Goal: Task Accomplishment & Management: Use online tool/utility

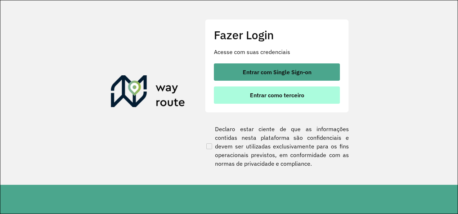
click at [276, 97] on span "Entrar como terceiro" at bounding box center [277, 95] width 54 height 6
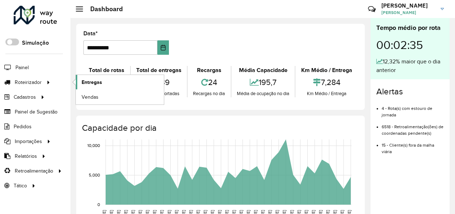
click at [88, 81] on span "Entregas" at bounding box center [92, 82] width 21 height 8
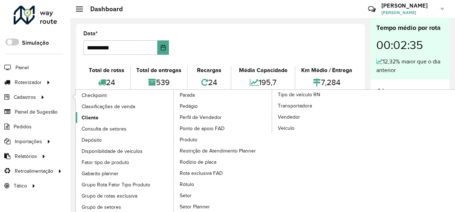
click at [114, 121] on link "Cliente" at bounding box center [125, 117] width 99 height 11
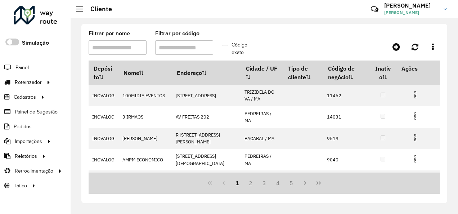
click at [182, 46] on input "Filtrar por código" at bounding box center [184, 47] width 58 height 14
type input "*****"
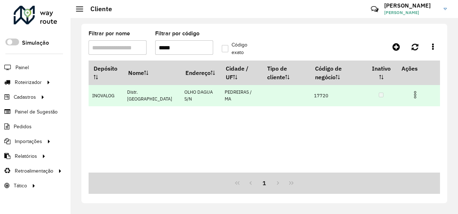
click at [416, 95] on img at bounding box center [414, 94] width 9 height 9
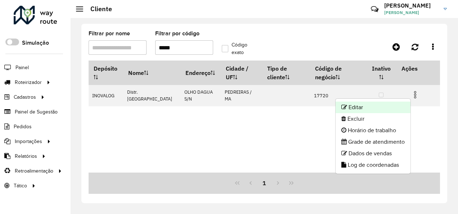
click at [363, 105] on li "Editar" at bounding box center [372, 107] width 75 height 12
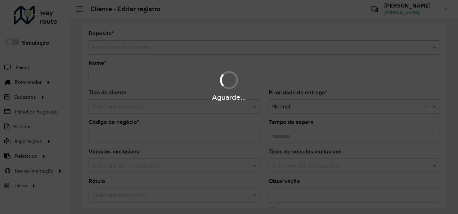
type input "**********"
type input "*****"
type input "********"
type input "**********"
type input "*********"
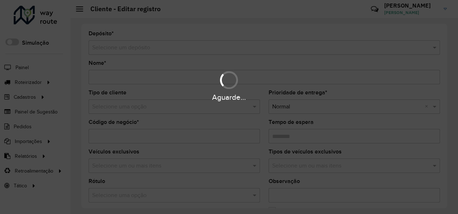
type input "**********"
type input "*********"
type input "**********"
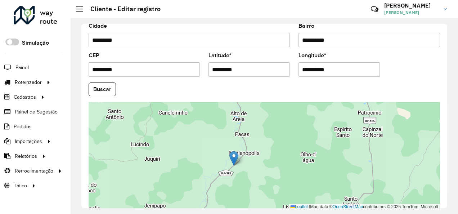
scroll to position [248, 0]
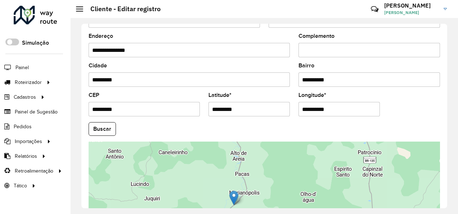
drag, startPoint x: 262, startPoint y: 109, endPoint x: 159, endPoint y: 119, distance: 103.3
click at [159, 119] on formly-group "**********" at bounding box center [264, 126] width 360 height 245
paste input "text"
type input "*********"
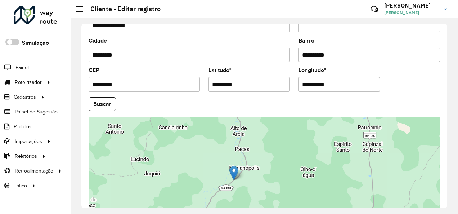
scroll to position [284, 0]
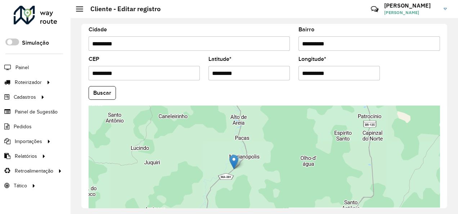
drag, startPoint x: 349, startPoint y: 73, endPoint x: 268, endPoint y: 92, distance: 83.4
click at [268, 92] on formly-group "**********" at bounding box center [264, 90] width 360 height 245
paste input "text"
type input "**********"
click at [104, 88] on button "Buscar" at bounding box center [101, 93] width 27 height 14
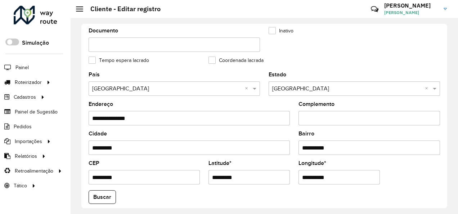
scroll to position [320, 0]
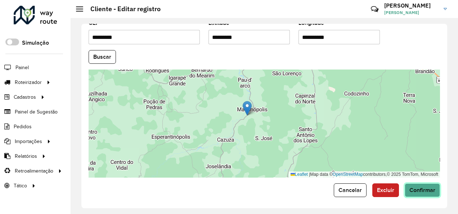
click at [424, 187] on span "Confirmar" at bounding box center [422, 190] width 26 height 6
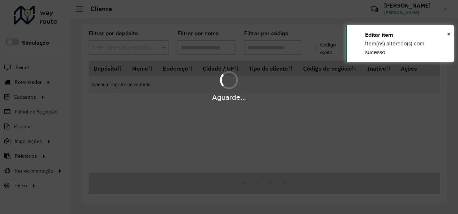
type input "*****"
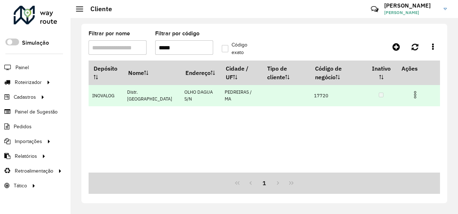
click at [414, 90] on img at bounding box center [414, 94] width 9 height 9
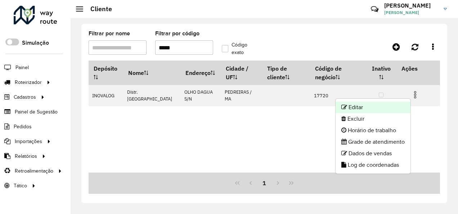
click at [358, 106] on li "Editar" at bounding box center [372, 107] width 75 height 12
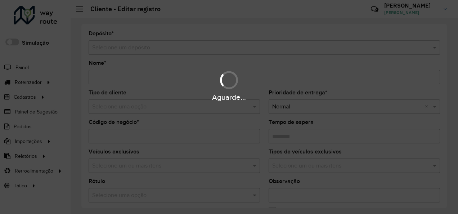
type input "**********"
type input "*****"
type input "********"
type input "**********"
type input "*********"
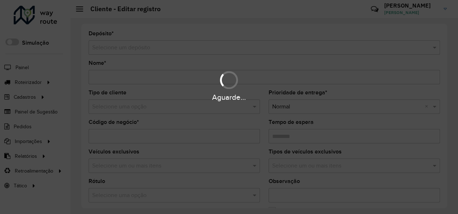
type input "**********"
type input "*********"
type input "**********"
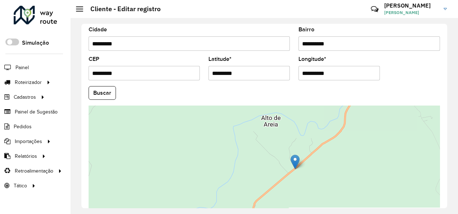
scroll to position [320, 0]
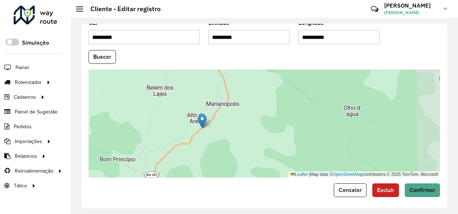
drag, startPoint x: 268, startPoint y: 137, endPoint x: 230, endPoint y: 131, distance: 38.9
click at [235, 131] on div "Leaflet | Map data © OpenStreetMap contributors,© 2025 TomTom, Microsoft" at bounding box center [263, 123] width 351 height 108
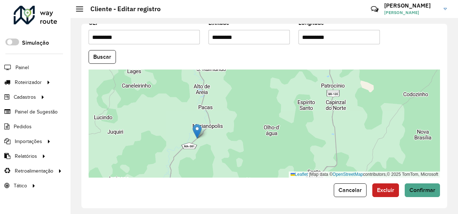
drag, startPoint x: 225, startPoint y: 150, endPoint x: 201, endPoint y: 146, distance: 24.5
click at [207, 152] on div "Leaflet | Map data © OpenStreetMap contributors,© 2025 TomTom, Microsoft" at bounding box center [263, 123] width 351 height 108
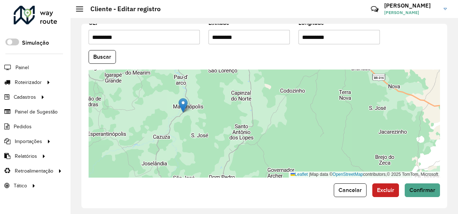
drag, startPoint x: 211, startPoint y: 139, endPoint x: 195, endPoint y: 114, distance: 28.8
click at [195, 114] on div "Leaflet | Map data © OpenStreetMap contributors,© 2025 TomTom, Microsoft" at bounding box center [263, 123] width 351 height 108
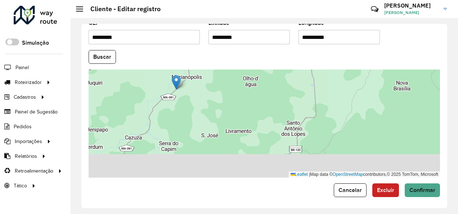
drag, startPoint x: 182, startPoint y: 122, endPoint x: 175, endPoint y: 87, distance: 35.6
click at [175, 88] on div "Leaflet | Map data © OpenStreetMap contributors,© 2025 TomTom, Microsoft" at bounding box center [263, 123] width 351 height 108
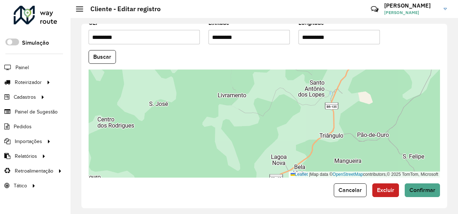
drag, startPoint x: 222, startPoint y: 132, endPoint x: 228, endPoint y: 155, distance: 22.9
click at [229, 155] on div "Leaflet | Map data © OpenStreetMap contributors,© 2025 TomTom, Microsoft" at bounding box center [263, 123] width 351 height 108
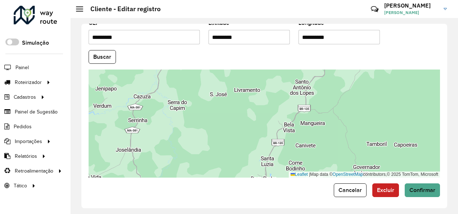
drag, startPoint x: 239, startPoint y: 104, endPoint x: 249, endPoint y: 74, distance: 31.9
click at [248, 77] on div "Leaflet | Map data © OpenStreetMap contributors,© 2025 TomTom, Microsoft" at bounding box center [263, 123] width 351 height 108
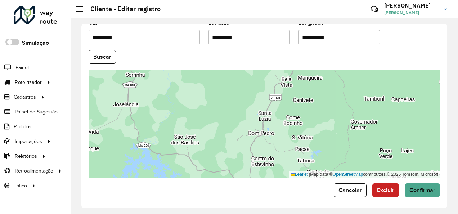
drag, startPoint x: 222, startPoint y: 112, endPoint x: 281, endPoint y: 138, distance: 65.1
click at [281, 138] on div "Leaflet | Map data © OpenStreetMap contributors,© 2025 TomTom, Microsoft" at bounding box center [263, 123] width 351 height 108
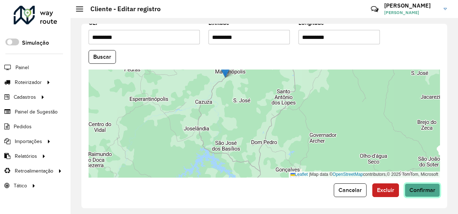
click at [420, 187] on span "Confirmar" at bounding box center [422, 190] width 26 height 6
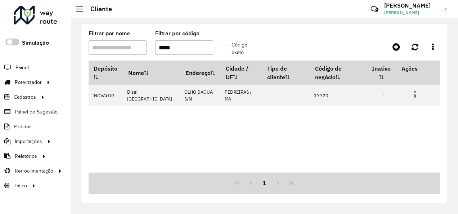
drag, startPoint x: 176, startPoint y: 46, endPoint x: 166, endPoint y: 49, distance: 10.6
click at [166, 49] on input "*****" at bounding box center [184, 47] width 58 height 14
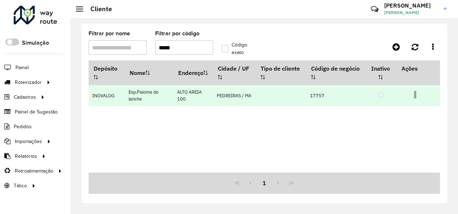
type input "*****"
drag, startPoint x: 414, startPoint y: 96, endPoint x: 404, endPoint y: 96, distance: 10.1
click at [414, 96] on img at bounding box center [414, 94] width 9 height 9
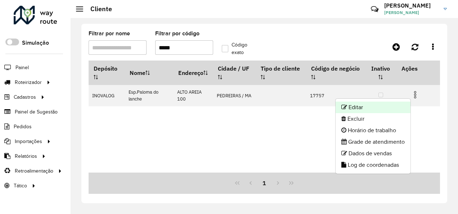
click at [349, 104] on li "Editar" at bounding box center [372, 107] width 75 height 12
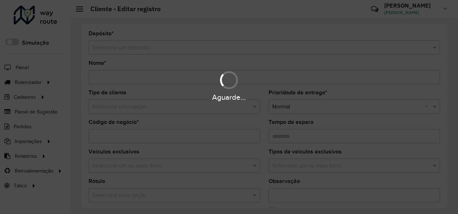
type input "**********"
type input "*****"
type input "********"
type input "**********"
type input "*********"
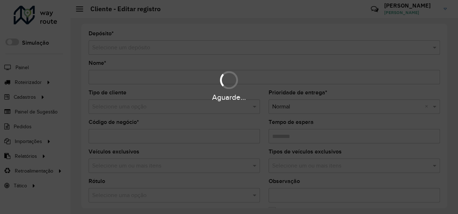
type input "******"
type input "*********"
type input "**********"
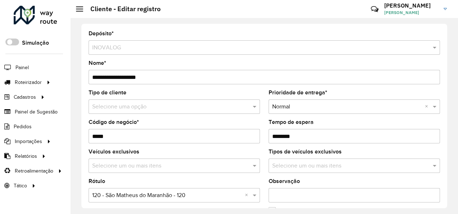
scroll to position [252, 0]
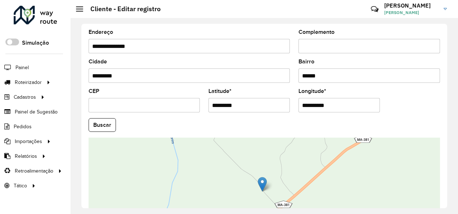
drag, startPoint x: 254, startPoint y: 103, endPoint x: 188, endPoint y: 115, distance: 66.9
click at [188, 115] on formly-group "**********" at bounding box center [264, 122] width 360 height 245
paste input "text"
type input "*********"
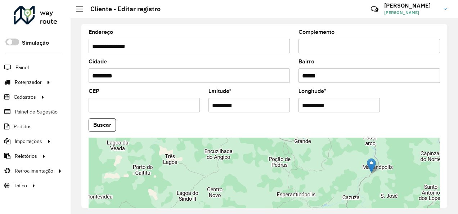
scroll to position [288, 0]
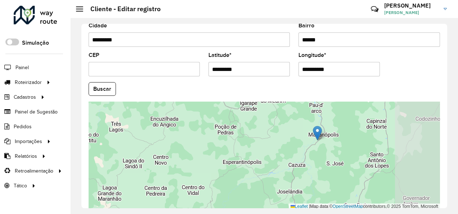
drag, startPoint x: 391, startPoint y: 175, endPoint x: 303, endPoint y: 177, distance: 87.8
click at [309, 178] on div "Leaflet | Map data © OpenStreetMap contributors,© 2025 TomTom, Microsoft" at bounding box center [263, 155] width 351 height 108
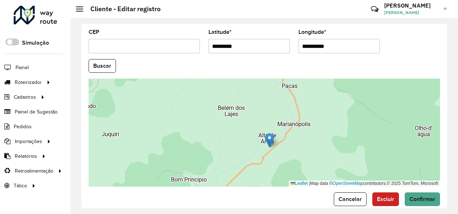
scroll to position [320, 0]
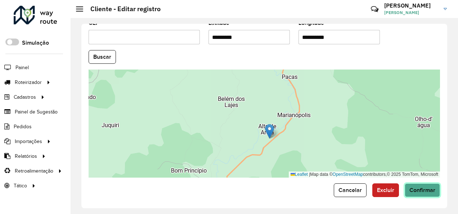
click at [416, 187] on span "Confirmar" at bounding box center [422, 190] width 26 height 6
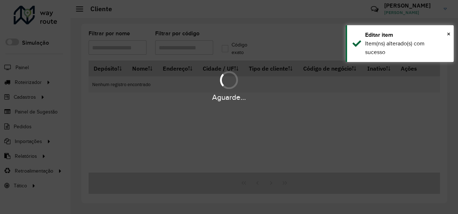
type input "*****"
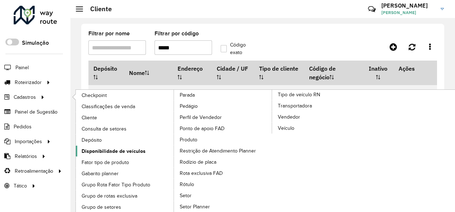
click at [117, 150] on span "Disponibilidade de veículos" at bounding box center [114, 151] width 64 height 8
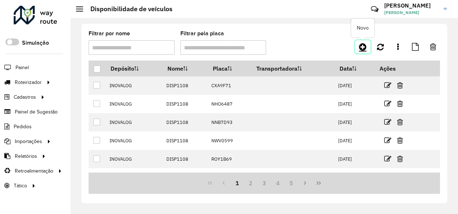
click at [360, 45] on icon at bounding box center [363, 46] width 8 height 9
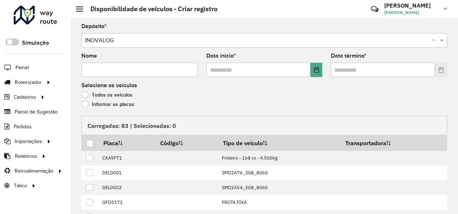
click at [99, 102] on label "Informar as placas" at bounding box center [107, 103] width 53 height 7
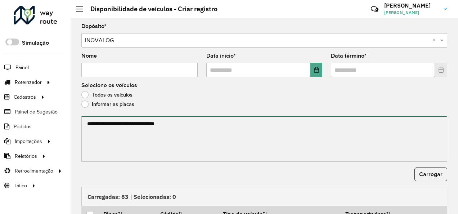
click at [105, 127] on textarea at bounding box center [263, 139] width 365 height 46
paste textarea "******* ******* ******* ******* ******* ******* ******* ******* ******* *******…"
type textarea "******* ******* ******* ******* ******* ******* ******* ******* ******* *******…"
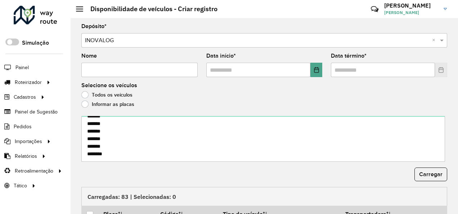
click at [124, 73] on input "Nome" at bounding box center [139, 70] width 116 height 14
type input "********"
click at [315, 70] on icon "Choose Date" at bounding box center [316, 70] width 6 height 6
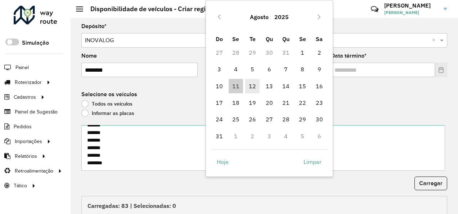
click at [254, 86] on span "12" at bounding box center [252, 86] width 14 height 14
type input "**********"
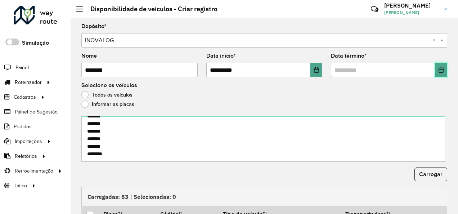
click at [439, 70] on icon "Choose Date" at bounding box center [441, 70] width 6 height 6
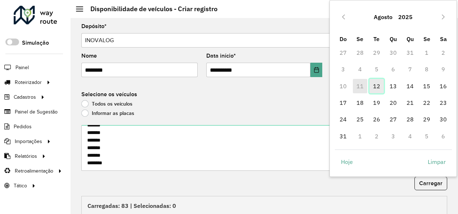
click at [378, 86] on span "12" at bounding box center [376, 86] width 14 height 14
type input "**********"
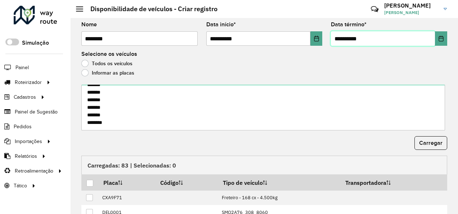
scroll to position [72, 0]
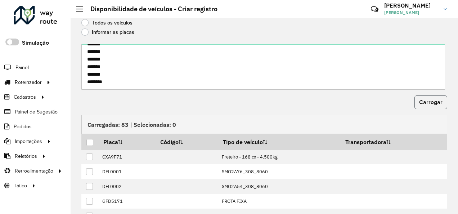
click at [425, 99] on span "Carregar" at bounding box center [430, 102] width 23 height 6
click at [90, 142] on div at bounding box center [89, 142] width 7 height 7
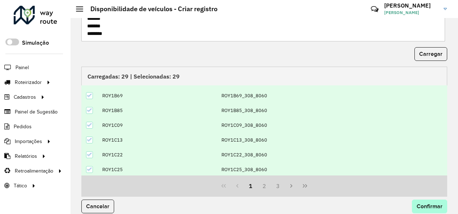
scroll to position [127, 0]
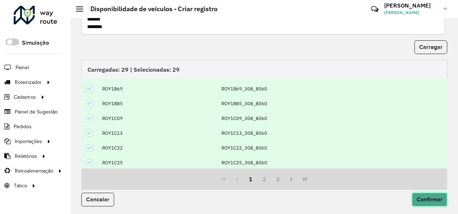
click at [426, 198] on span "Confirmar" at bounding box center [429, 199] width 26 height 6
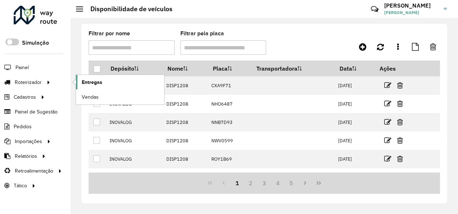
click at [131, 82] on link "Entregas" at bounding box center [120, 82] width 88 height 14
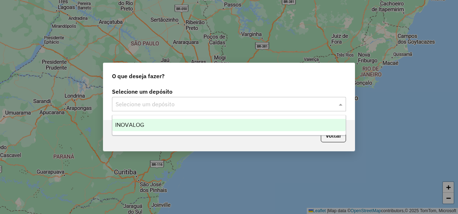
click at [191, 99] on div "Selecione um depósito" at bounding box center [229, 104] width 234 height 14
click at [175, 129] on div "INOVALOG" at bounding box center [228, 125] width 233 height 12
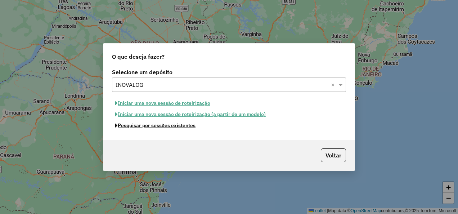
click at [170, 125] on button "Pesquisar por sessões existentes" at bounding box center [155, 125] width 87 height 11
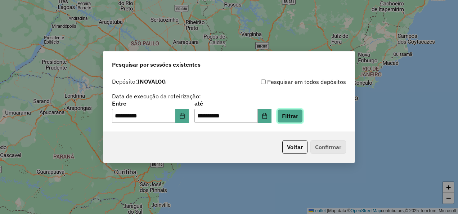
click at [299, 115] on button "Filtrar" at bounding box center [290, 116] width 26 height 14
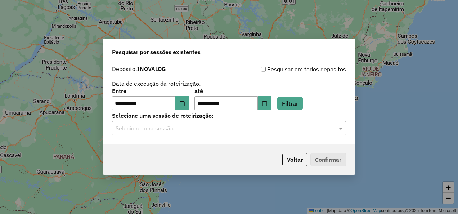
click at [178, 126] on input "text" at bounding box center [221, 128] width 212 height 9
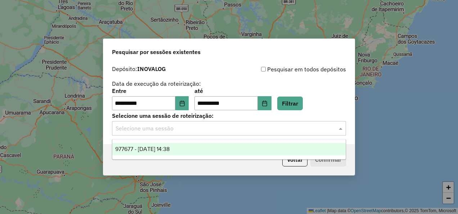
click at [181, 144] on div "977677 - 11/08/2025 14:38" at bounding box center [228, 149] width 233 height 12
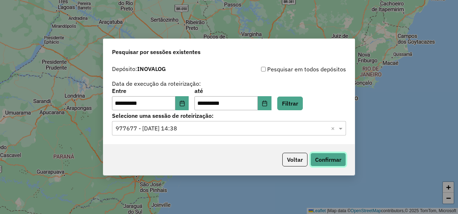
click at [326, 159] on button "Confirmar" at bounding box center [328, 160] width 36 height 14
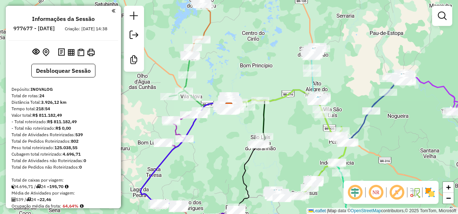
click at [352, 191] on em at bounding box center [354, 191] width 17 height 17
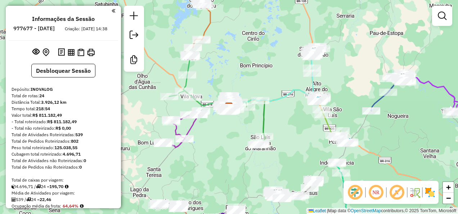
click at [399, 190] on em at bounding box center [396, 191] width 17 height 17
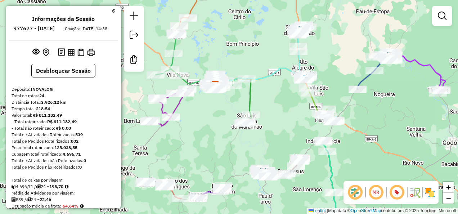
drag, startPoint x: 279, startPoint y: 153, endPoint x: 266, endPoint y: 116, distance: 39.7
click at [266, 124] on div "Janela de atendimento Grade de atendimento Capacidade Transportadoras Veículos …" at bounding box center [229, 107] width 458 height 214
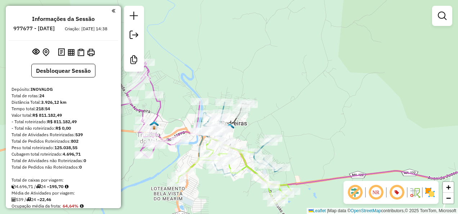
click at [159, 112] on icon at bounding box center [309, 123] width 390 height 123
select select "**********"
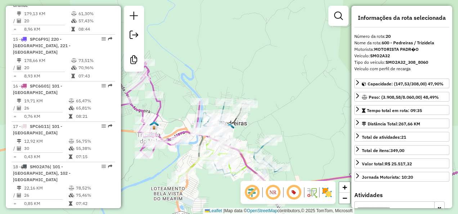
scroll to position [1037, 0]
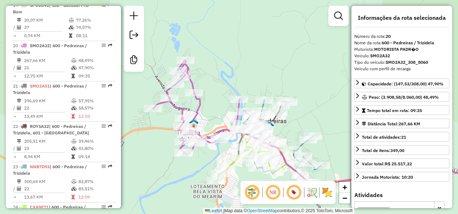
drag, startPoint x: 168, startPoint y: 114, endPoint x: 215, endPoint y: 112, distance: 46.8
click at [210, 112] on div "Janela de atendimento Grade de atendimento Capacidade Transportadoras Veículos …" at bounding box center [229, 107] width 458 height 214
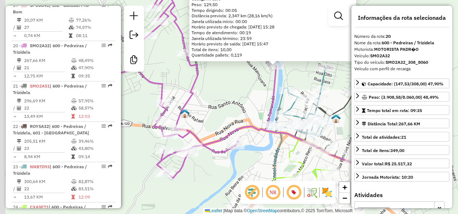
drag, startPoint x: 174, startPoint y: 145, endPoint x: 239, endPoint y: 92, distance: 84.1
click at [232, 94] on div "7057 - FUNDO DE QUINTAL J.A Tipo de cliente: BASIC - SUB (B) Endereço: R MESSIA…" at bounding box center [229, 107] width 458 height 214
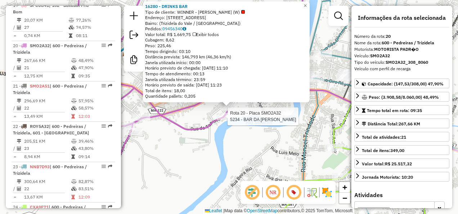
click at [233, 120] on div at bounding box center [225, 116] width 18 height 7
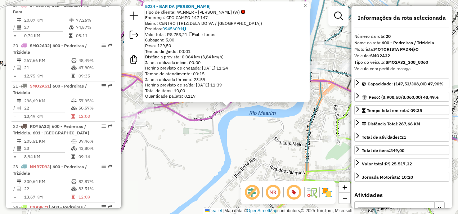
click at [201, 148] on div "5234 - BAR DA MARLENE Tipo de cliente: WINNER - ROTA (W) Endereço: CPO CAMPO 14…" at bounding box center [229, 107] width 458 height 214
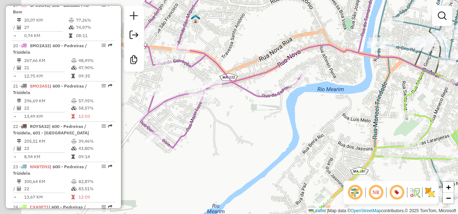
drag, startPoint x: 222, startPoint y: 130, endPoint x: 257, endPoint y: 104, distance: 43.7
click at [269, 122] on div "Janela de atendimento Grade de atendimento Capacidade Transportadoras Veículos …" at bounding box center [229, 107] width 458 height 214
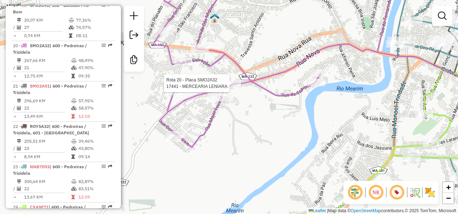
click at [239, 87] on div at bounding box center [232, 83] width 18 height 7
select select "**********"
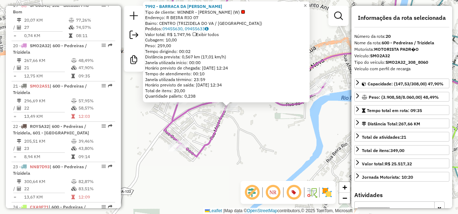
click at [197, 131] on div "7992 - BARRACA DA JO Tipo de cliente: WINNER - ROTA (W) Endereço: R BEIRA RIO 0…" at bounding box center [229, 107] width 458 height 214
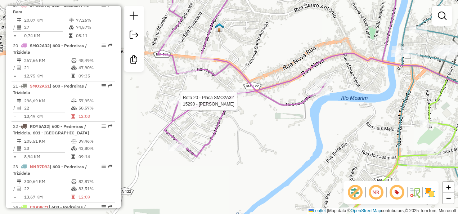
select select "**********"
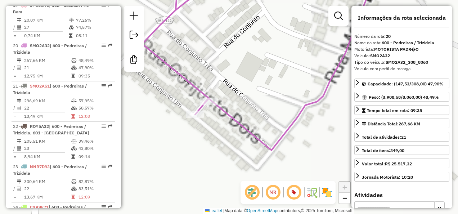
click at [200, 120] on div "15290 - JOaO PEREIRA COUTINH Tipo de cliente: WINNER - ROTA (W) Endereço: NOVA …" at bounding box center [229, 107] width 458 height 214
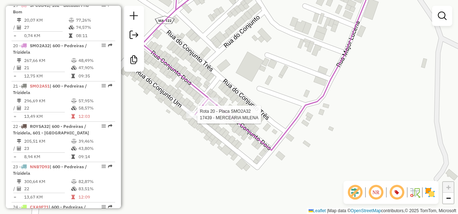
select select "**********"
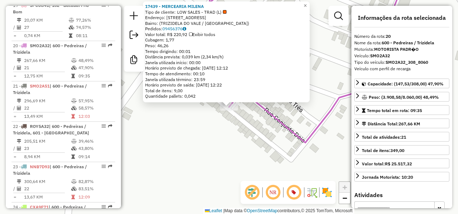
click at [215, 133] on div "17439 - MERCEARIA MILENA Tipo de cliente: LOW SALES - TRAD (L) Endereço: AVENID…" at bounding box center [229, 107] width 458 height 214
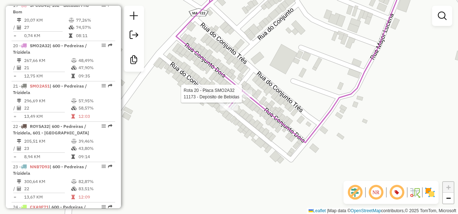
select select "**********"
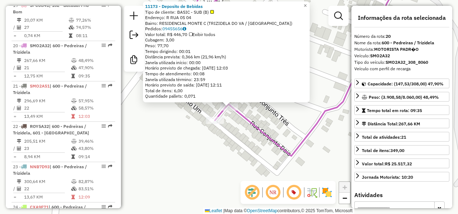
click at [236, 139] on div "11173 - Deposito de Bebidas Tipo de cliente: BASIC - SUB (B) Endereço: R RUA 05…" at bounding box center [229, 107] width 458 height 214
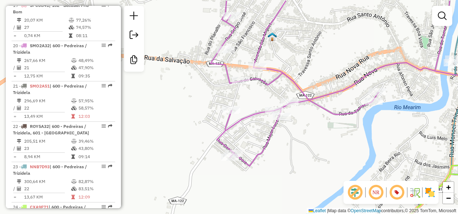
drag, startPoint x: 246, startPoint y: 116, endPoint x: 235, endPoint y: 159, distance: 44.6
click at [237, 154] on icon at bounding box center [356, 83] width 293 height 165
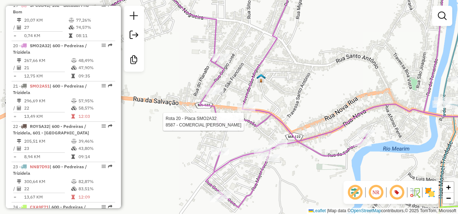
select select "**********"
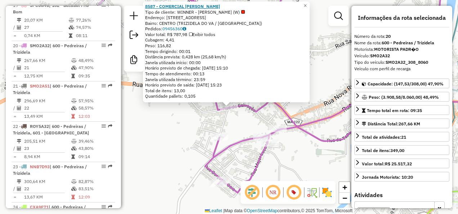
click at [182, 4] on strong "8587 - COMERCIAL SaO LUIS" at bounding box center [182, 6] width 75 height 5
click at [177, 127] on div "8587 - COMERCIAL SaO LUIS Tipo de cliente: WINNER - ROTA (W) Endereço: 081 RUA …" at bounding box center [229, 107] width 458 height 214
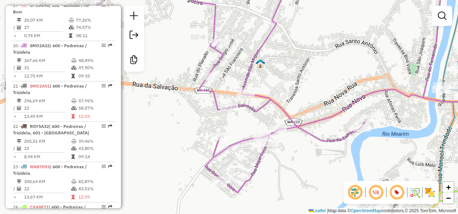
drag, startPoint x: 183, startPoint y: 122, endPoint x: 199, endPoint y: 164, distance: 44.6
click at [198, 163] on div "Janela de atendimento Grade de atendimento Capacidade Transportadoras Veículos …" at bounding box center [229, 107] width 458 height 214
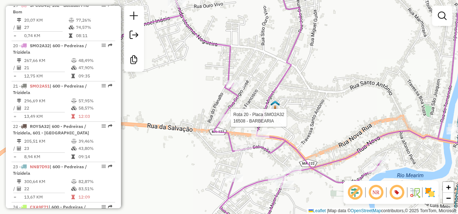
select select "**********"
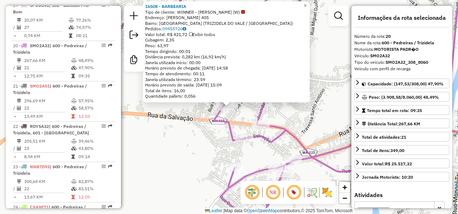
click at [188, 154] on div "16508 - BARBEARIA Tipo de cliente: WINNER - ROTA (W) Endereço: SaO MIGUEL 405 B…" at bounding box center [229, 107] width 458 height 214
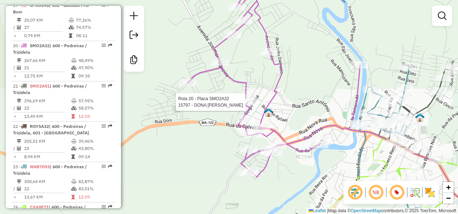
select select "**********"
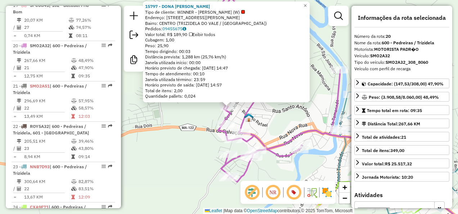
click at [192, 144] on div "15797 - DONA GENA RESTOBAR Tipo de cliente: WINNER - ROTA (W) Endereço: RUA JOA…" at bounding box center [229, 107] width 458 height 214
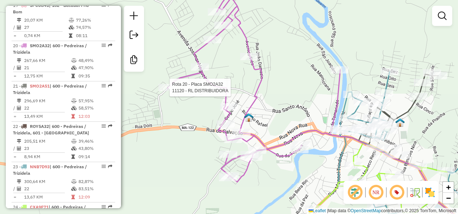
select select "**********"
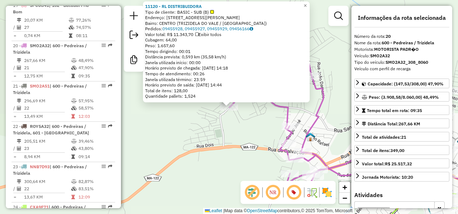
click at [216, 124] on div "11120 - RL DISTRIBUIDORA Tipo de cliente: BASIC - SUB (B) Endereço: AVENIDA COR…" at bounding box center [229, 107] width 458 height 214
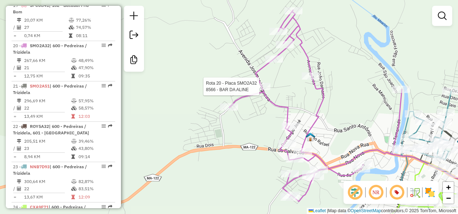
click at [263, 90] on div at bounding box center [261, 86] width 18 height 7
select select "**********"
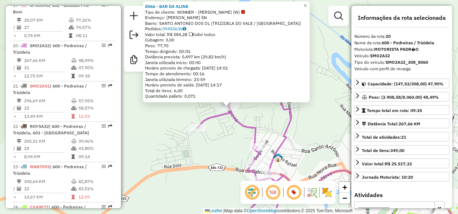
click at [269, 118] on div "8566 - BAR DA ALINE Tipo de cliente: WINNER - ROTA (W) Endereço: SANTO ANTONIO …" at bounding box center [229, 107] width 458 height 214
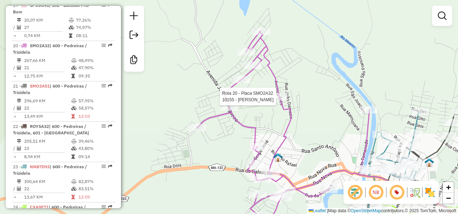
select select "**********"
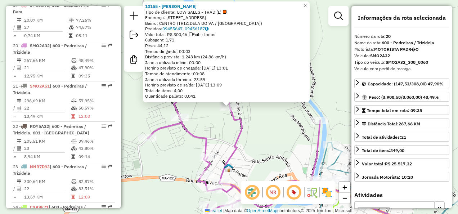
click at [275, 115] on div "10155 - ROGERIO LUCAS Tipo de cliente: LOW SALES - TRAD (L) Endereço: R RUA JO�…" at bounding box center [229, 107] width 458 height 214
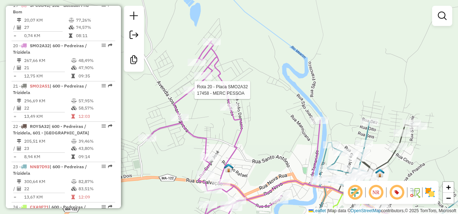
select select "**********"
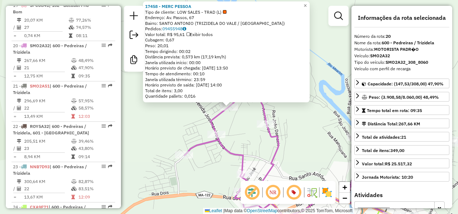
click at [191, 118] on div "17458 - MERC PESSOA Tipo de cliente: LOW SALES - TRAD (L) Endereço: Av. Passos,…" at bounding box center [229, 107] width 458 height 214
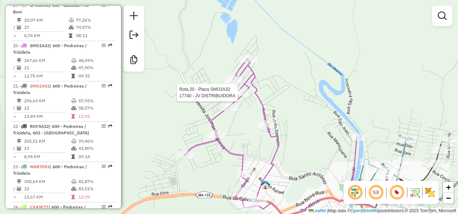
select select "**********"
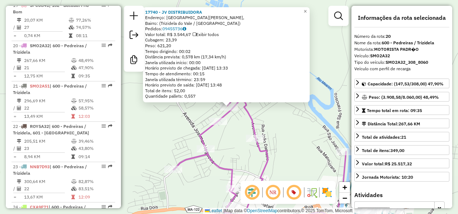
click at [271, 114] on div "17740 - JV DISTRIBUIDORA Endereço: Rua Santo Antônio dos Oliveiras, Bairro: (Tr…" at bounding box center [229, 107] width 458 height 214
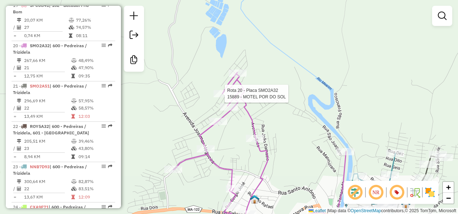
select select "**********"
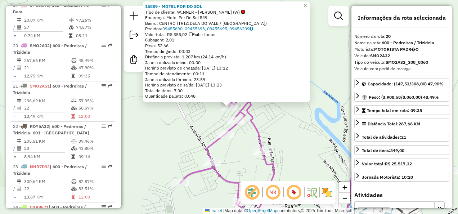
click at [169, 126] on div "15889 - MOTEL POR DO SOL Tipo de cliente: WINNER - ROTA (W) Endereço: Motel Por…" at bounding box center [229, 107] width 458 height 214
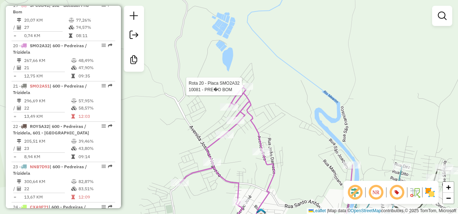
select select "**********"
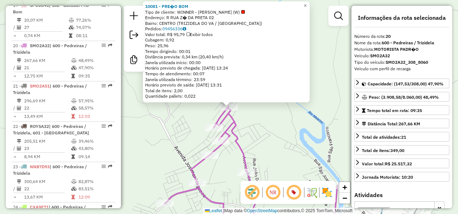
click at [251, 121] on div "10081 - PRE�O BOM Tipo de cliente: WINNER - ROTA (W) Endereço: R RUA Z� DA PRET…" at bounding box center [229, 107] width 458 height 214
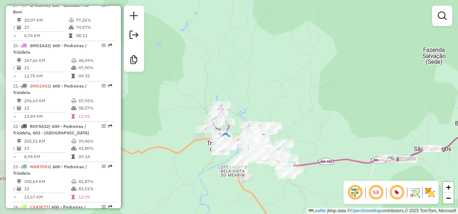
drag, startPoint x: 338, startPoint y: 124, endPoint x: 219, endPoint y: 83, distance: 126.1
click at [256, 86] on div "Janela de atendimento Grade de atendimento Capacidade Transportadoras Veículos …" at bounding box center [229, 107] width 458 height 214
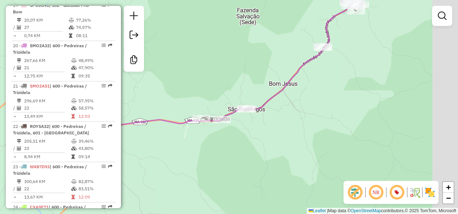
drag, startPoint x: 355, startPoint y: 67, endPoint x: 262, endPoint y: 149, distance: 124.1
click at [268, 144] on div "Janela de atendimento Grade de atendimento Capacidade Transportadoras Veículos …" at bounding box center [229, 107] width 458 height 214
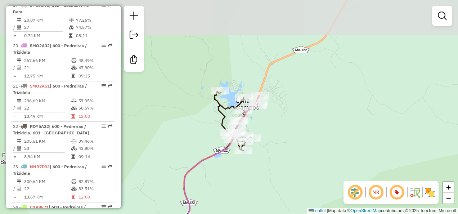
drag, startPoint x: 303, startPoint y: 109, endPoint x: 290, endPoint y: 123, distance: 18.9
click at [300, 119] on div "Janela de atendimento Grade de atendimento Capacidade Transportadoras Veículos …" at bounding box center [229, 107] width 458 height 214
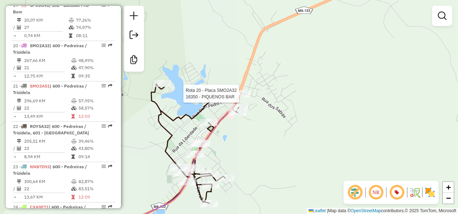
click at [240, 97] on div at bounding box center [241, 93] width 18 height 7
select select "**********"
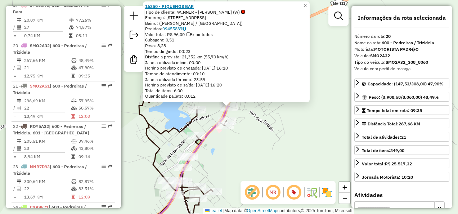
click at [188, 6] on strong "16350 - PIQUENOS BAR" at bounding box center [169, 6] width 49 height 5
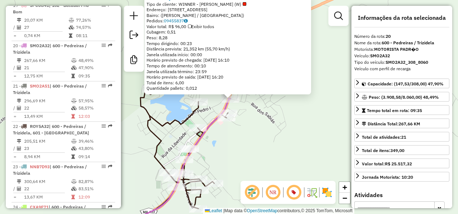
drag, startPoint x: 244, startPoint y: 150, endPoint x: 304, endPoint y: 67, distance: 102.8
click at [278, 96] on div "16350 - PIQUENOS BAR Tipo de cliente: WINNER - ROTA (W) Endereço: Rua dos Sabiá…" at bounding box center [229, 107] width 458 height 214
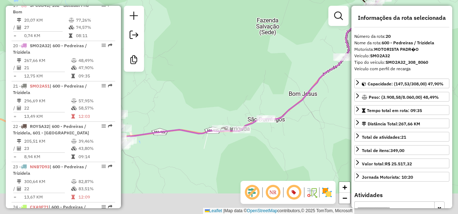
drag, startPoint x: 219, startPoint y: 134, endPoint x: 303, endPoint y: 80, distance: 99.8
click at [301, 81] on div "16350 - PIQUENOS BAR Tipo de cliente: WINNER - ROTA (W) Endereço: Rua dos Sabiá…" at bounding box center [229, 107] width 458 height 214
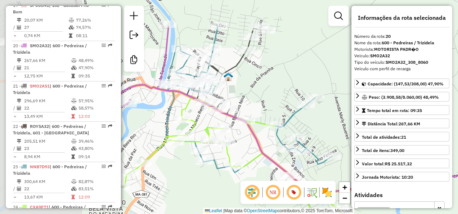
drag, startPoint x: 157, startPoint y: 100, endPoint x: 297, endPoint y: 158, distance: 151.3
click at [294, 160] on div "Rota 23 - Placa NNB7D93 6581 - BAR E MERC CHAGA 16350 - PIQUENOS BAR Tipo de cl…" at bounding box center [229, 107] width 458 height 214
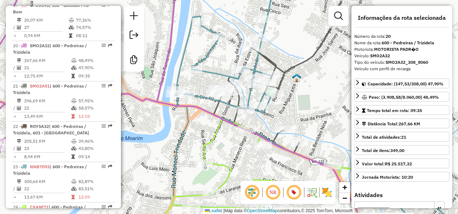
drag, startPoint x: 180, startPoint y: 146, endPoint x: 214, endPoint y: 93, distance: 63.6
click at [203, 100] on icon at bounding box center [321, 107] width 298 height 256
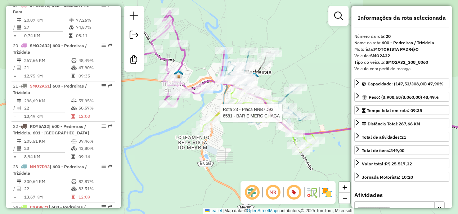
drag, startPoint x: 219, startPoint y: 160, endPoint x: 258, endPoint y: 200, distance: 56.2
click at [258, 200] on hb-router-mapa "Informações da Sessão 977677 - 11/08/2025 Criação: 09/08/2025 14:38 Desbloquear…" at bounding box center [229, 107] width 458 height 214
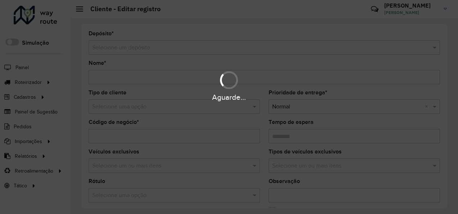
type input "**********"
type input "****"
type input "********"
type input "**********"
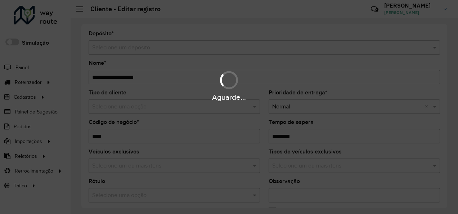
type input "******"
type input "********"
type input "*********"
type input "**********"
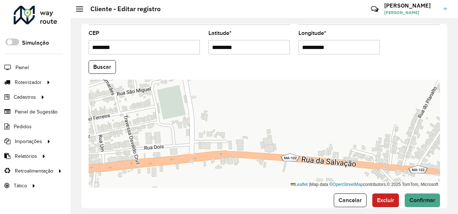
scroll to position [320, 0]
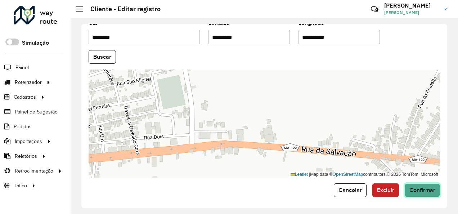
click at [429, 187] on span "Confirmar" at bounding box center [422, 190] width 26 height 6
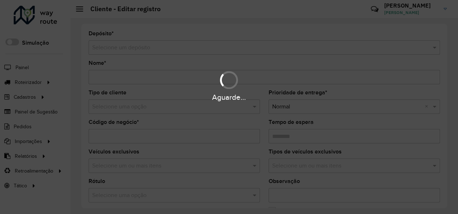
type input "**********"
type input "*****"
type input "********"
type input "**********"
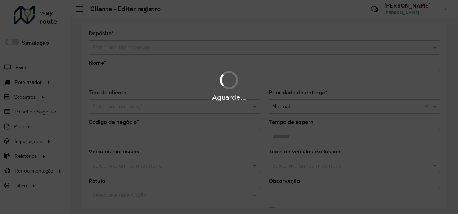
type input "*********"
type input "**********"
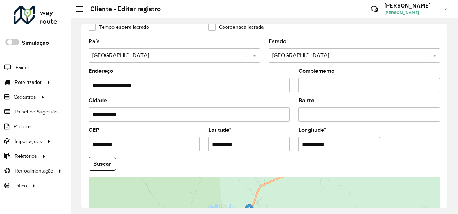
scroll to position [320, 0]
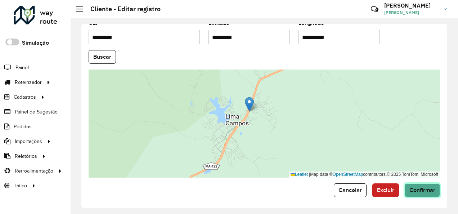
click at [424, 191] on span "Confirmar" at bounding box center [422, 190] width 26 height 6
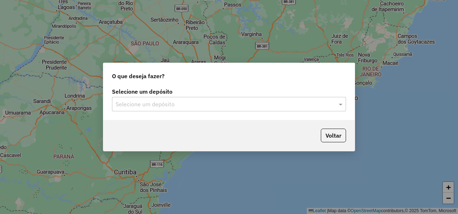
click at [192, 104] on input "text" at bounding box center [221, 104] width 212 height 9
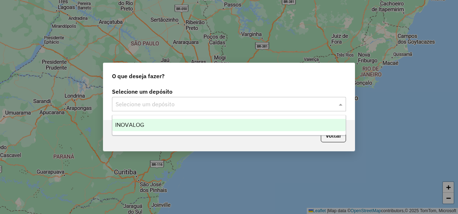
click at [190, 124] on div "INOVALOG" at bounding box center [228, 125] width 233 height 12
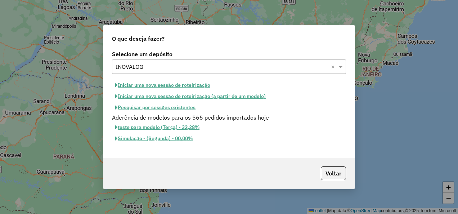
click at [186, 83] on button "Iniciar uma nova sessão de roteirização" at bounding box center [162, 85] width 101 height 11
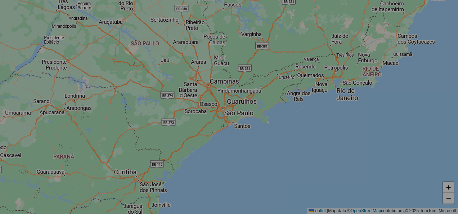
select select "*"
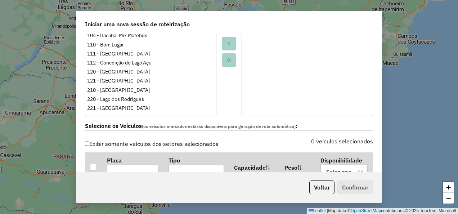
scroll to position [252, 0]
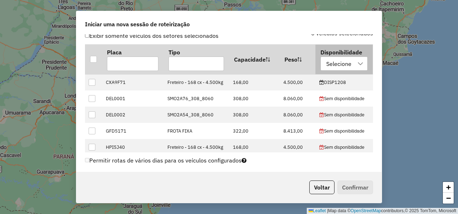
click at [342, 58] on div "Selecione" at bounding box center [338, 64] width 30 height 14
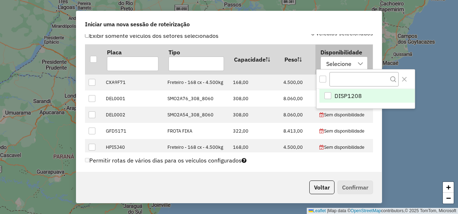
scroll to position [5, 32]
click at [357, 93] on span "DISP1208" at bounding box center [347, 96] width 27 height 9
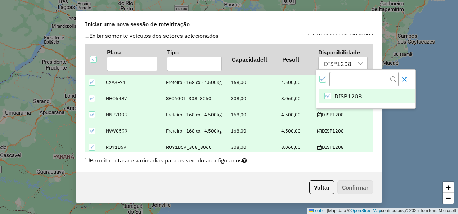
click at [407, 79] on icon "Close" at bounding box center [404, 79] width 6 height 6
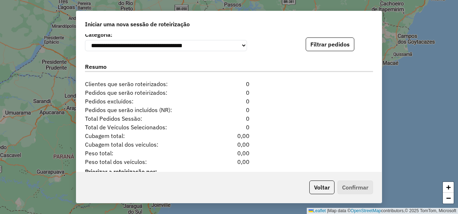
scroll to position [736, 0]
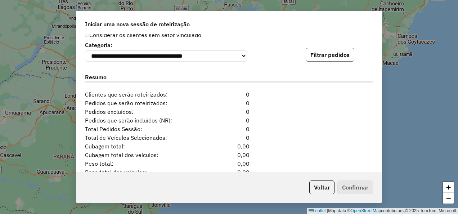
click at [333, 55] on button "Filtrar pedidos" at bounding box center [329, 55] width 49 height 14
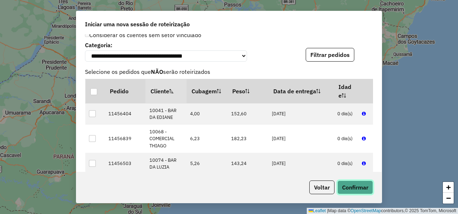
click at [348, 188] on button "Confirmar" at bounding box center [355, 187] width 36 height 14
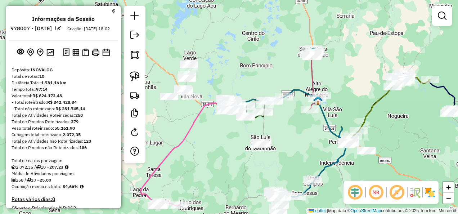
click at [354, 191] on em at bounding box center [354, 191] width 17 height 17
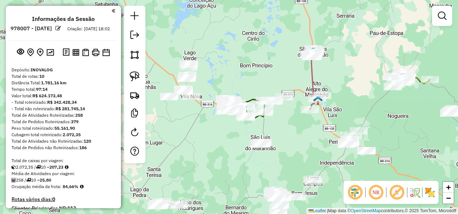
click at [401, 189] on em at bounding box center [396, 191] width 17 height 17
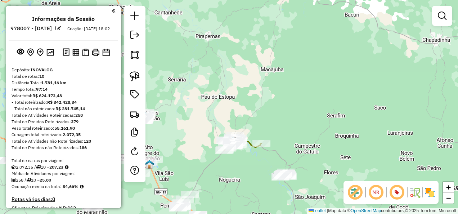
drag, startPoint x: 312, startPoint y: 126, endPoint x: 246, endPoint y: 101, distance: 70.0
click at [250, 101] on div "Janela de atendimento Grade de atendimento Capacidade Transportadoras Veículos …" at bounding box center [229, 107] width 458 height 214
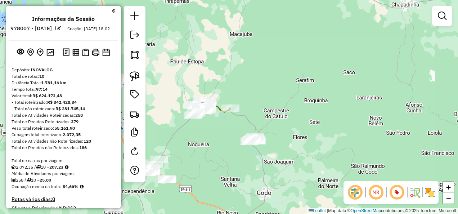
drag, startPoint x: 245, startPoint y: 101, endPoint x: 224, endPoint y: 77, distance: 32.2
click at [282, 86] on div "Janela de atendimento Grade de atendimento Capacidade Transportadoras Veículos …" at bounding box center [229, 107] width 458 height 214
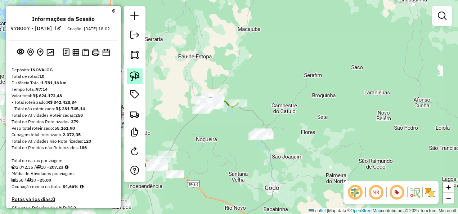
click at [134, 74] on img at bounding box center [135, 76] width 10 height 10
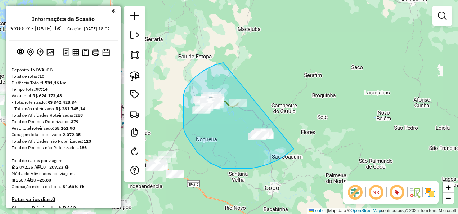
drag, startPoint x: 223, startPoint y: 63, endPoint x: 294, endPoint y: 149, distance: 111.2
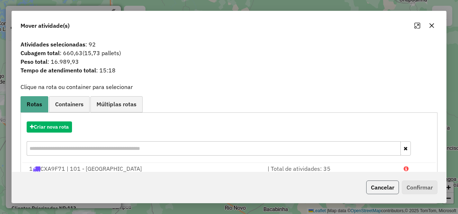
click at [394, 186] on button "Cancelar" at bounding box center [382, 187] width 33 height 14
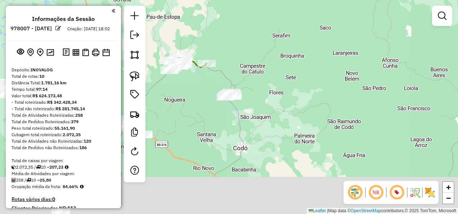
drag, startPoint x: 280, startPoint y: 124, endPoint x: 254, endPoint y: 99, distance: 35.9
click at [254, 99] on div "Janela de atendimento Grade de atendimento Capacidade Transportadoras Veículos …" at bounding box center [229, 107] width 458 height 214
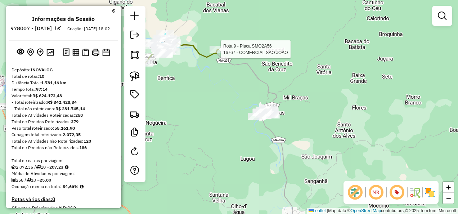
select select "**********"
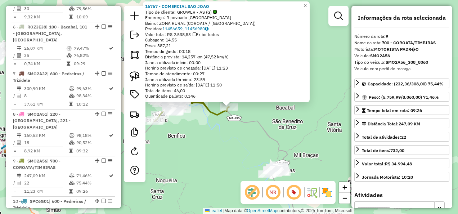
scroll to position [623, 0]
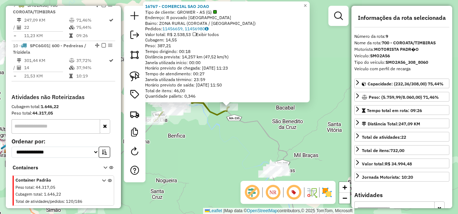
click at [230, 154] on div "Rota 9 - Placa SMO2A56 16767 - COMERCIAL SAO JOAO 16767 - COMERCIAL SAO JOAO Ti…" at bounding box center [229, 107] width 458 height 214
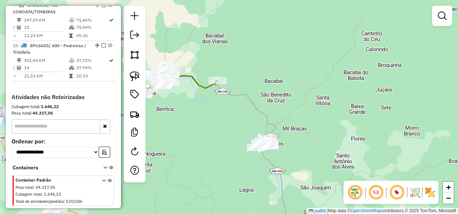
drag, startPoint x: 231, startPoint y: 151, endPoint x: 208, endPoint y: 101, distance: 54.2
click at [214, 118] on div "Janela de atendimento Grade de atendimento Capacidade Transportadoras Veículos …" at bounding box center [229, 107] width 458 height 214
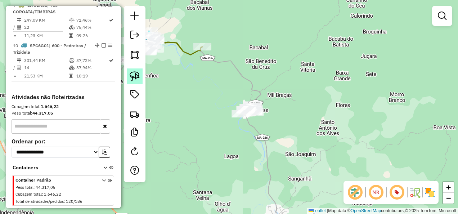
click at [136, 76] on img at bounding box center [135, 76] width 10 height 10
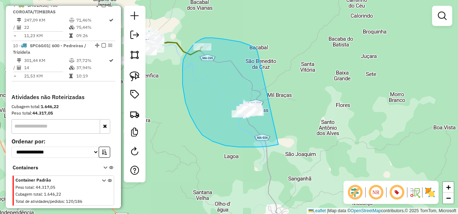
drag, startPoint x: 257, startPoint y: 52, endPoint x: 306, endPoint y: 139, distance: 99.7
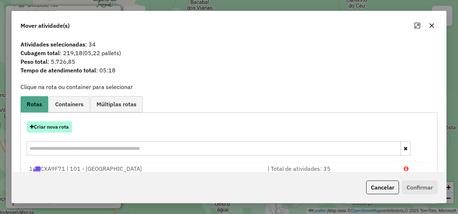
click at [68, 130] on button "Criar nova rota" at bounding box center [49, 126] width 45 height 11
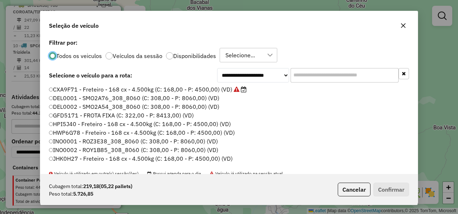
scroll to position [4, 2]
click at [309, 77] on input "text" at bounding box center [344, 75] width 108 height 14
paste input "*******"
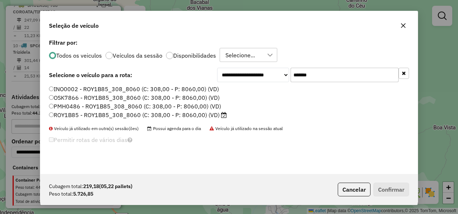
type input "*******"
click at [215, 113] on label "ROY1B85 - ROY1B85_308_8060 (C: 308,00 - P: 8060,00) (VD)" at bounding box center [138, 114] width 178 height 9
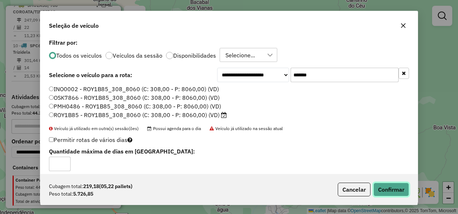
click at [387, 190] on button "Confirmar" at bounding box center [391, 189] width 36 height 14
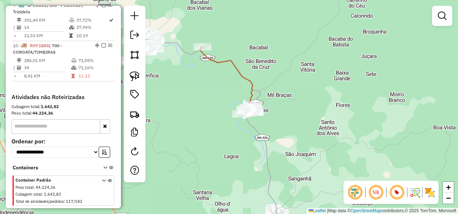
scroll to position [583, 0]
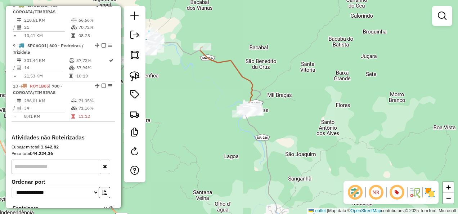
click at [241, 68] on icon at bounding box center [227, 80] width 55 height 67
select select "**********"
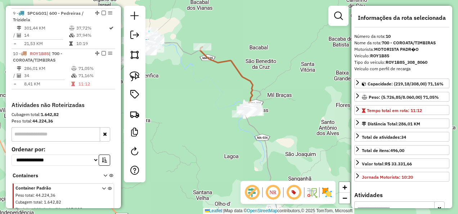
scroll to position [642, 0]
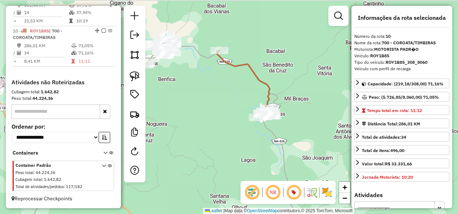
drag, startPoint x: 208, startPoint y: 94, endPoint x: 258, endPoint y: 97, distance: 50.1
click at [257, 98] on div "Janela de atendimento Grade de atendimento Capacidade Transportadoras Veículos …" at bounding box center [229, 107] width 458 height 214
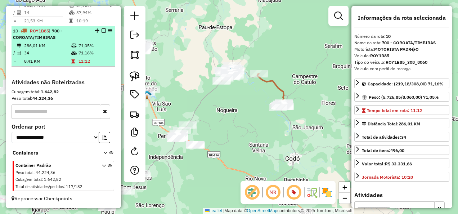
click at [101, 30] on em at bounding box center [103, 30] width 4 height 4
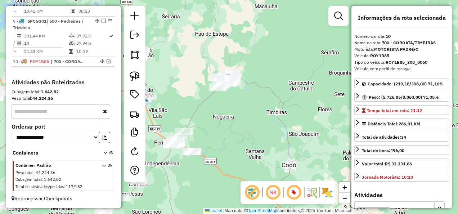
drag, startPoint x: 229, startPoint y: 112, endPoint x: 214, endPoint y: 139, distance: 30.6
click at [214, 138] on div "Janela de atendimento Grade de atendimento Capacidade Transportadoras Veículos …" at bounding box center [229, 107] width 458 height 214
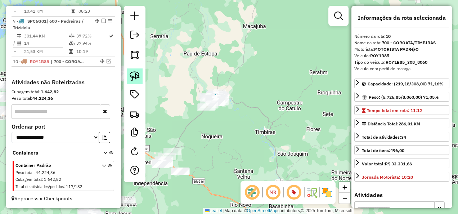
click at [137, 75] on img at bounding box center [135, 76] width 10 height 10
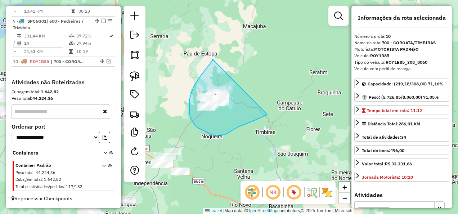
drag, startPoint x: 212, startPoint y: 59, endPoint x: 276, endPoint y: 112, distance: 82.3
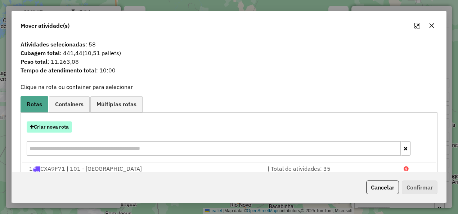
click at [60, 128] on button "Criar nova rota" at bounding box center [49, 126] width 45 height 11
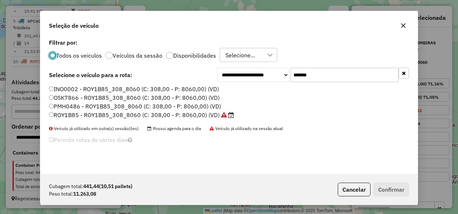
scroll to position [4, 2]
drag, startPoint x: 339, startPoint y: 73, endPoint x: 262, endPoint y: 95, distance: 80.0
click at [262, 95] on div "**********" at bounding box center [228, 105] width 377 height 137
paste input "text"
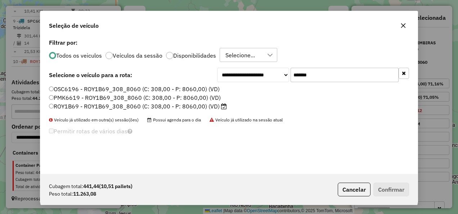
type input "*******"
click at [200, 109] on label "ROY1B69 - ROY1B69_308_8060 (C: 308,00 - P: 8060,00) (VD)" at bounding box center [138, 106] width 178 height 9
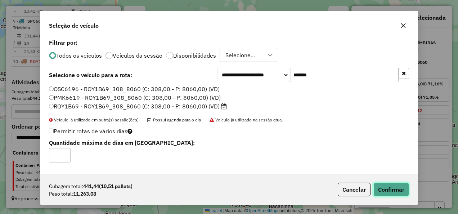
click at [391, 190] on button "Confirmar" at bounding box center [391, 189] width 36 height 14
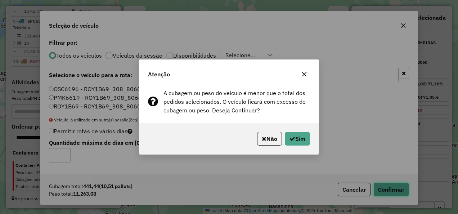
click at [373, 182] on button "Confirmar" at bounding box center [391, 189] width 36 height 14
click at [300, 137] on button "Sim" at bounding box center [297, 139] width 25 height 14
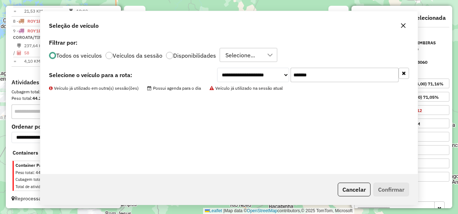
scroll to position [572, 0]
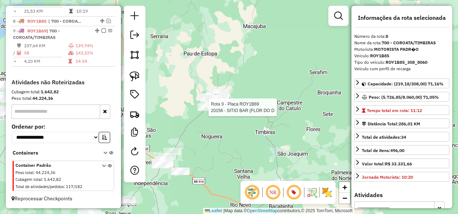
click at [198, 111] on div at bounding box center [206, 107] width 18 height 7
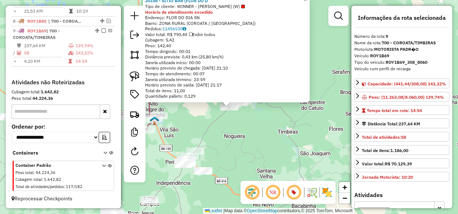
click at [233, 145] on div "20156 - SITIO BAR (FLOR DO D Tipo de cliente: WINNER - ROTA (W) Horário de aten…" at bounding box center [229, 107] width 458 height 214
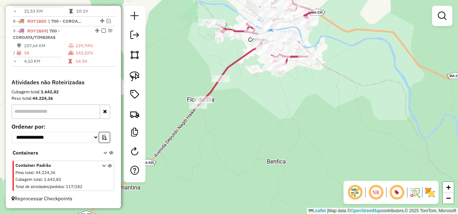
drag, startPoint x: 132, startPoint y: 73, endPoint x: 149, endPoint y: 69, distance: 18.1
click at [132, 73] on img at bounding box center [135, 76] width 10 height 10
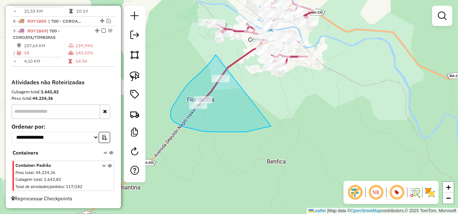
drag, startPoint x: 215, startPoint y: 55, endPoint x: 271, endPoint y: 126, distance: 90.2
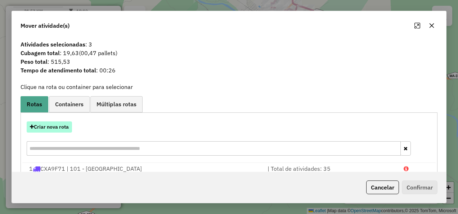
click at [58, 126] on button "Criar nova rota" at bounding box center [49, 126] width 45 height 11
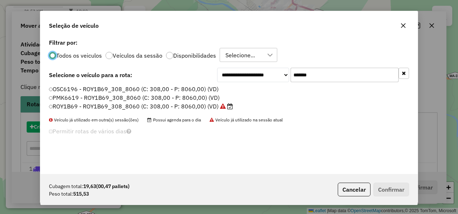
scroll to position [4, 2]
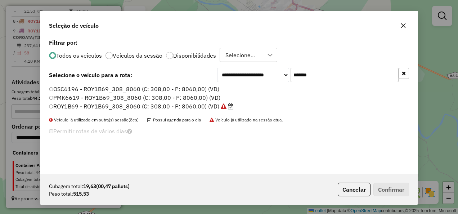
drag, startPoint x: 308, startPoint y: 80, endPoint x: 278, endPoint y: 85, distance: 30.0
click at [278, 85] on div "**********" at bounding box center [228, 105] width 377 height 137
paste input "text"
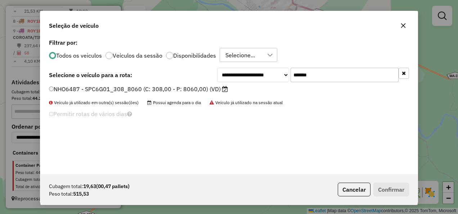
type input "*******"
click at [209, 87] on label "NHO6487 - SPC6G01_308_8060 (C: 308,00 - P: 8060,00) (VD)" at bounding box center [138, 89] width 179 height 9
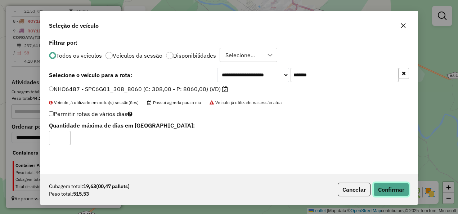
click at [385, 191] on button "Confirmar" at bounding box center [391, 189] width 36 height 14
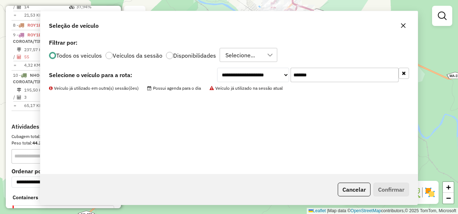
scroll to position [581, 0]
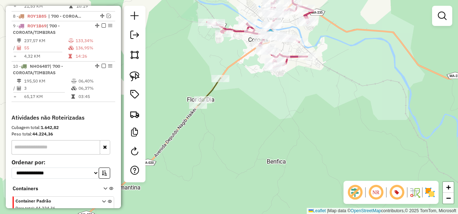
click at [212, 88] on icon at bounding box center [208, 92] width 23 height 28
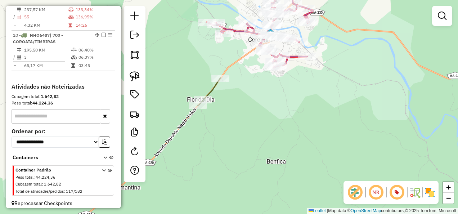
select select "**********"
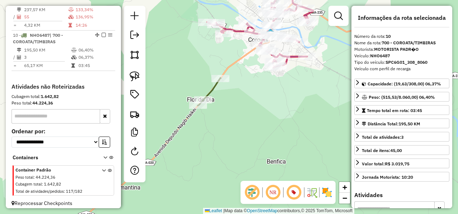
scroll to position [621, 0]
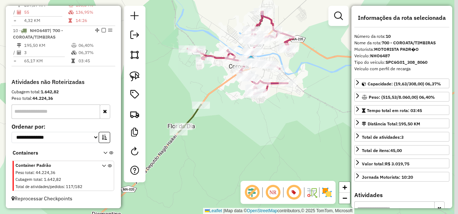
drag, startPoint x: 260, startPoint y: 99, endPoint x: 234, endPoint y: 143, distance: 51.0
click at [234, 143] on div "Janela de atendimento Grade de atendimento Capacidade Transportadoras Veículos …" at bounding box center [229, 107] width 458 height 214
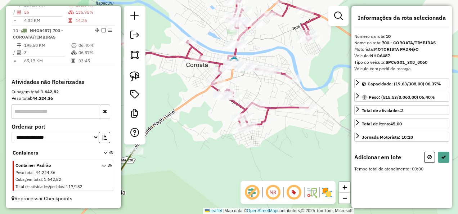
drag, startPoint x: 287, startPoint y: 134, endPoint x: 264, endPoint y: 125, distance: 24.3
click at [264, 125] on div "Janela de atendimento Grade de atendimento Capacidade Transportadoras Veículos …" at bounding box center [229, 107] width 458 height 214
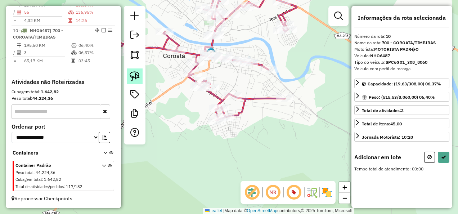
click at [136, 73] on img at bounding box center [135, 76] width 10 height 10
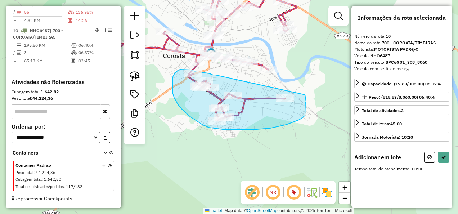
drag, startPoint x: 213, startPoint y: 75, endPoint x: 305, endPoint y: 94, distance: 94.1
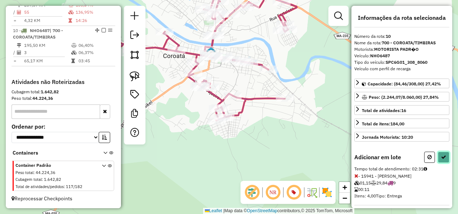
click at [443, 158] on button at bounding box center [443, 156] width 12 height 11
select select "**********"
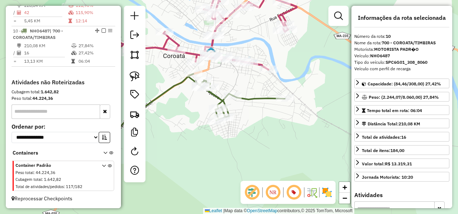
scroll to position [612, 0]
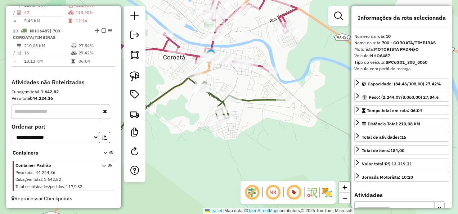
drag, startPoint x: 245, startPoint y: 80, endPoint x: 248, endPoint y: 101, distance: 21.3
click at [247, 100] on div "Janela de atendimento Grade de atendimento Capacidade Transportadoras Veículos …" at bounding box center [229, 107] width 458 height 214
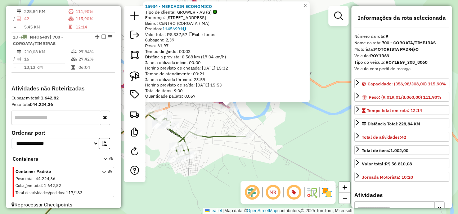
scroll to position [592, 0]
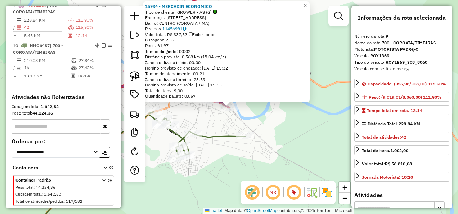
click at [230, 121] on div "15934 - MERCADIN ECONOMICO Tipo de cliente: GROWER - AS (G) Endereço: Avenida d…" at bounding box center [229, 107] width 458 height 214
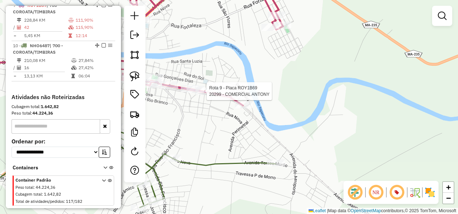
click at [209, 95] on div at bounding box center [204, 90] width 18 height 7
select select "**********"
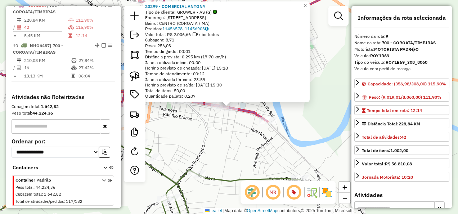
click at [216, 135] on div "Rota 9 - Placa ROY1B69 20299 - COMERCIAL ANTONY 20299 - COMERCIAL ANTONY Tipo d…" at bounding box center [229, 107] width 458 height 214
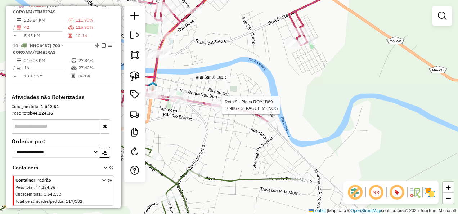
select select "**********"
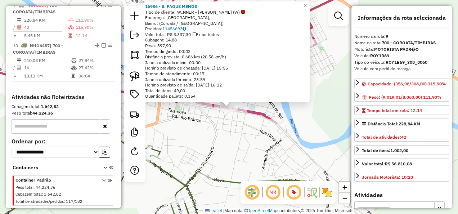
click at [219, 135] on div "Rota 9 - Placa ROY1B69 16986 - S. PAGUE MENOS 16986 - S. PAGUE MENOS Tipo de cl…" at bounding box center [229, 107] width 458 height 214
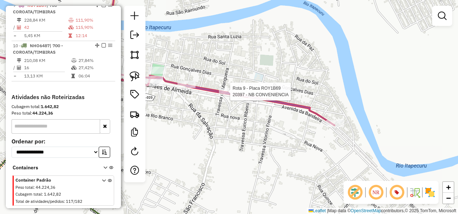
click at [221, 95] on div at bounding box center [228, 91] width 18 height 7
select select "**********"
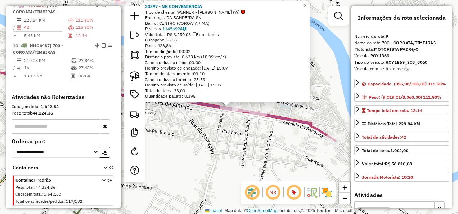
click at [237, 134] on div "Rota 9 - Placa ROY1B69 20397 - NB CONVENIENCIA 20397 - NB CONVENIENCIA Tipo de …" at bounding box center [229, 107] width 458 height 214
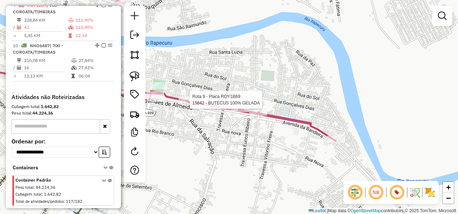
select select "**********"
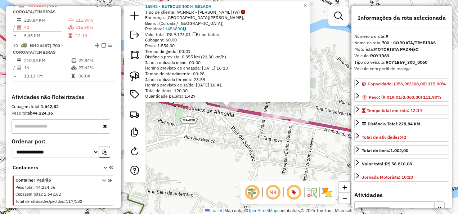
click at [199, 136] on div "15842 - BUTECUS 100% GELADA Tipo de cliente: WINNER - ROTA (W) Endereço: Avenid…" at bounding box center [229, 107] width 458 height 214
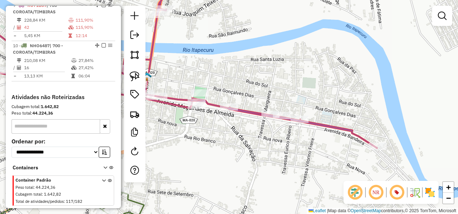
click at [216, 140] on div "15842 - BUTECUS 100% GELADA Tipo de cliente: WINNER - ROTA (W) Endereço: Avenid…" at bounding box center [229, 107] width 458 height 214
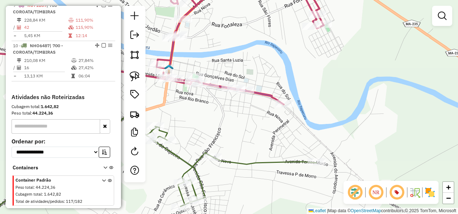
click at [237, 159] on icon at bounding box center [147, 174] width 339 height 122
select select "**********"
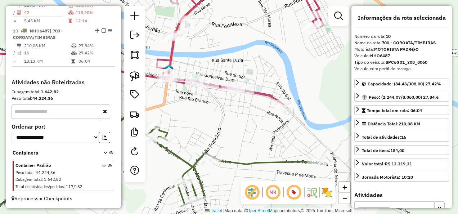
scroll to position [612, 0]
drag, startPoint x: 243, startPoint y: 127, endPoint x: 213, endPoint y: 142, distance: 33.8
click at [213, 141] on div "Janela de atendimento Grade de atendimento Capacidade Transportadoras Veículos …" at bounding box center [229, 107] width 458 height 214
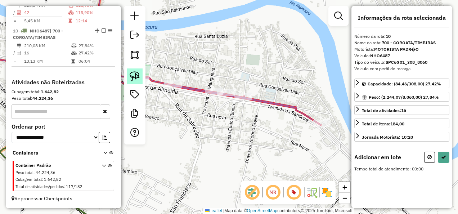
click at [135, 76] on img at bounding box center [135, 76] width 10 height 10
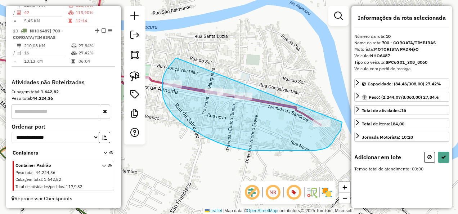
drag, startPoint x: 164, startPoint y: 75, endPoint x: 342, endPoint y: 122, distance: 184.0
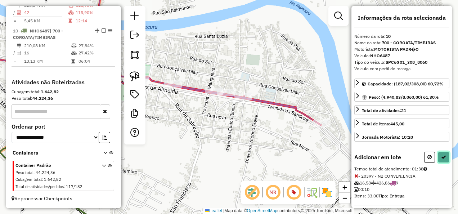
click at [442, 154] on icon at bounding box center [443, 156] width 5 height 5
select select "**********"
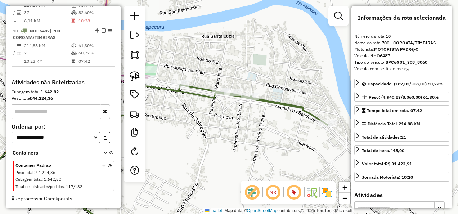
drag, startPoint x: 197, startPoint y: 134, endPoint x: 278, endPoint y: 135, distance: 80.9
click at [276, 136] on div "Janela de atendimento Grade de atendimento Capacidade Transportadoras Veículos …" at bounding box center [229, 107] width 458 height 214
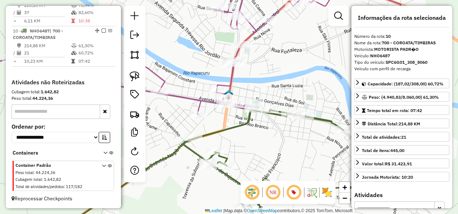
click at [196, 99] on icon at bounding box center [188, 47] width 426 height 136
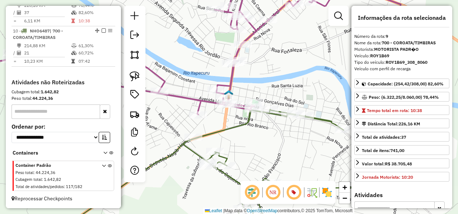
scroll to position [592, 0]
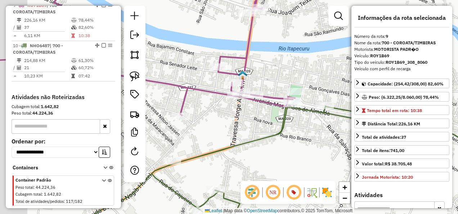
drag, startPoint x: 256, startPoint y: 138, endPoint x: 272, endPoint y: 147, distance: 18.5
click at [272, 146] on div "Janela de atendimento Grade de atendimento Capacidade Transportadoras Veículos …" at bounding box center [229, 107] width 458 height 214
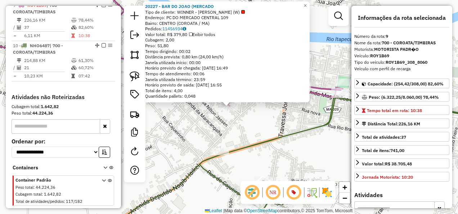
click at [267, 156] on div "20227 - BAR DO JOAO (MERCADO Tipo de cliente: WINNER - ROTA (W) Endereço: PC DO…" at bounding box center [229, 107] width 458 height 214
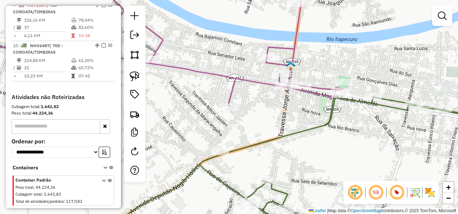
drag, startPoint x: 324, startPoint y: 122, endPoint x: 255, endPoint y: 141, distance: 71.6
click at [256, 141] on icon at bounding box center [300, 165] width 406 height 139
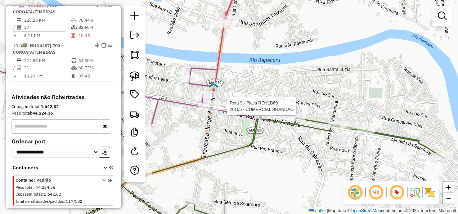
select select "**********"
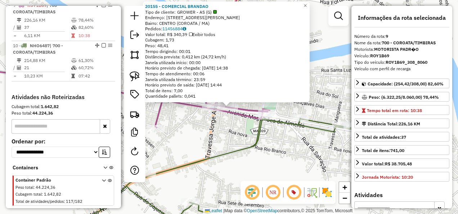
click at [224, 134] on div "20155 - COMERCIAL BRANDAO Tipo de cliente: GROWER - AS (G) Endereço: AV MAGALHA…" at bounding box center [229, 107] width 458 height 214
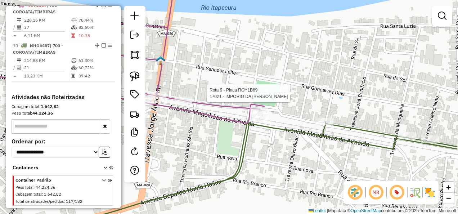
select select "**********"
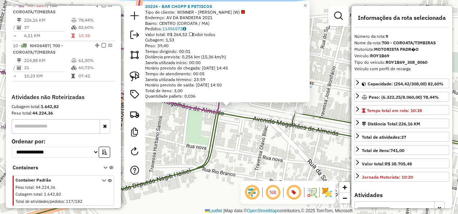
click at [240, 145] on div "Rota 9 - Placa ROY1B69 20234 - BAR CHOPP E PETISCOS 20234 - BAR CHOPP E PETISCO…" at bounding box center [229, 107] width 458 height 214
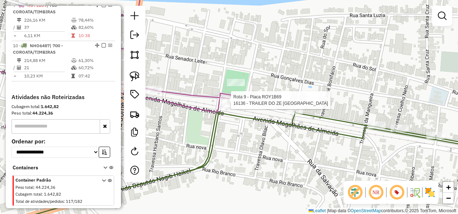
select select "**********"
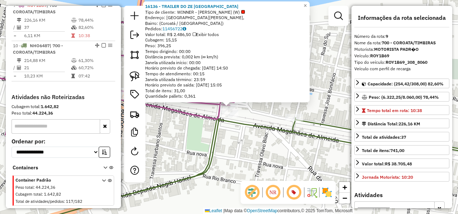
click at [233, 144] on div "Rota 9 - Placa ROY1B69 20234 - BAR CHOPP E PETISCOS 16136 - TRAILER DO ZE IRAN …" at bounding box center [229, 107] width 458 height 214
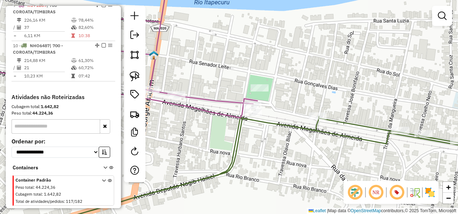
drag, startPoint x: 223, startPoint y: 150, endPoint x: 279, endPoint y: 141, distance: 56.4
click at [274, 143] on icon at bounding box center [268, 175] width 517 height 118
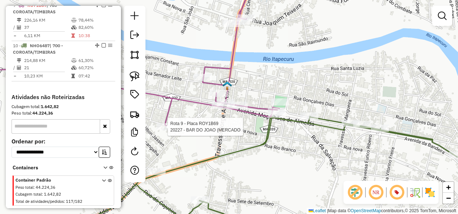
select select "**********"
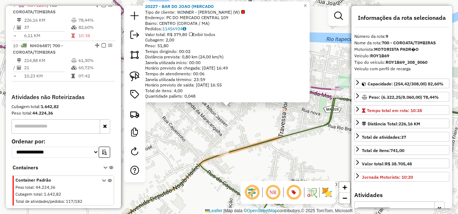
click at [264, 142] on icon at bounding box center [300, 165] width 406 height 139
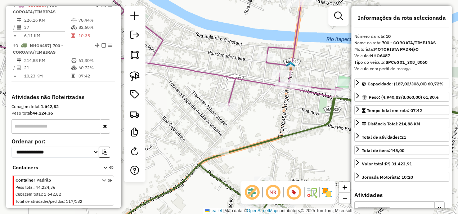
scroll to position [612, 0]
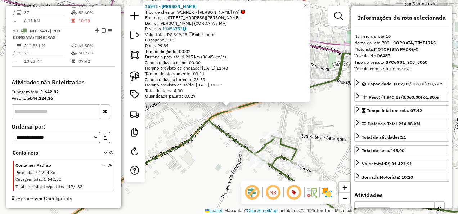
click at [276, 126] on div "Rota 10 - Placa NHO6487 16240 - BAR DO JHULIUS 15941 - POUSADA ALENCAR Tipo de …" at bounding box center [229, 107] width 458 height 214
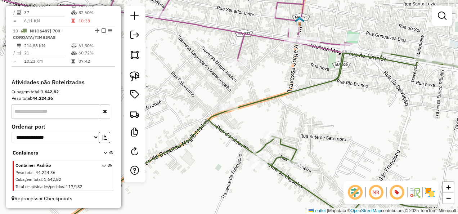
click at [240, 46] on icon at bounding box center [152, 20] width 397 height 82
select select "**********"
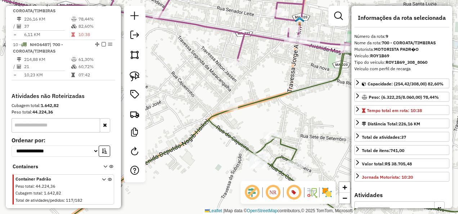
scroll to position [592, 0]
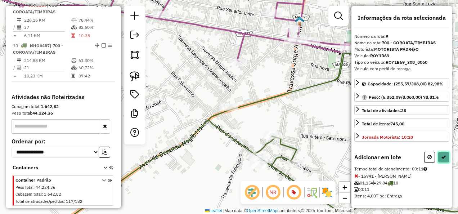
click at [445, 153] on button at bounding box center [443, 156] width 12 height 11
select select "**********"
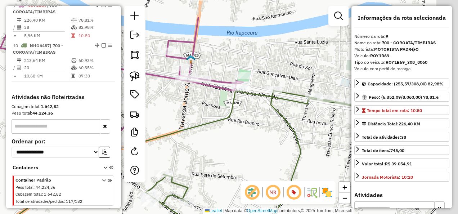
drag, startPoint x: 322, startPoint y: 120, endPoint x: 162, endPoint y: 162, distance: 165.9
click at [166, 162] on div "Janela de atendimento Grade de atendimento Capacidade Transportadoras Veículos …" at bounding box center [229, 107] width 458 height 214
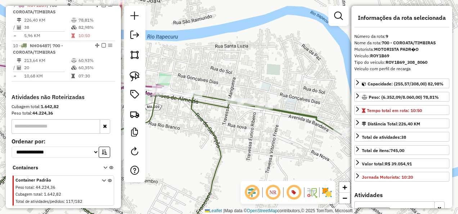
click at [209, 127] on icon at bounding box center [147, 164] width 387 height 141
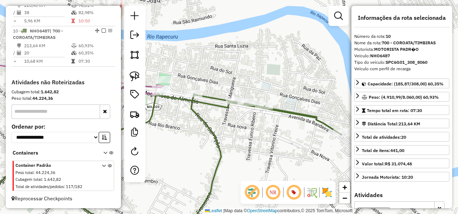
scroll to position [612, 0]
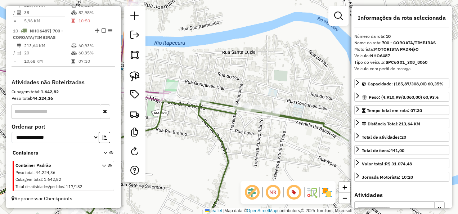
drag, startPoint x: 191, startPoint y: 113, endPoint x: 231, endPoint y: 142, distance: 49.2
click at [231, 142] on icon at bounding box center [155, 170] width 387 height 141
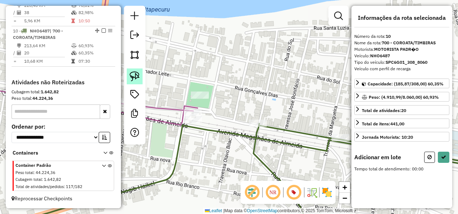
click at [135, 76] on img at bounding box center [135, 76] width 10 height 10
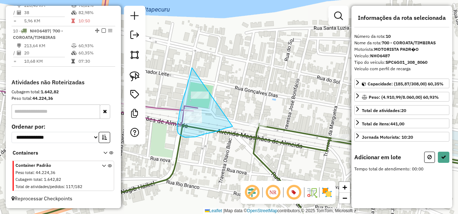
drag, startPoint x: 179, startPoint y: 113, endPoint x: 232, endPoint y: 126, distance: 54.9
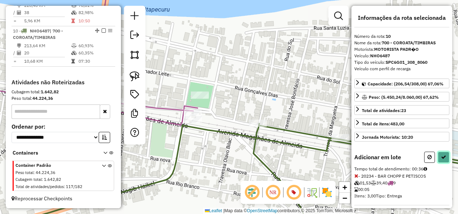
click at [443, 155] on icon at bounding box center [443, 156] width 5 height 5
select select "**********"
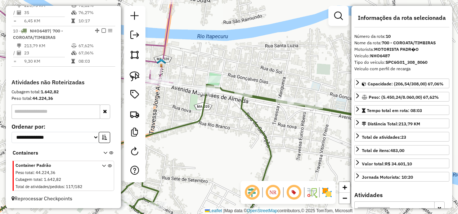
click at [194, 119] on icon at bounding box center [177, 160] width 427 height 151
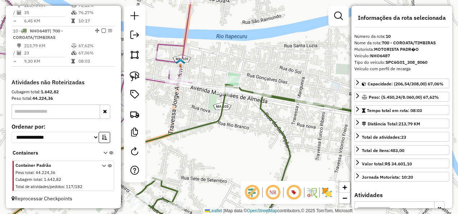
drag, startPoint x: 185, startPoint y: 154, endPoint x: 263, endPoint y: 137, distance: 80.3
click at [261, 140] on div "Janela de atendimento Grade de atendimento Capacidade Transportadoras Veículos …" at bounding box center [229, 107] width 458 height 214
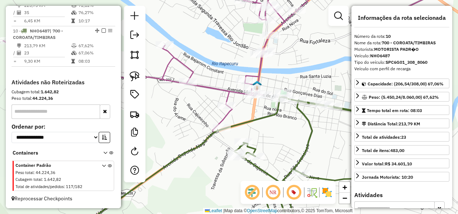
click at [226, 116] on icon at bounding box center [216, 56] width 426 height 154
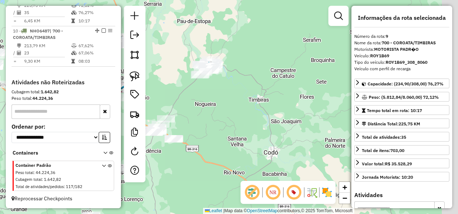
drag, startPoint x: 277, startPoint y: 120, endPoint x: 217, endPoint y: 86, distance: 68.5
click at [221, 88] on div "Janela de atendimento Grade de atendimento Capacidade Transportadoras Veículos …" at bounding box center [229, 107] width 458 height 214
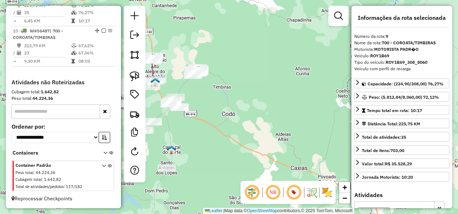
click at [218, 101] on div "Janela de atendimento Grade de atendimento Capacidade Transportadoras Veículos …" at bounding box center [229, 107] width 458 height 214
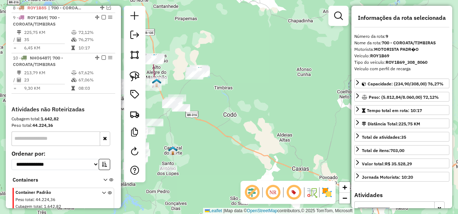
scroll to position [540, 0]
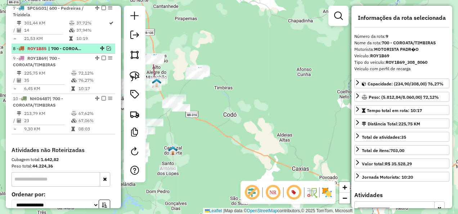
click at [106, 50] on em at bounding box center [108, 48] width 4 height 4
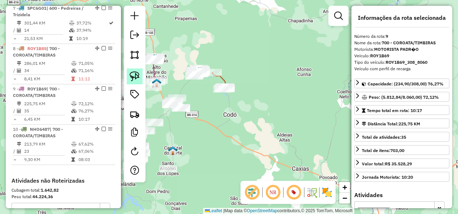
click at [134, 79] on img at bounding box center [135, 76] width 10 height 10
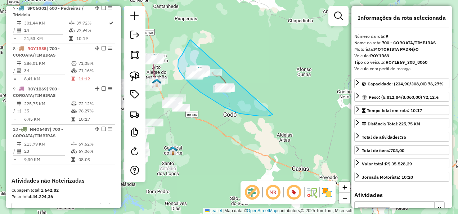
drag, startPoint x: 178, startPoint y: 60, endPoint x: 273, endPoint y: 114, distance: 109.3
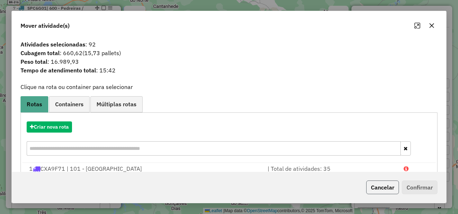
click at [390, 193] on button "Cancelar" at bounding box center [382, 187] width 33 height 14
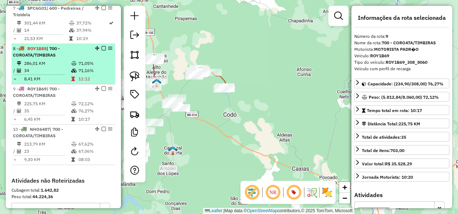
click at [101, 50] on em at bounding box center [103, 48] width 4 height 4
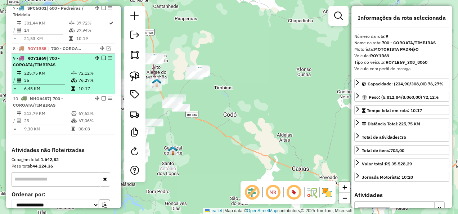
click at [101, 60] on em at bounding box center [103, 58] width 4 height 4
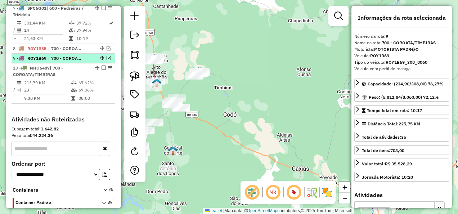
click at [69, 62] on span "| 700 - COROATA/TIMBIRAS" at bounding box center [64, 58] width 33 height 6
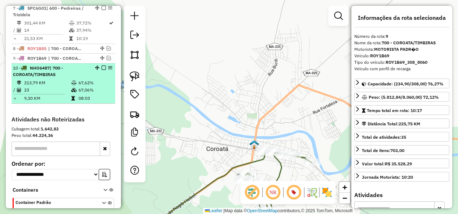
click at [68, 94] on td "23" at bounding box center [47, 89] width 47 height 7
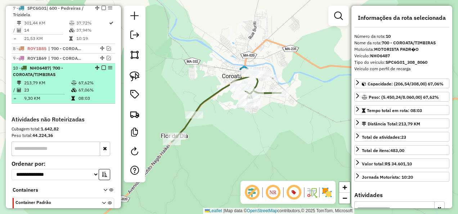
click at [101, 70] on em at bounding box center [103, 67] width 4 height 4
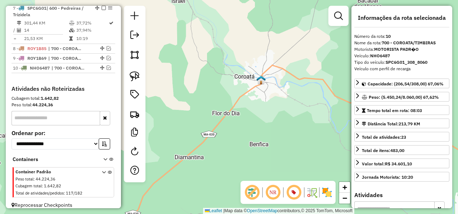
drag, startPoint x: 237, startPoint y: 140, endPoint x: 279, endPoint y: 82, distance: 71.8
click at [265, 100] on div "Janela de atendimento Grade de atendimento Capacidade Transportadoras Veículos …" at bounding box center [229, 107] width 458 height 214
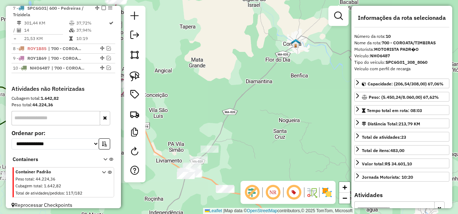
drag, startPoint x: 244, startPoint y: 141, endPoint x: 271, endPoint y: 86, distance: 61.1
click at [266, 95] on div "Janela de atendimento Grade de atendimento Capacidade Transportadoras Veículos …" at bounding box center [229, 107] width 458 height 214
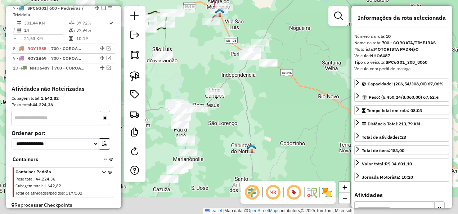
drag, startPoint x: 252, startPoint y: 126, endPoint x: 262, endPoint y: 77, distance: 50.2
click at [259, 84] on div "Janela de atendimento Grade de atendimento Capacidade Transportadoras Veículos …" at bounding box center [229, 107] width 458 height 214
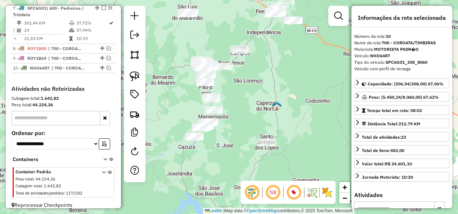
drag, startPoint x: 236, startPoint y: 123, endPoint x: 224, endPoint y: 105, distance: 21.4
click at [224, 105] on div "Janela de atendimento Grade de atendimento Capacidade Transportadoras Veículos …" at bounding box center [229, 107] width 458 height 214
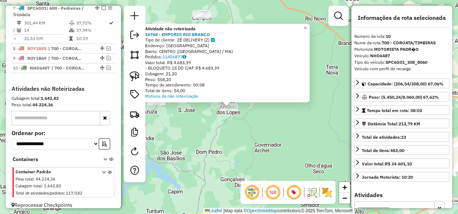
click at [239, 134] on div "Atividade não roteirizada 16768 - EMPORIO RIO BRANCO Tipo de cliente: ZÉ DELIVE…" at bounding box center [229, 107] width 458 height 214
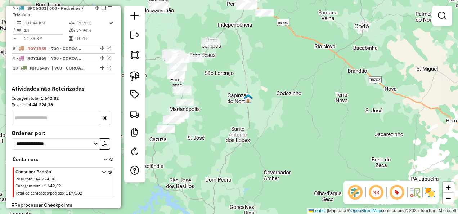
drag, startPoint x: 214, startPoint y: 107, endPoint x: 224, endPoint y: 137, distance: 31.5
click at [224, 137] on div "Janela de atendimento Grade de atendimento Capacidade Transportadoras Veículos …" at bounding box center [229, 107] width 458 height 214
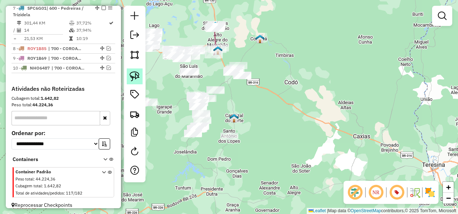
click at [134, 77] on img at bounding box center [135, 76] width 10 height 10
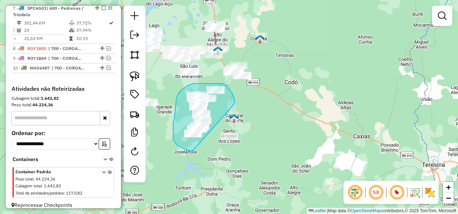
drag, startPoint x: 234, startPoint y: 101, endPoint x: 192, endPoint y: 151, distance: 65.1
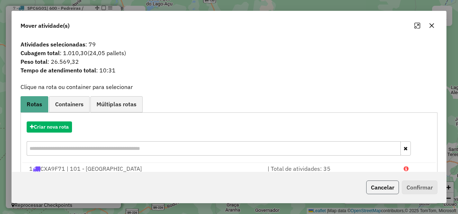
click at [377, 190] on button "Cancelar" at bounding box center [382, 187] width 33 height 14
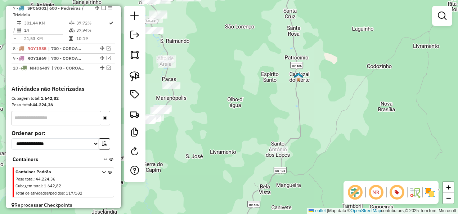
drag, startPoint x: 175, startPoint y: 116, endPoint x: 237, endPoint y: 118, distance: 61.9
click at [237, 118] on div "Janela de atendimento Grade de atendimento Capacidade Transportadoras Veículos …" at bounding box center [229, 107] width 458 height 214
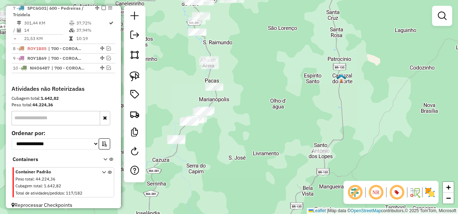
drag, startPoint x: 172, startPoint y: 92, endPoint x: 209, endPoint y: 114, distance: 43.2
click at [209, 114] on div "Janela de atendimento Grade de atendimento Capacidade Transportadoras Veículos …" at bounding box center [229, 107] width 458 height 214
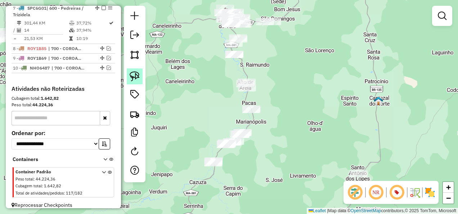
click at [135, 76] on img at bounding box center [135, 76] width 10 height 10
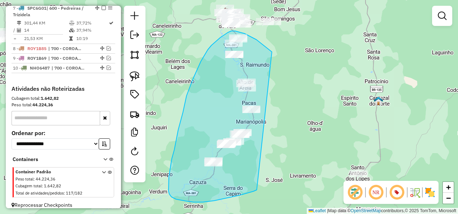
drag, startPoint x: 269, startPoint y: 50, endPoint x: 256, endPoint y: 190, distance: 139.8
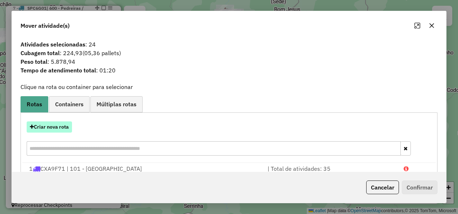
click at [47, 126] on button "Criar nova rota" at bounding box center [49, 126] width 45 height 11
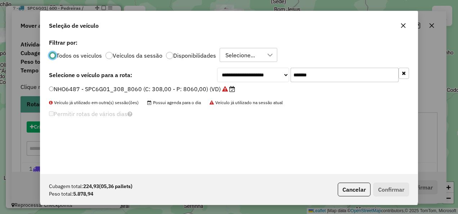
scroll to position [4, 2]
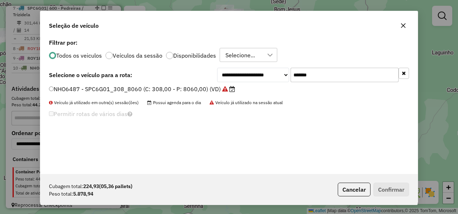
drag, startPoint x: 346, startPoint y: 77, endPoint x: 241, endPoint y: 85, distance: 105.0
click at [241, 85] on div "**********" at bounding box center [228, 105] width 377 height 137
paste input "text"
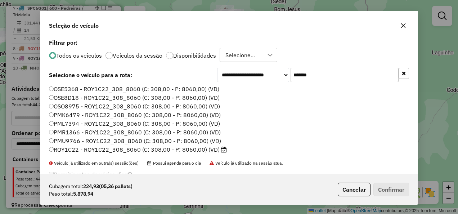
type input "*******"
click at [179, 151] on label "ROY1C22 - ROY1C22_308_8060 (C: 308,00 - P: 8060,00) (VD)" at bounding box center [138, 149] width 178 height 9
click at [402, 184] on button "Confirmar" at bounding box center [391, 189] width 36 height 14
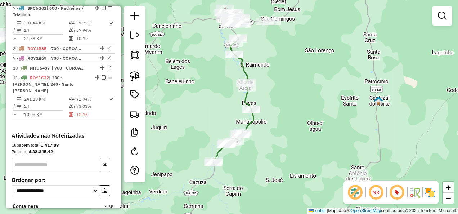
click at [245, 98] on icon at bounding box center [233, 100] width 40 height 125
select select "**********"
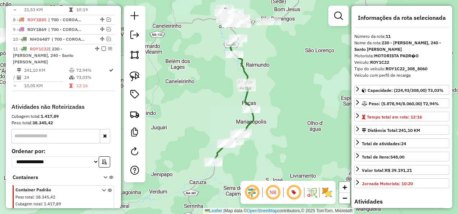
scroll to position [597, 0]
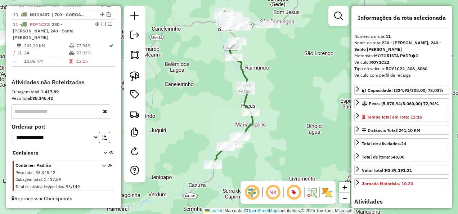
drag, startPoint x: 273, startPoint y: 92, endPoint x: 251, endPoint y: 151, distance: 62.9
click at [251, 151] on div "Janela de atendimento Grade de atendimento Capacidade Transportadoras Veículos …" at bounding box center [229, 107] width 458 height 214
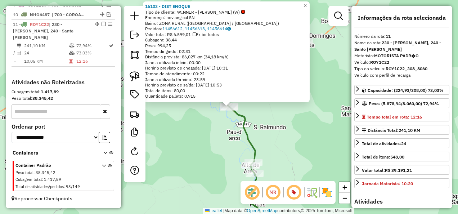
click at [191, 159] on div "16103 - DIST ENOQUE Tipo de cliente: WINNER - ROTA (W) Endereço: pov angical SN…" at bounding box center [229, 107] width 458 height 214
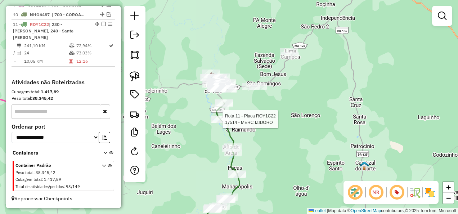
select select "**********"
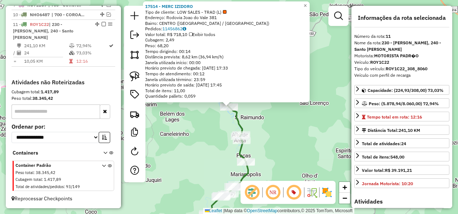
click at [260, 126] on div "17514 - MERC IZIDORO Tipo de cliente: LOW SALES - TRAD (L) Endereço: Rodovia Jo…" at bounding box center [229, 107] width 458 height 214
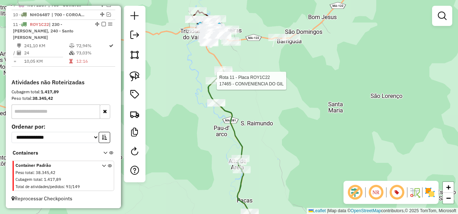
select select "**********"
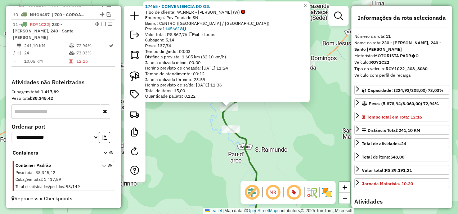
click at [204, 130] on div "17465 - CONVENIENCIA DO GIL Tipo de cliente: WINNER - ROTA (W) Endereço: Pov Tr…" at bounding box center [229, 107] width 458 height 214
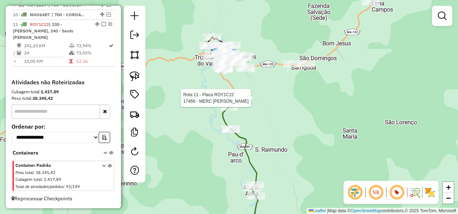
select select "**********"
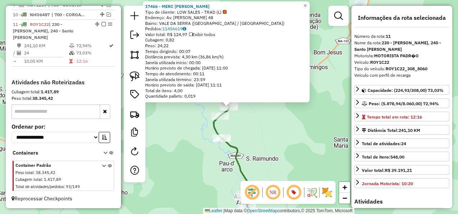
click at [251, 134] on div "17466 - MERC J LEITE Tipo de cliente: LOW SALES - TRAD (L) Endereço: Av. Henriq…" at bounding box center [229, 107] width 458 height 214
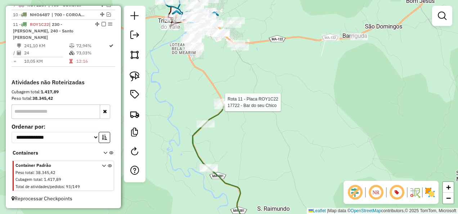
select select "**********"
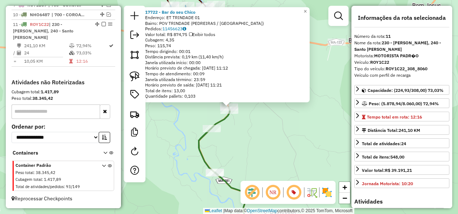
click at [263, 149] on div "Rota 11 - Placa ROY1C22 17466 - MERC J LEITE 17722 - Bar do seu Chico Endereço:…" at bounding box center [229, 107] width 458 height 214
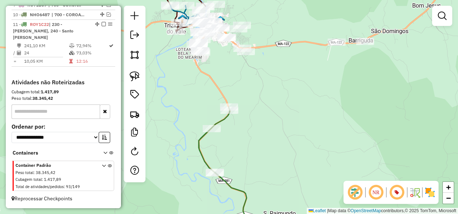
click at [242, 126] on div "Janela de atendimento Grade de atendimento Capacidade Transportadoras Veículos …" at bounding box center [229, 107] width 458 height 214
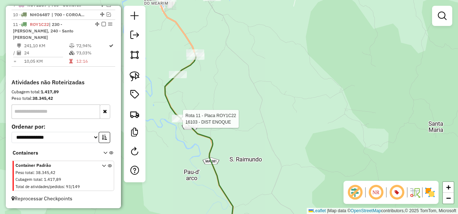
select select "**********"
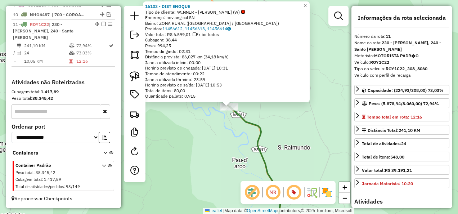
click at [189, 135] on div "Rota 11 - Placa ROY1C22 16103 - DIST ENOQUE 16103 - DIST ENOQUE Tipo de cliente…" at bounding box center [229, 107] width 458 height 214
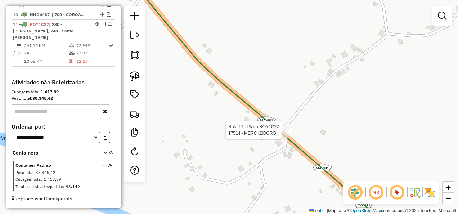
select select "**********"
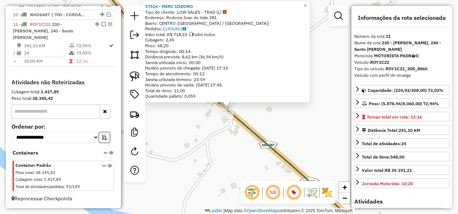
click at [238, 155] on div "17514 - MERC IZIDORO Tipo de cliente: LOW SALES - TRAD (L) Endereço: Rodovia Jo…" at bounding box center [229, 107] width 458 height 214
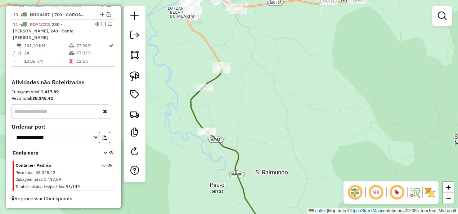
drag, startPoint x: 249, startPoint y: 113, endPoint x: 251, endPoint y: 126, distance: 12.8
click at [251, 126] on div "Janela de atendimento Grade de atendimento Capacidade Transportadoras Veículos …" at bounding box center [229, 107] width 458 height 214
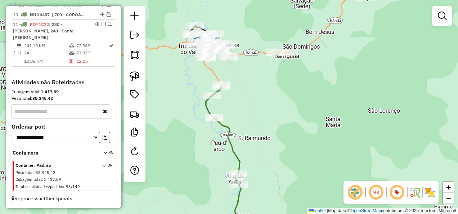
drag, startPoint x: 263, startPoint y: 157, endPoint x: 249, endPoint y: 124, distance: 35.1
click at [253, 138] on div "Janela de atendimento Grade de atendimento Capacidade Transportadoras Veículos …" at bounding box center [229, 107] width 458 height 214
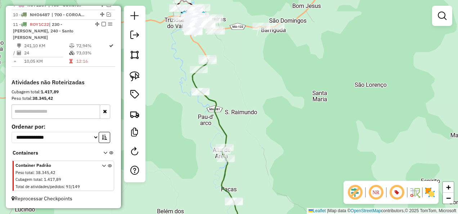
click at [219, 116] on icon at bounding box center [215, 147] width 46 height 177
select select "**********"
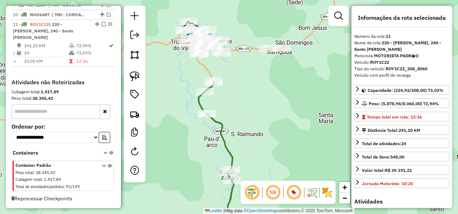
drag, startPoint x: 242, startPoint y: 90, endPoint x: 249, endPoint y: 116, distance: 26.9
click at [249, 116] on div "Janela de atendimento Grade de atendimento Capacidade Transportadoras Veículos …" at bounding box center [229, 107] width 458 height 214
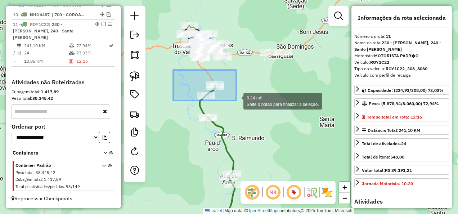
drag, startPoint x: 194, startPoint y: 91, endPoint x: 236, endPoint y: 100, distance: 43.0
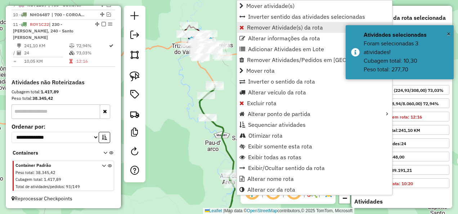
click at [247, 24] on span "Remover Atividade(s) da rota" at bounding box center [285, 27] width 76 height 6
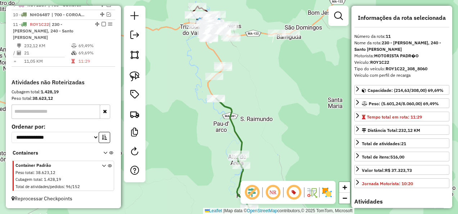
click at [233, 129] on icon at bounding box center [235, 166] width 38 height 137
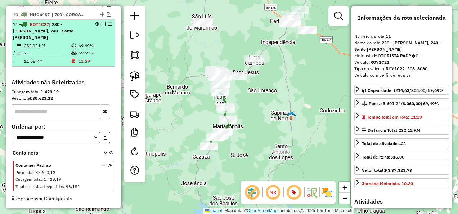
click at [101, 23] on em at bounding box center [103, 24] width 4 height 4
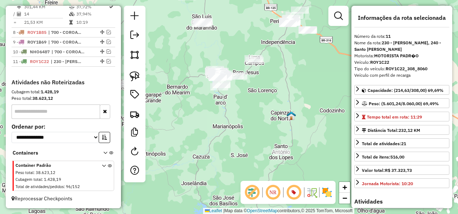
scroll to position [560, 0]
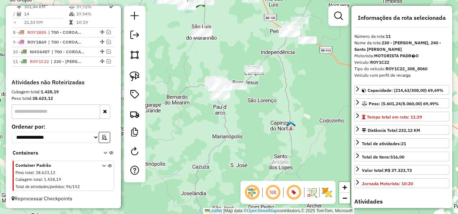
drag, startPoint x: 277, startPoint y: 126, endPoint x: 275, endPoint y: 165, distance: 38.9
click at [275, 164] on div "Janela de atendimento Grade de atendimento Capacidade Transportadoras Veículos …" at bounding box center [229, 107] width 458 height 214
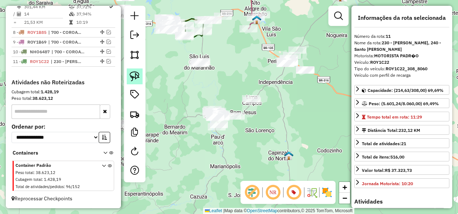
click at [135, 76] on img at bounding box center [135, 76] width 10 height 10
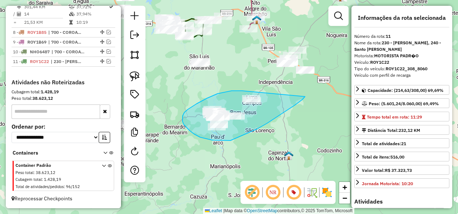
drag, startPoint x: 242, startPoint y: 91, endPoint x: 305, endPoint y: 96, distance: 62.9
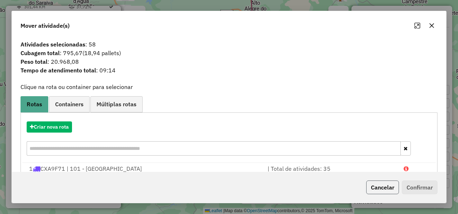
click at [378, 190] on button "Cancelar" at bounding box center [382, 187] width 33 height 14
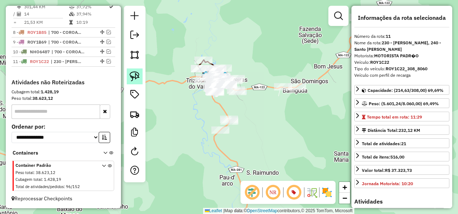
click at [137, 77] on img at bounding box center [135, 76] width 10 height 10
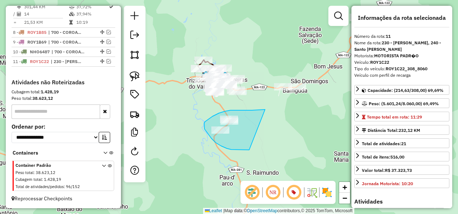
drag, startPoint x: 265, startPoint y: 109, endPoint x: 253, endPoint y: 149, distance: 41.1
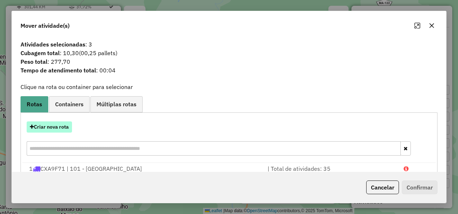
click at [62, 125] on button "Criar nova rota" at bounding box center [49, 126] width 45 height 11
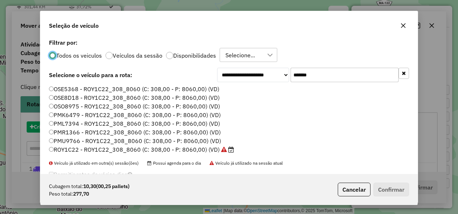
scroll to position [4, 2]
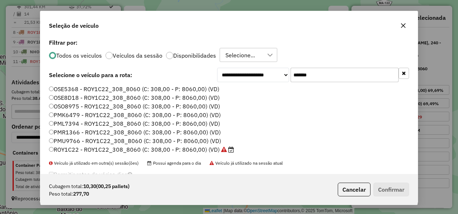
drag, startPoint x: 303, startPoint y: 80, endPoint x: 216, endPoint y: 96, distance: 88.3
click at [216, 96] on div "**********" at bounding box center [228, 105] width 377 height 137
paste input "text"
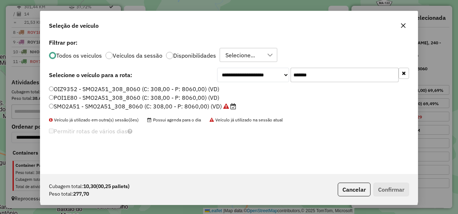
type input "*******"
click at [201, 104] on label "SMO2A51 - SMO2A51_308_8060 (C: 308,00 - P: 8060,00) (VD)" at bounding box center [142, 106] width 187 height 9
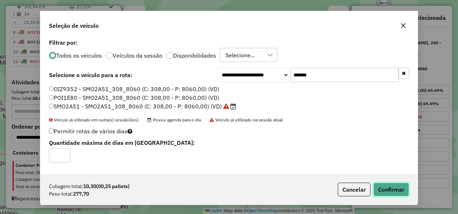
click at [380, 189] on button "Confirmar" at bounding box center [391, 189] width 36 height 14
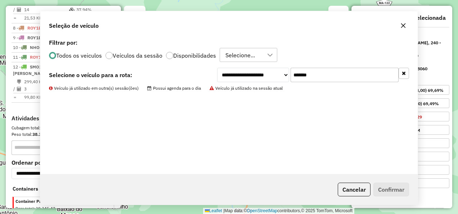
scroll to position [600, 0]
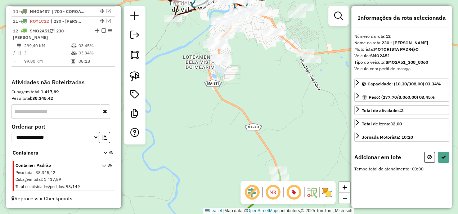
drag, startPoint x: 201, startPoint y: 99, endPoint x: 188, endPoint y: 135, distance: 38.8
click at [188, 134] on div "Janela de atendimento Grade de atendimento Capacidade Transportadoras Veículos …" at bounding box center [229, 107] width 458 height 214
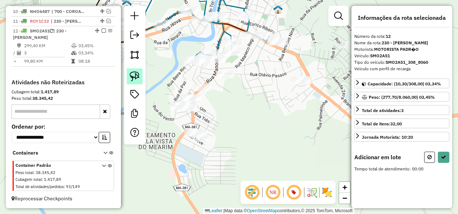
click at [136, 73] on img at bounding box center [135, 76] width 10 height 10
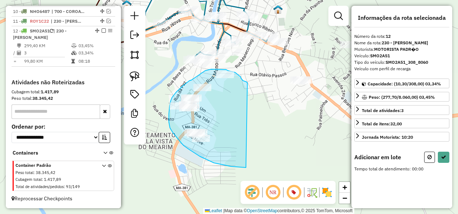
drag, startPoint x: 247, startPoint y: 83, endPoint x: 246, endPoint y: 167, distance: 84.6
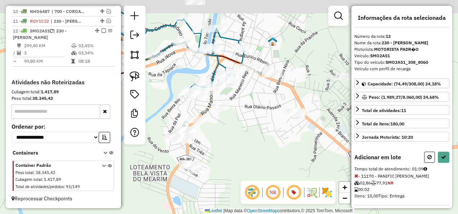
drag, startPoint x: 219, startPoint y: 127, endPoint x: 218, endPoint y: 136, distance: 8.3
click at [218, 136] on div "Janela de atendimento Grade de atendimento Capacidade Transportadoras Veículos …" at bounding box center [229, 107] width 458 height 214
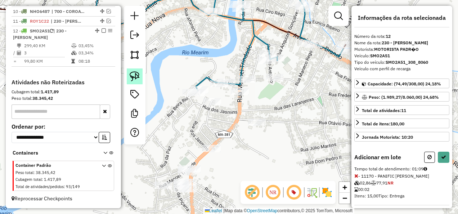
click at [129, 79] on link at bounding box center [135, 76] width 16 height 16
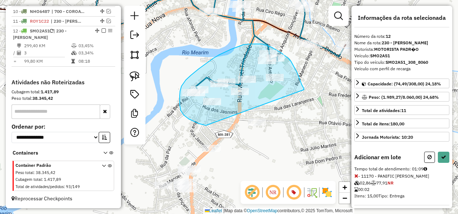
drag, startPoint x: 304, startPoint y: 90, endPoint x: 206, endPoint y: 125, distance: 104.1
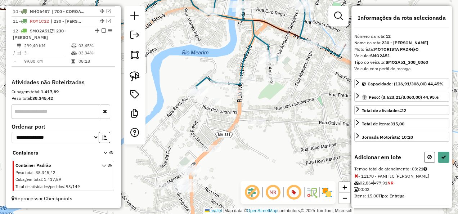
click at [424, 158] on button at bounding box center [429, 156] width 11 height 11
select select "**********"
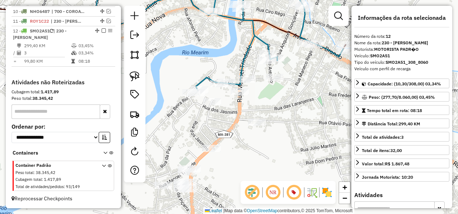
drag, startPoint x: 256, startPoint y: 163, endPoint x: 247, endPoint y: 115, distance: 49.0
click at [248, 119] on div "Janela de atendimento Grade de atendimento Capacidade Transportadoras Veículos …" at bounding box center [229, 107] width 458 height 214
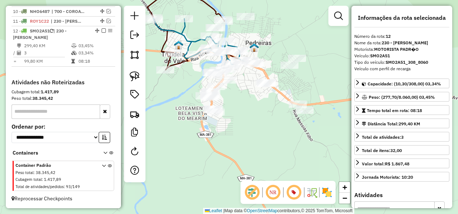
drag, startPoint x: 254, startPoint y: 149, endPoint x: 219, endPoint y: 104, distance: 56.7
click at [223, 109] on div "Janela de atendimento Grade de atendimento Capacidade Transportadoras Veículos …" at bounding box center [229, 107] width 458 height 214
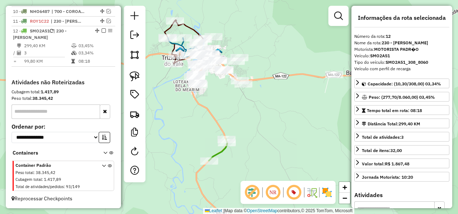
click at [217, 150] on icon at bounding box center [218, 149] width 18 height 21
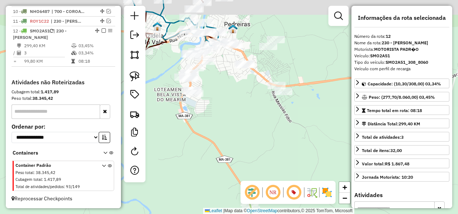
drag, startPoint x: 212, startPoint y: 91, endPoint x: 239, endPoint y: 128, distance: 45.5
click at [239, 128] on div "Janela de atendimento Grade de atendimento Capacidade Transportadoras Veículos …" at bounding box center [229, 107] width 458 height 214
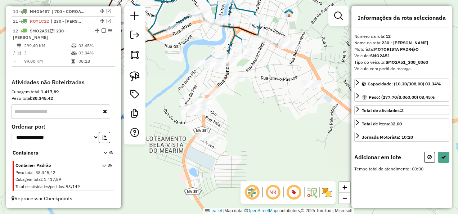
drag, startPoint x: 134, startPoint y: 73, endPoint x: 162, endPoint y: 83, distance: 29.5
click at [134, 73] on img at bounding box center [135, 76] width 10 height 10
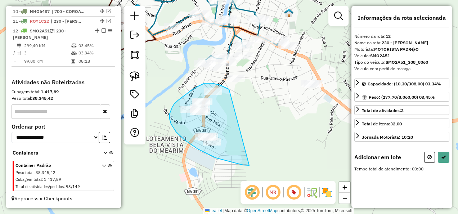
drag, startPoint x: 228, startPoint y: 89, endPoint x: 249, endPoint y: 165, distance: 78.7
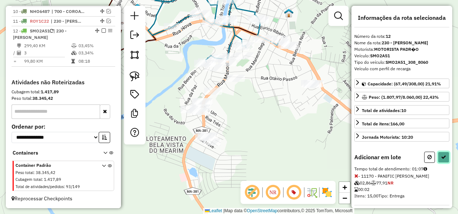
click at [442, 155] on icon at bounding box center [443, 156] width 5 height 5
select select "**********"
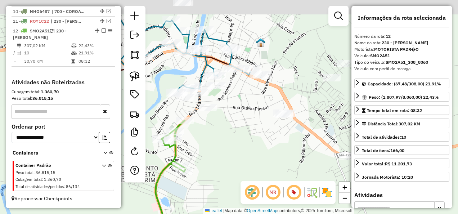
drag, startPoint x: 266, startPoint y: 104, endPoint x: 233, endPoint y: 146, distance: 54.3
click at [233, 146] on div "Janela de atendimento Grade de atendimento Capacidade Transportadoras Veículos …" at bounding box center [229, 107] width 458 height 214
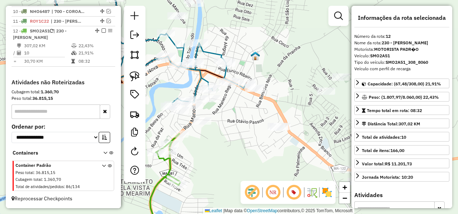
click at [225, 72] on icon at bounding box center [150, 51] width 192 height 108
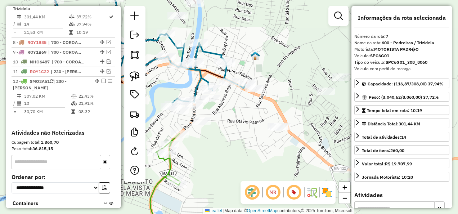
scroll to position [543, 0]
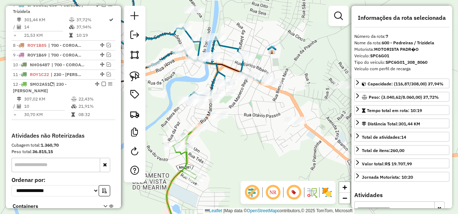
drag, startPoint x: 235, startPoint y: 119, endPoint x: 246, endPoint y: 114, distance: 12.0
click at [246, 114] on div "Janela de atendimento Grade de atendimento Capacidade Transportadoras Veículos …" at bounding box center [229, 107] width 458 height 214
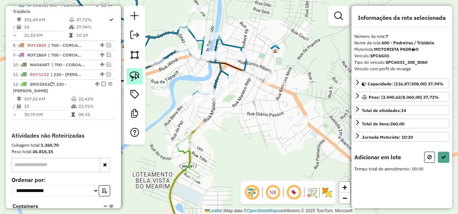
click at [135, 72] on img at bounding box center [135, 76] width 10 height 10
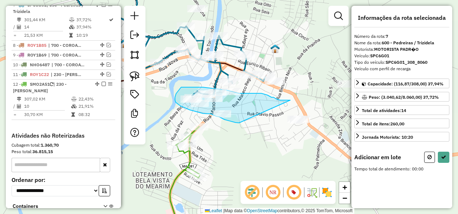
drag, startPoint x: 290, startPoint y: 100, endPoint x: 239, endPoint y: 123, distance: 55.9
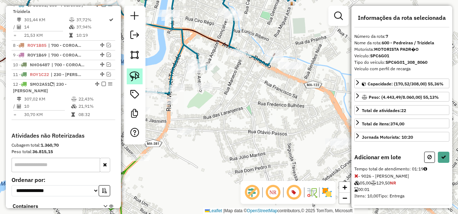
click at [132, 77] on img at bounding box center [135, 76] width 10 height 10
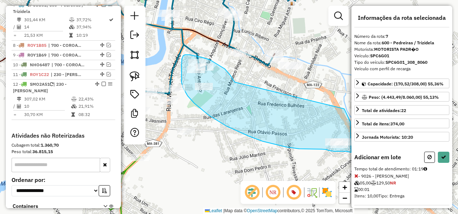
drag, startPoint x: 235, startPoint y: 82, endPoint x: 344, endPoint y: 109, distance: 112.6
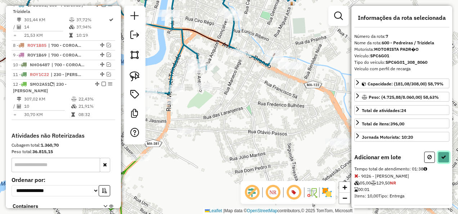
click at [444, 151] on button at bounding box center [443, 156] width 12 height 11
select select "**********"
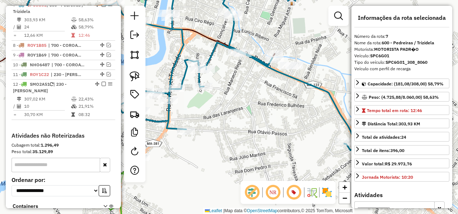
click at [183, 43] on icon at bounding box center [183, 64] width 346 height 171
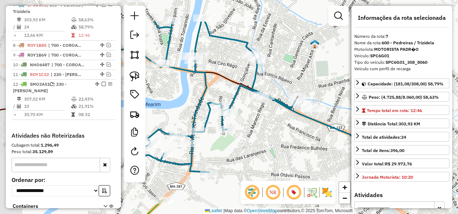
drag, startPoint x: 180, startPoint y: 41, endPoint x: 202, endPoint y: 92, distance: 55.4
click at [203, 90] on icon at bounding box center [206, 107] width 346 height 171
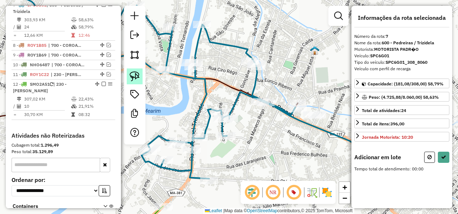
click at [138, 75] on img at bounding box center [135, 76] width 10 height 10
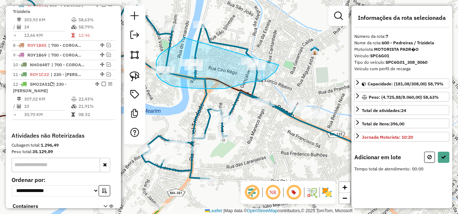
drag, startPoint x: 171, startPoint y: 47, endPoint x: 278, endPoint y: 65, distance: 108.6
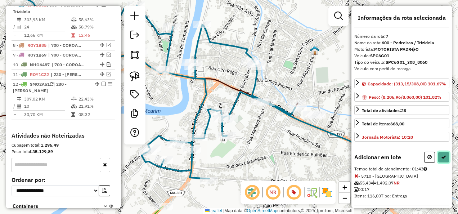
click at [441, 159] on icon at bounding box center [443, 156] width 5 height 5
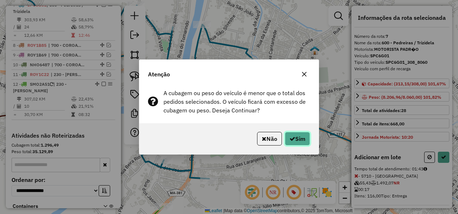
click at [306, 137] on button "Sim" at bounding box center [297, 139] width 25 height 14
select select "**********"
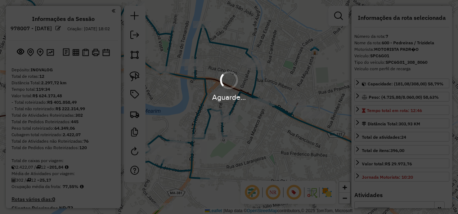
select select "**********"
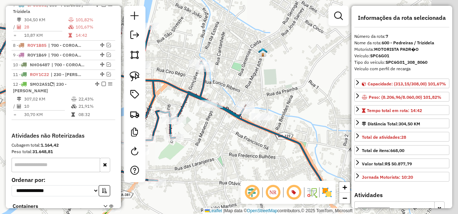
drag, startPoint x: 281, startPoint y: 140, endPoint x: 230, endPoint y: 141, distance: 50.7
click at [231, 142] on div "Janela de atendimento Grade de atendimento Capacidade Transportadoras Veículos …" at bounding box center [229, 107] width 458 height 214
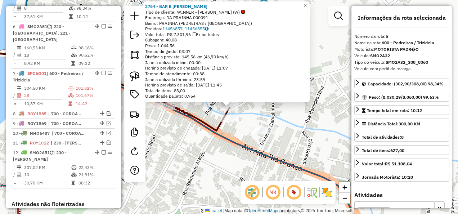
scroll to position [463, 0]
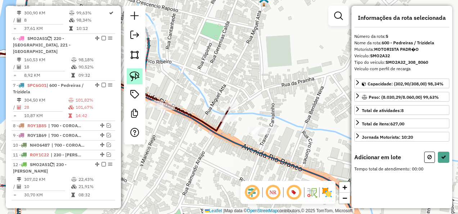
click at [134, 80] on img at bounding box center [135, 76] width 10 height 10
drag, startPoint x: 269, startPoint y: 114, endPoint x: 298, endPoint y: 154, distance: 48.9
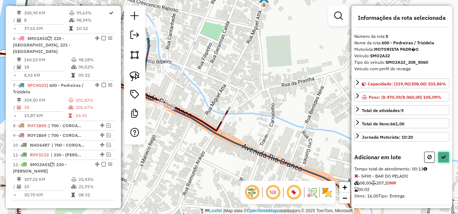
click at [443, 159] on icon at bounding box center [443, 156] width 5 height 5
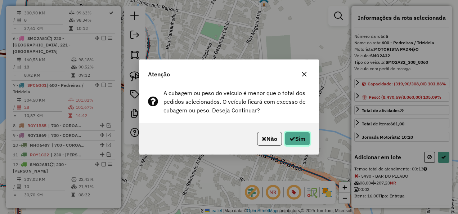
click at [308, 140] on button "Sim" at bounding box center [297, 139] width 25 height 14
select select "**********"
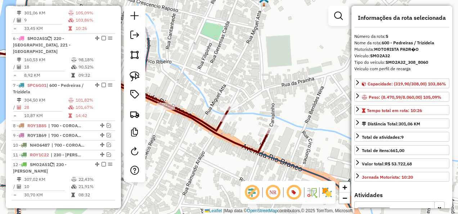
click at [184, 113] on icon at bounding box center [111, 65] width 314 height 173
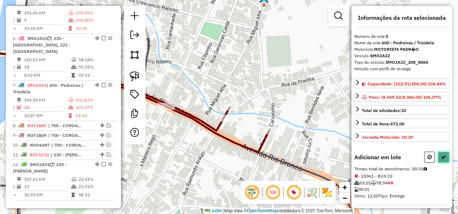
click at [443, 159] on icon at bounding box center [443, 156] width 5 height 5
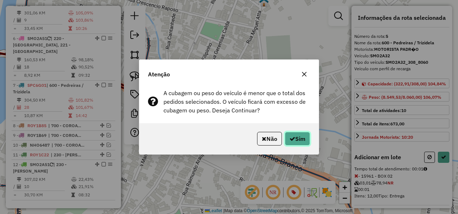
click at [301, 137] on button "Sim" at bounding box center [297, 139] width 25 height 14
select select "**********"
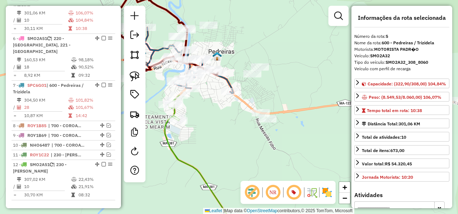
drag, startPoint x: 231, startPoint y: 121, endPoint x: 226, endPoint y: 112, distance: 9.8
click at [226, 112] on div "Janela de atendimento Grade de atendimento Capacidade Transportadoras Veículos …" at bounding box center [229, 107] width 458 height 214
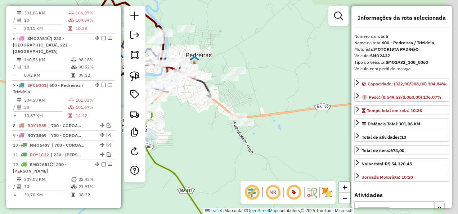
drag, startPoint x: 248, startPoint y: 133, endPoint x: 222, endPoint y: 122, distance: 28.3
click at [225, 137] on div "Janela de atendimento Grade de atendimento Capacidade Transportadoras Veículos …" at bounding box center [229, 107] width 458 height 214
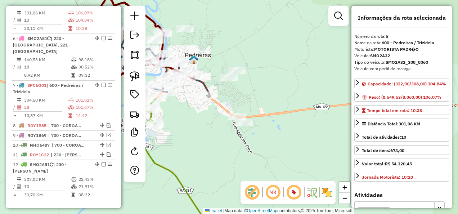
click at [206, 88] on icon at bounding box center [151, 63] width 117 height 67
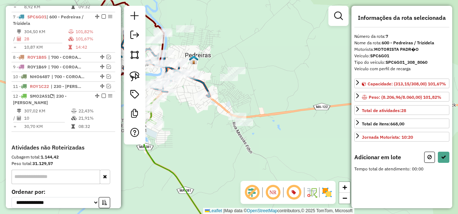
scroll to position [543, 0]
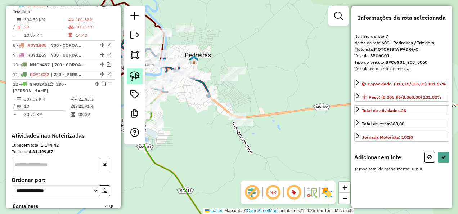
click at [135, 73] on img at bounding box center [135, 76] width 10 height 10
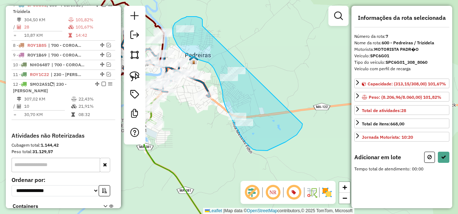
drag, startPoint x: 202, startPoint y: 24, endPoint x: 302, endPoint y: 124, distance: 141.4
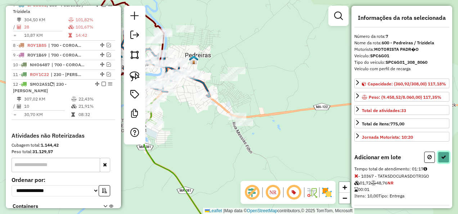
click at [439, 163] on button at bounding box center [443, 156] width 12 height 11
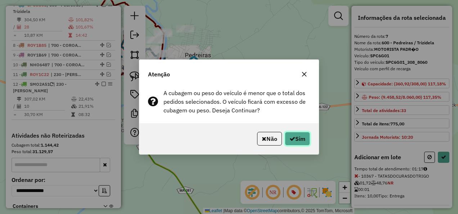
click at [300, 135] on button "Sim" at bounding box center [297, 139] width 25 height 14
select select "**********"
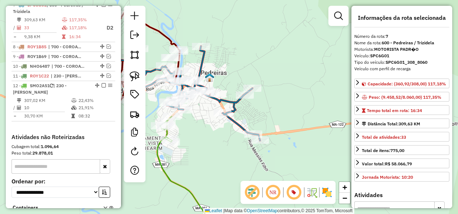
drag, startPoint x: 194, startPoint y: 112, endPoint x: 221, endPoint y: 144, distance: 41.9
click at [216, 135] on div "Janela de atendimento Grade de atendimento Capacidade Transportadoras Veículos …" at bounding box center [229, 107] width 458 height 214
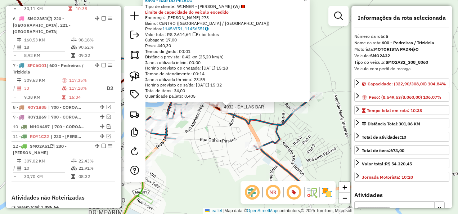
scroll to position [463, 0]
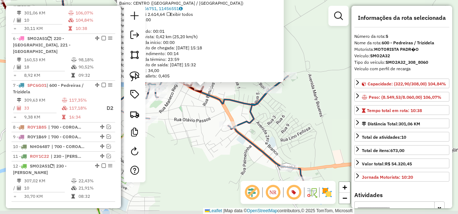
drag, startPoint x: 219, startPoint y: 130, endPoint x: 193, endPoint y: 110, distance: 32.8
click at [193, 110] on div "5490 - BAR DO PELADO Tipo de cliente: WINNER - ROTA (W) Limite de capacidade do…" at bounding box center [229, 107] width 458 height 214
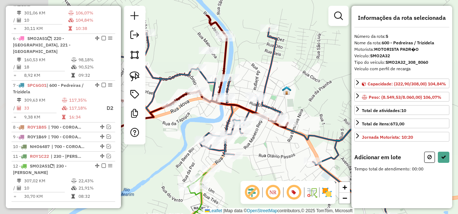
drag, startPoint x: 192, startPoint y: 114, endPoint x: 281, endPoint y: 150, distance: 95.5
click at [279, 150] on div "Janela de atendimento Grade de atendimento Capacidade Transportadoras Veículos …" at bounding box center [229, 107] width 458 height 214
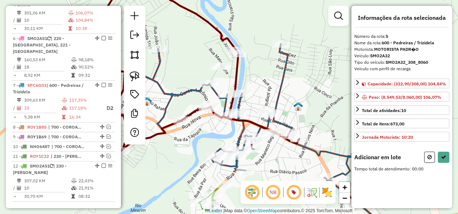
drag, startPoint x: 214, startPoint y: 120, endPoint x: 218, endPoint y: 126, distance: 6.5
click at [218, 126] on div "Janela de atendimento Grade de atendimento Capacidade Transportadoras Veículos …" at bounding box center [229, 107] width 458 height 214
click at [135, 71] on img at bounding box center [135, 76] width 10 height 10
drag, startPoint x: 233, startPoint y: 71, endPoint x: 220, endPoint y: 76, distance: 14.2
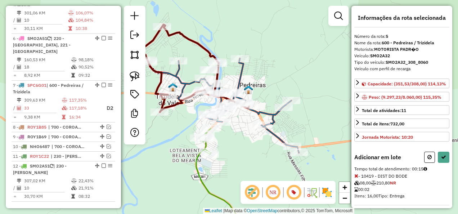
drag, startPoint x: 251, startPoint y: 158, endPoint x: 221, endPoint y: 116, distance: 51.2
click at [226, 124] on div "Janela de atendimento Grade de atendimento Capacidade Transportadoras Veículos …" at bounding box center [229, 107] width 458 height 214
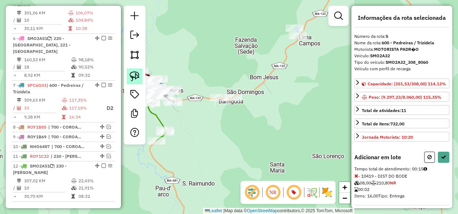
click at [132, 75] on img at bounding box center [135, 76] width 10 height 10
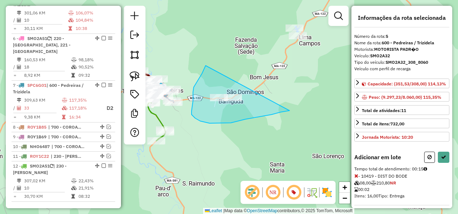
drag, startPoint x: 205, startPoint y: 65, endPoint x: 289, endPoint y: 110, distance: 95.1
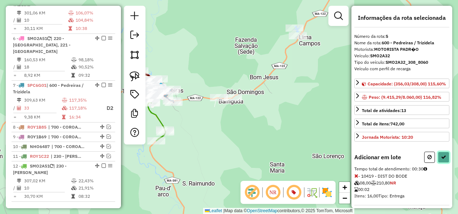
click at [445, 158] on button at bounding box center [443, 156] width 12 height 11
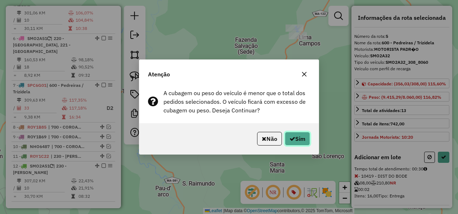
click at [304, 136] on button "Sim" at bounding box center [297, 139] width 25 height 14
select select "**********"
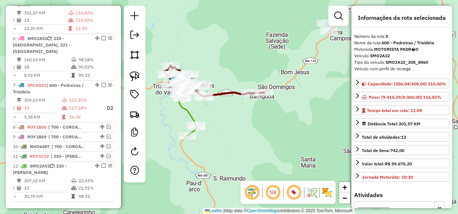
drag, startPoint x: 261, startPoint y: 113, endPoint x: 297, endPoint y: 107, distance: 36.4
click at [300, 107] on div "Janela de atendimento Grade de atendimento Capacidade Transportadoras Veículos …" at bounding box center [229, 107] width 458 height 214
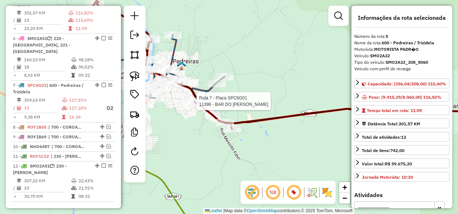
click at [191, 105] on div at bounding box center [194, 100] width 18 height 7
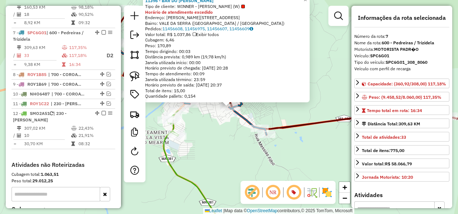
scroll to position [543, 0]
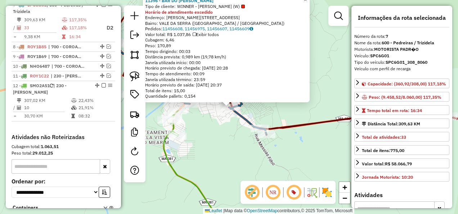
click at [225, 137] on div "Rota 7 - Placa SPC6G01 17353 - DISTRIBUIDORA BOM DE 11396 - BAR DO [PERSON_NAME…" at bounding box center [229, 107] width 458 height 214
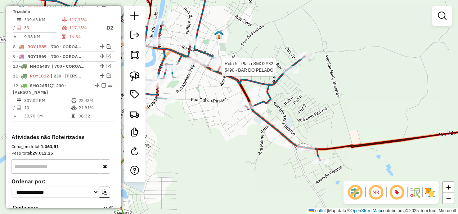
select select "**********"
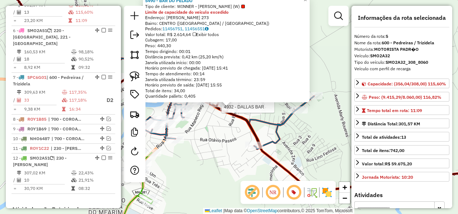
scroll to position [463, 0]
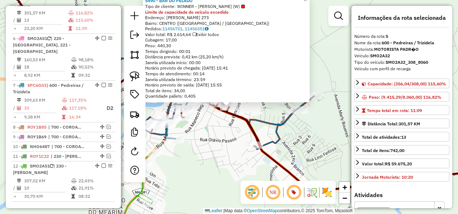
click at [219, 121] on div "5490 - BAR DO PELADO Tipo de cliente: WINNER - ROTA (W) Limite de capacidade do…" at bounding box center [229, 107] width 458 height 214
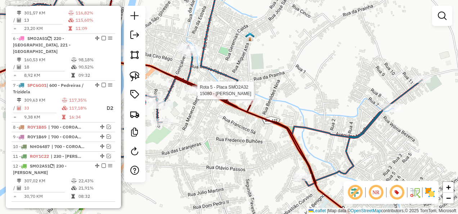
select select "**********"
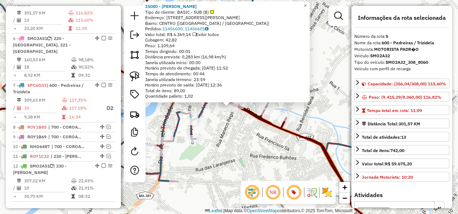
click at [235, 137] on div "15080 - VALENTINA BEBIDAS Tipo de cliente: BASIC - SUB (B) Endereço: [STREET_AD…" at bounding box center [229, 107] width 458 height 214
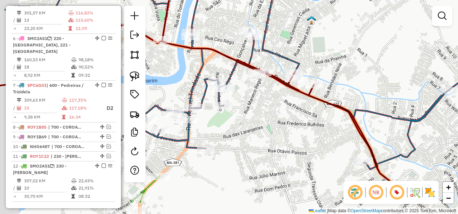
drag, startPoint x: 223, startPoint y: 157, endPoint x: 262, endPoint y: 108, distance: 62.8
click at [259, 112] on div "Janela de atendimento Grade de atendimento Capacidade Transportadoras Veículos …" at bounding box center [229, 107] width 458 height 214
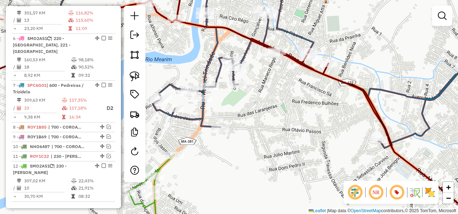
click at [159, 166] on icon at bounding box center [150, 194] width 47 height 81
select select "**********"
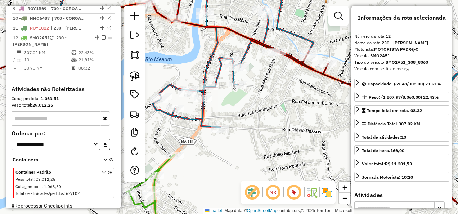
scroll to position [602, 0]
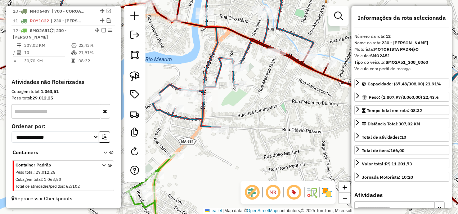
drag, startPoint x: 278, startPoint y: 100, endPoint x: 245, endPoint y: 147, distance: 57.9
click at [246, 146] on div "Janela de atendimento Grade de atendimento Capacidade Transportadoras Veículos …" at bounding box center [229, 107] width 458 height 214
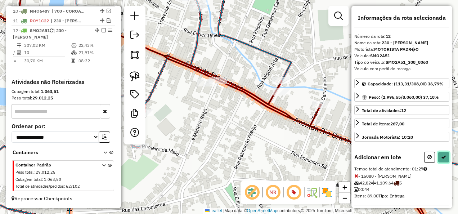
click at [441, 155] on icon at bounding box center [443, 156] width 5 height 5
select select "**********"
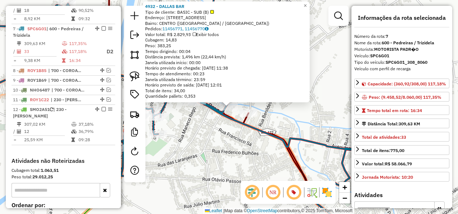
click at [216, 136] on div "Rota 7 - Placa SPC6G01 4932 - DALLAS BAR × 4932 - DALLAS BAR Tipo de cliente: B…" at bounding box center [229, 107] width 458 height 214
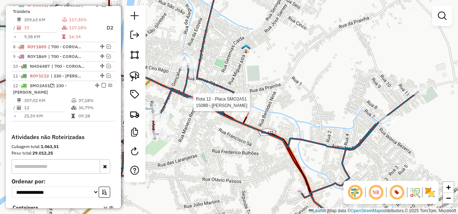
select select "**********"
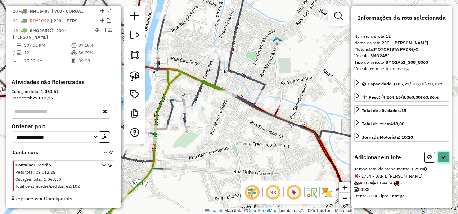
click at [441, 156] on icon at bounding box center [443, 156] width 5 height 5
select select "**********"
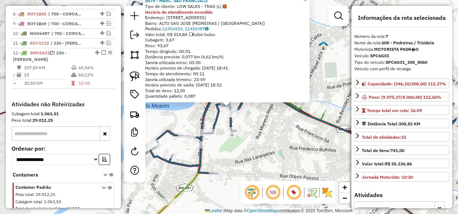
scroll to position [543, 0]
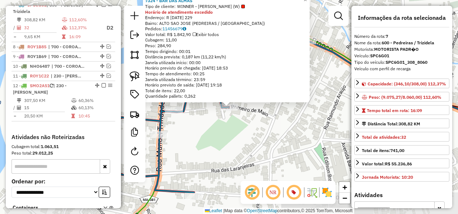
click at [254, 142] on div "7324 - BAR DAS ALMAS Tipo de cliente: WINNER - ROTA (W) Horário de atendimento …" at bounding box center [229, 107] width 458 height 214
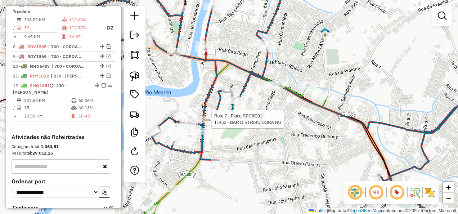
select select "**********"
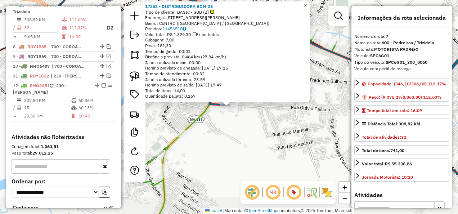
click at [240, 150] on div "Rota 7 - Placa SPC6G01 17353 - DISTRIBUIDORA BOM DE 17353 - DISTRIBUIDORA BOM D…" at bounding box center [229, 107] width 458 height 214
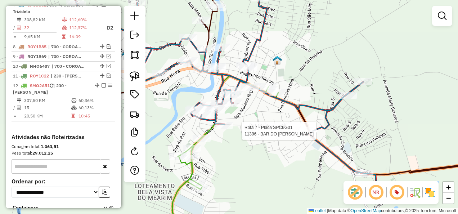
select select "**********"
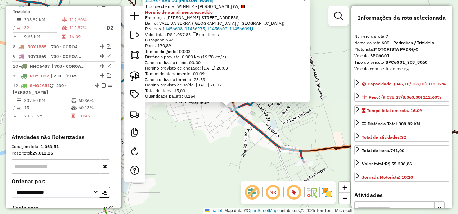
click at [223, 150] on div "11396 - BAR DO [PERSON_NAME] de cliente: WINNER - ROTA (W) Horário de atendimen…" at bounding box center [229, 107] width 458 height 214
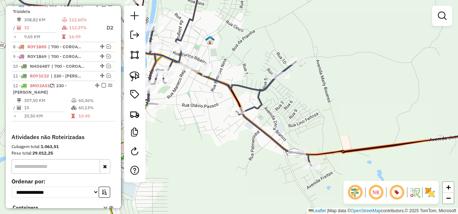
drag, startPoint x: 216, startPoint y: 154, endPoint x: 222, endPoint y: 129, distance: 25.7
click at [221, 141] on div "Janela de atendimento Grade de atendimento Capacidade Transportadoras Veículos …" at bounding box center [229, 107] width 458 height 214
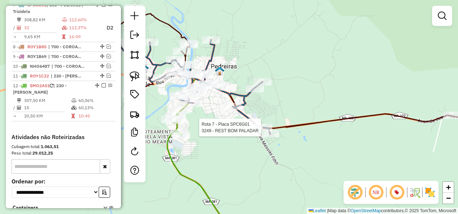
select select "**********"
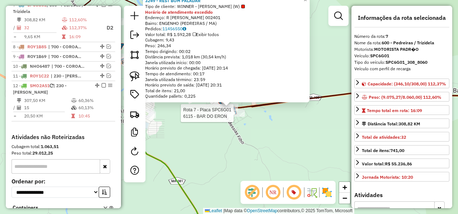
click at [237, 117] on div at bounding box center [236, 112] width 18 height 7
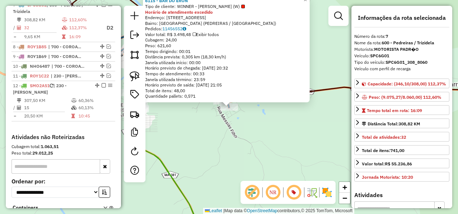
click at [239, 134] on div "6115 - BAR DO ERON Tipo de cliente: WINNER - ROTA (W) Horário de atendimento ex…" at bounding box center [229, 107] width 458 height 214
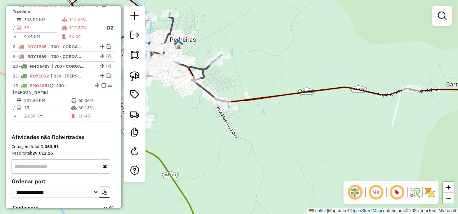
click at [169, 176] on icon at bounding box center [161, 143] width 71 height 184
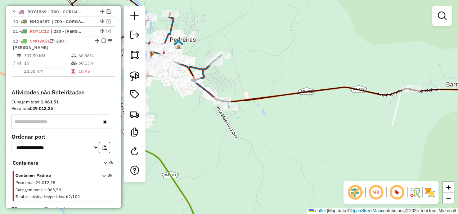
select select "**********"
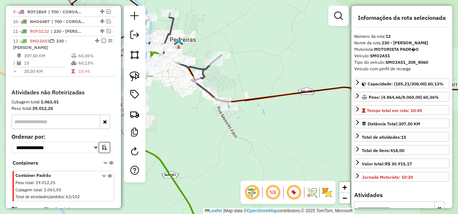
scroll to position [602, 0]
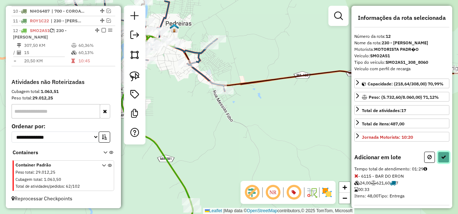
click at [444, 156] on button at bounding box center [443, 156] width 12 height 11
select select "**********"
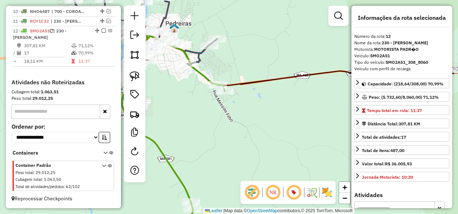
scroll to position [600, 0]
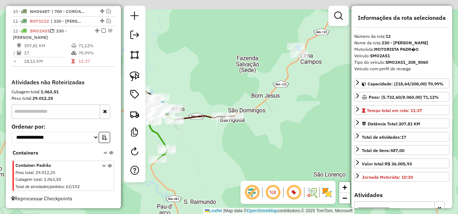
drag, startPoint x: 291, startPoint y: 111, endPoint x: 231, endPoint y: 151, distance: 72.5
click at [231, 151] on div "Janela de atendimento Grade de atendimento Capacidade Transportadoras Veículos …" at bounding box center [229, 107] width 458 height 214
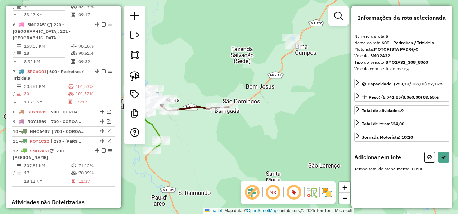
scroll to position [463, 0]
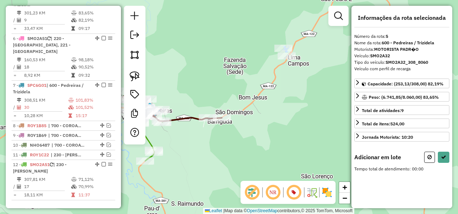
drag, startPoint x: 262, startPoint y: 139, endPoint x: 244, endPoint y: 147, distance: 19.8
click at [250, 151] on div "Janela de atendimento Grade de atendimento Capacidade Transportadoras Veículos …" at bounding box center [229, 107] width 458 height 214
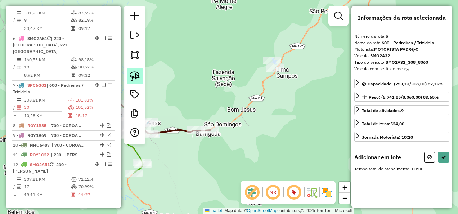
click at [136, 76] on img at bounding box center [135, 76] width 10 height 10
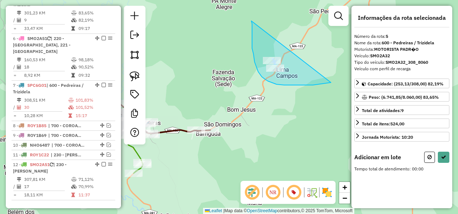
drag, startPoint x: 251, startPoint y: 21, endPoint x: 331, endPoint y: 82, distance: 100.5
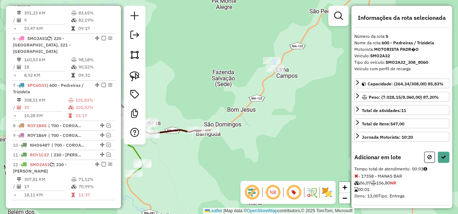
click at [449, 158] on div "Informações da rota selecionada Número da rota: 5 Nome da rota: 600 - Pedreiras…" at bounding box center [401, 107] width 101 height 202
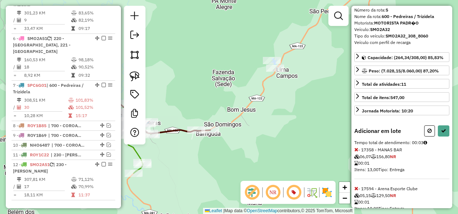
scroll to position [42, 0]
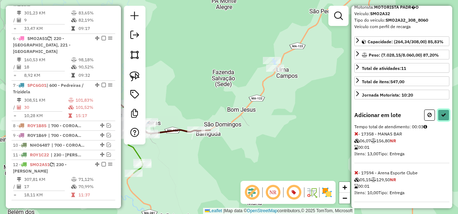
click at [445, 110] on button at bounding box center [443, 114] width 12 height 11
select select "**********"
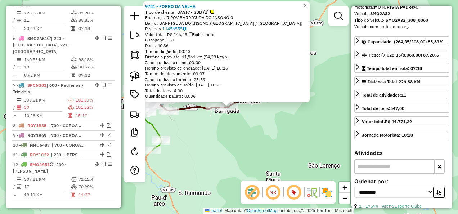
click at [236, 136] on div "9781 - FORRO DA VELHA Tipo de cliente: BASIC - SUB (B) Endereço: R POV BARRIGUD…" at bounding box center [229, 107] width 458 height 214
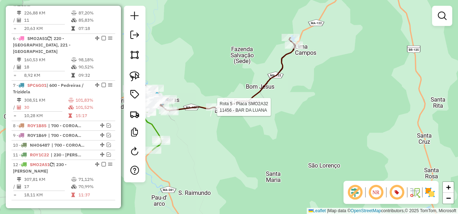
select select "**********"
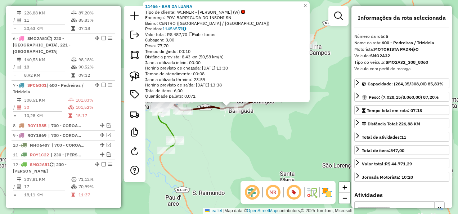
click at [230, 140] on div "11456 - BAR DA LUANA Tipo de cliente: WINNER - ROTA (W) Endereço: POV. BARRIGUD…" at bounding box center [229, 107] width 458 height 214
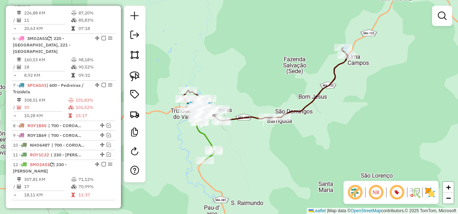
drag, startPoint x: 212, startPoint y: 140, endPoint x: 264, endPoint y: 156, distance: 54.6
click at [265, 155] on div "Janela de atendimento Grade de atendimento Capacidade Transportadoras Veículos …" at bounding box center [229, 107] width 458 height 214
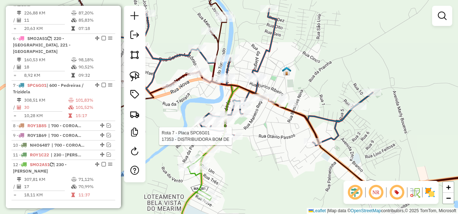
select select "**********"
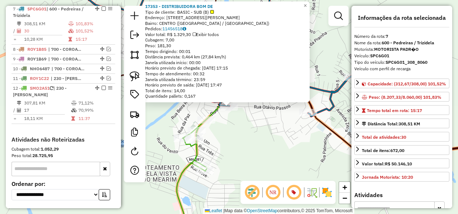
scroll to position [543, 0]
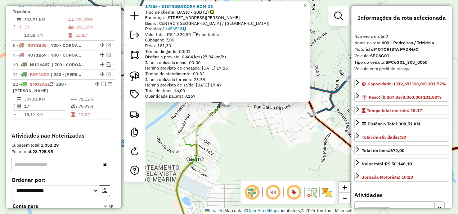
click at [232, 146] on div "17353 - DISTRIBUIDORA BOM DE Tipo de cliente: BASIC - SUB (B) Endereço: [STREET…" at bounding box center [229, 107] width 458 height 214
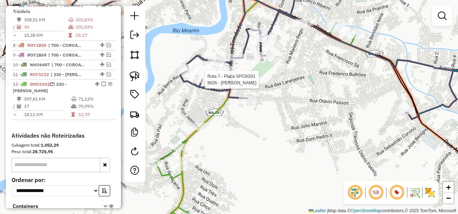
select select "**********"
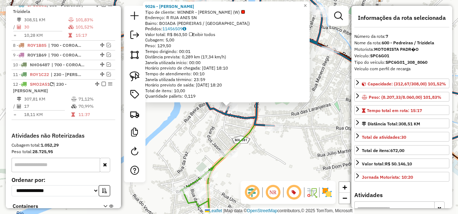
click at [201, 127] on div "9026 - [PERSON_NAME] Tipo de cliente: WINNER - ROTA (W) Endereço: R RUA ANIS SN…" at bounding box center [229, 107] width 458 height 214
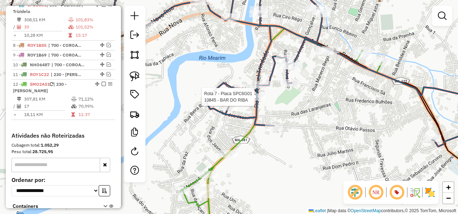
select select "**********"
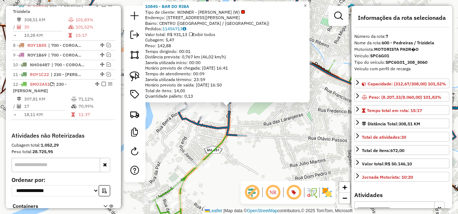
click at [267, 118] on div "10845 - BAR DO RIBA Tipo de cliente: WINNER - ROTA (W) Endereço: [STREET_ADDRES…" at bounding box center [229, 107] width 458 height 214
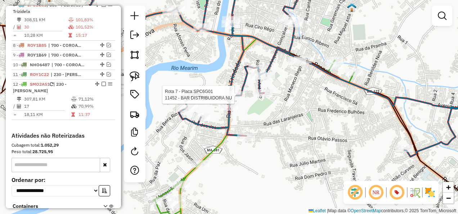
select select "**********"
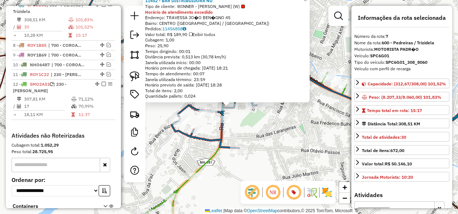
click at [267, 136] on div "11452 - BAR DISTRIBUIDORA NU Tipo de cliente: WINNER - ROTA (W) Horário de aten…" at bounding box center [229, 107] width 458 height 214
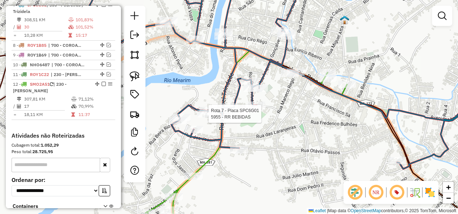
click at [210, 117] on div at bounding box center [206, 113] width 18 height 7
select select "**********"
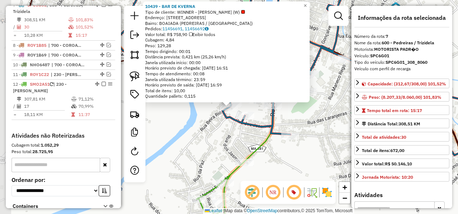
click at [215, 137] on div "Rota 7 - Placa SPC6G01 10439 - BAR DE KVERNA × 10439 - BAR DE KVERNA Tipo de cl…" at bounding box center [229, 107] width 458 height 214
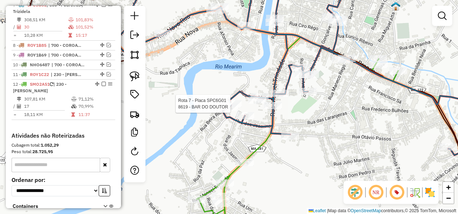
select select "**********"
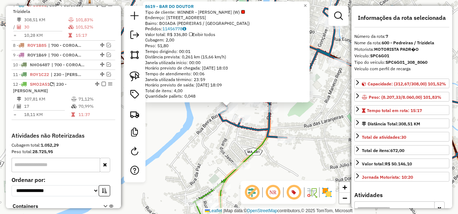
click at [206, 142] on div "8619 - BAR DO DOUTOR Tipo de cliente: WINNER - ROTA (W) Endereço: 081 RUA BEIRA…" at bounding box center [229, 107] width 458 height 214
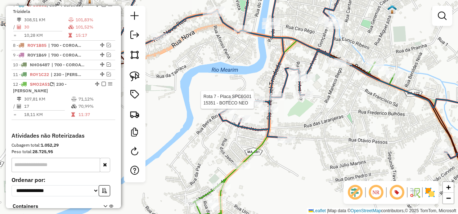
select select "**********"
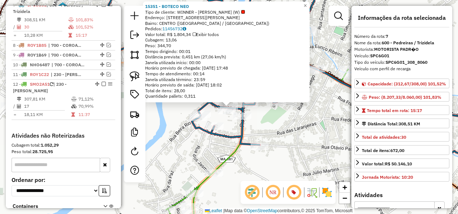
click at [289, 124] on div "15351 - BOTECO NEO Tipo de cliente: WINNER - ROTA (W) Endereço: RUA LUIS MELO 5…" at bounding box center [229, 107] width 458 height 214
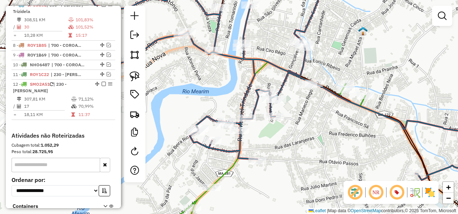
drag, startPoint x: 289, startPoint y: 127, endPoint x: 277, endPoint y: 157, distance: 32.9
click at [277, 159] on div "Janela de atendimento Grade de atendimento Capacidade Transportadoras Veículos …" at bounding box center [229, 107] width 458 height 214
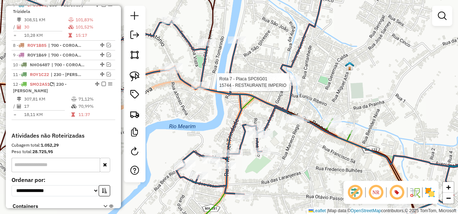
select select "**********"
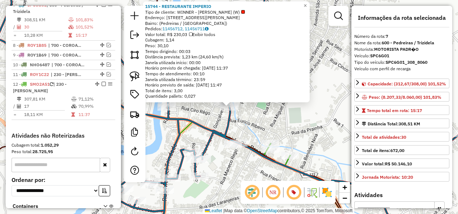
click at [257, 120] on div "15744 - RESTAURANTE IMPERIO Tipo de cliente: WINNER - ROTA (W) Endereço: Rua Os…" at bounding box center [229, 107] width 458 height 214
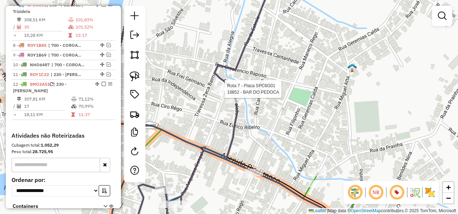
select select "**********"
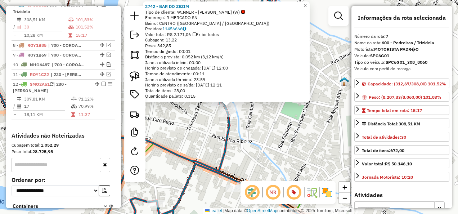
click at [268, 131] on div "Rota 7 - Placa SPC6G01 2742 - BAR DO ZEZIM × 2742 - BAR DO ZEZIM Tipo de client…" at bounding box center [229, 107] width 458 height 214
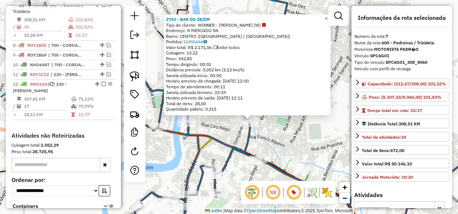
click at [195, 127] on div "2742 - BAR DO ZEZIM Tipo de cliente: WINNER - ROTA (W) Endereço: R MERCADO SN B…" at bounding box center [229, 107] width 458 height 214
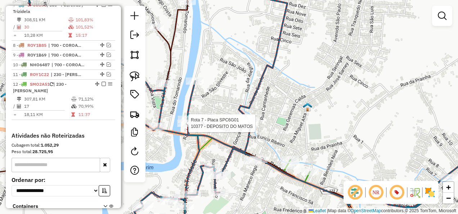
select select "**********"
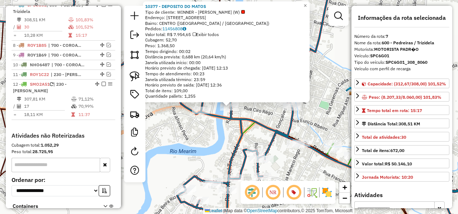
click at [215, 135] on div "10377 - DEPOSITO DO MATOS Tipo de cliente: WINNER - ROTA (W) Endereço: R RUA DA…" at bounding box center [229, 107] width 458 height 214
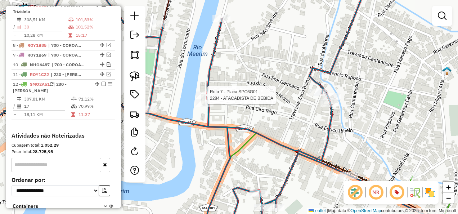
select select "**********"
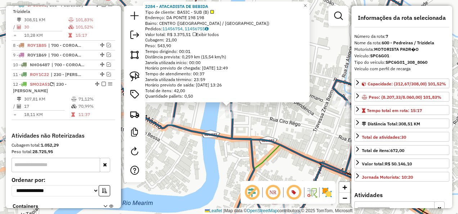
click at [221, 155] on div "2284 - ATACADISTA DE BEBIDA Tipo de cliente: BASIC - SUB (B) Endereço: DA PONTE…" at bounding box center [229, 107] width 458 height 214
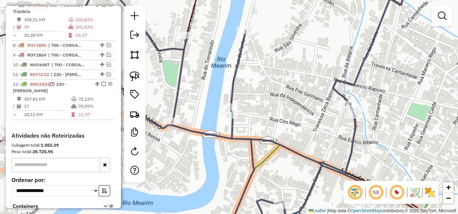
drag, startPoint x: 227, startPoint y: 164, endPoint x: 203, endPoint y: 90, distance: 77.7
click at [206, 115] on div "Janela de atendimento Grade de atendimento Capacidade Transportadoras Veículos …" at bounding box center [229, 107] width 458 height 214
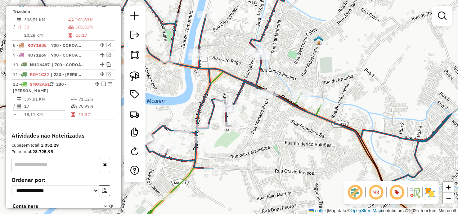
click at [316, 111] on icon at bounding box center [249, 84] width 482 height 210
select select "**********"
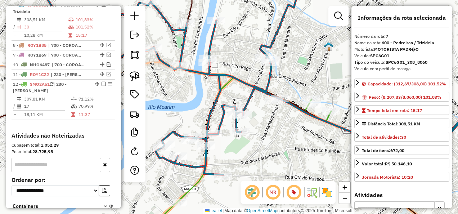
drag, startPoint x: 254, startPoint y: 133, endPoint x: 264, endPoint y: 137, distance: 10.7
click at [254, 133] on div "Janela de atendimento Grade de atendimento Capacidade Transportadoras Veículos …" at bounding box center [229, 107] width 458 height 214
click at [288, 135] on div "Janela de atendimento Grade de atendimento Capacidade Transportadoras Veículos …" at bounding box center [229, 107] width 458 height 214
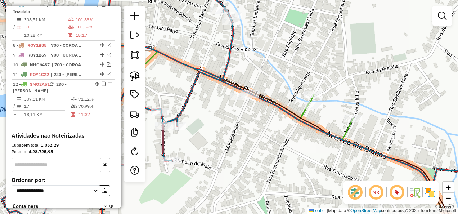
click at [303, 110] on icon at bounding box center [279, 141] width 358 height 190
select select "**********"
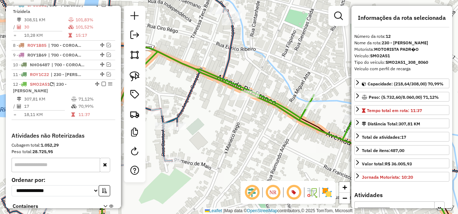
scroll to position [600, 0]
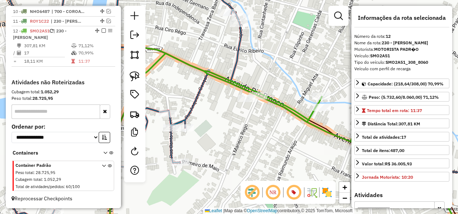
drag, startPoint x: 236, startPoint y: 150, endPoint x: 291, endPoint y: 158, distance: 56.0
click at [291, 158] on div "Janela de atendimento Grade de atendimento Capacidade Transportadoras Veículos …" at bounding box center [229, 107] width 458 height 214
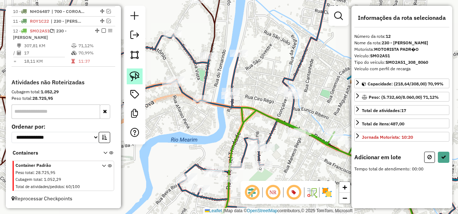
click at [135, 77] on img at bounding box center [135, 76] width 10 height 10
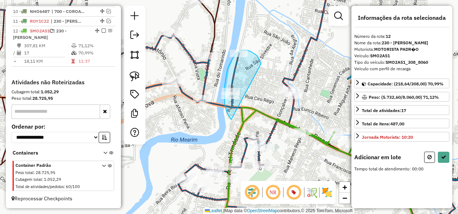
drag, startPoint x: 260, startPoint y: 63, endPoint x: 231, endPoint y: 119, distance: 64.0
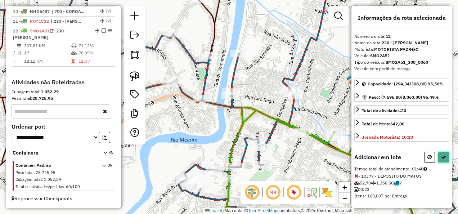
click at [442, 151] on button at bounding box center [443, 156] width 12 height 11
select select "**********"
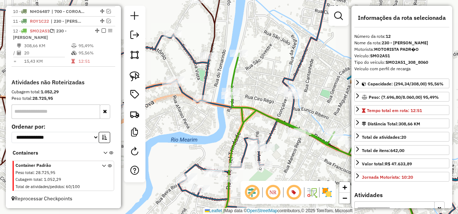
drag, startPoint x: 297, startPoint y: 158, endPoint x: 241, endPoint y: 131, distance: 62.1
click at [248, 132] on div "Janela de atendimento Grade de atendimento Capacidade Transportadoras Veículos …" at bounding box center [229, 107] width 458 height 214
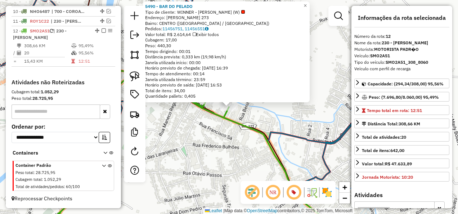
click at [236, 140] on div "5490 - BAR DO PELADO Tipo de cliente: WINNER - ROTA (W) Endereço: EURICO RIBEIR…" at bounding box center [229, 107] width 458 height 214
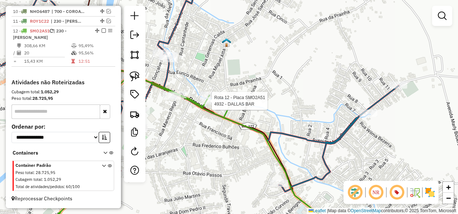
select select "**********"
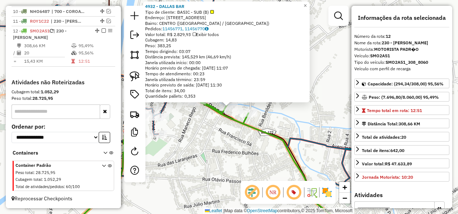
click at [206, 120] on div "4932 - DALLAS BAR Tipo de cliente: BASIC - SUB (B) Endereço: R PRAINHA 24 24 Ba…" at bounding box center [229, 107] width 458 height 214
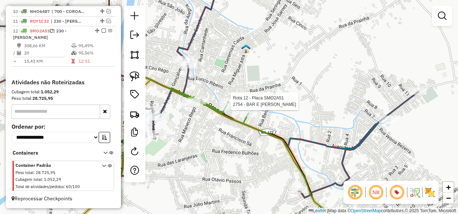
select select "**********"
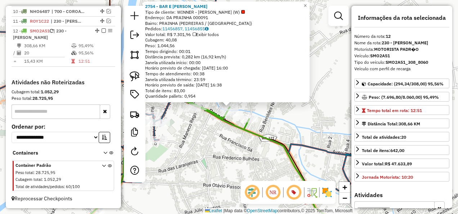
click at [222, 141] on div "Rota 12 - Placa SMO2A51 2754 - BAR E MERCEA MIRANDA Rota 12 - Placa SMO2A51 493…" at bounding box center [229, 107] width 458 height 214
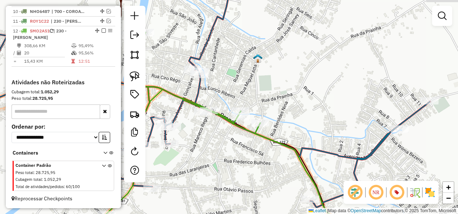
drag, startPoint x: 219, startPoint y: 134, endPoint x: 235, endPoint y: 143, distance: 18.1
click at [239, 145] on div "Janela de atendimento Grade de atendimento Capacidade Transportadoras Veículos …" at bounding box center [229, 107] width 458 height 214
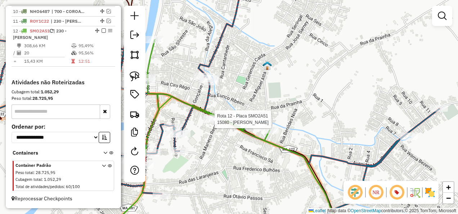
select select "**********"
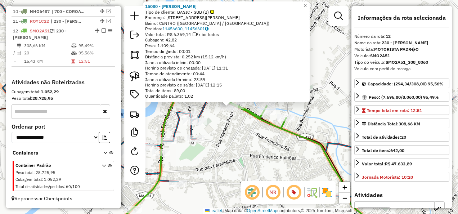
click at [231, 142] on div "15080 - VALENTINA BEBIDAS Tipo de cliente: BASIC - SUB (B) Endereço: RUA JOSE T…" at bounding box center [229, 107] width 458 height 214
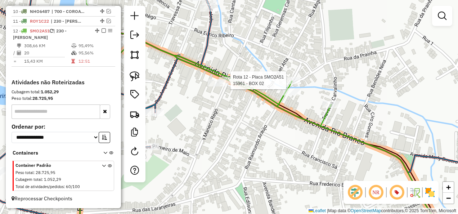
select select "**********"
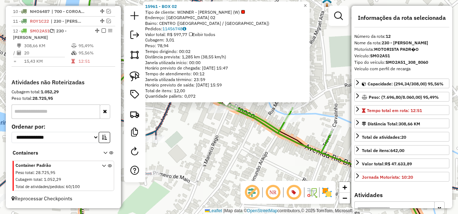
click at [260, 145] on div "15961 - BOX 02 Tipo de cliente: WINNER - ROTA (W) Endereço: Rosoviaria 02 Bairr…" at bounding box center [229, 107] width 458 height 214
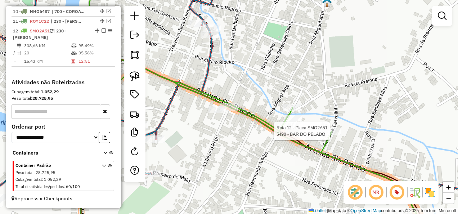
select select "**********"
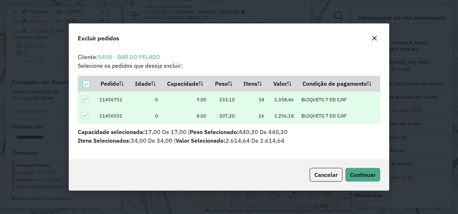
scroll to position [0, 0]
click at [377, 174] on button "Continuar" at bounding box center [362, 175] width 35 height 14
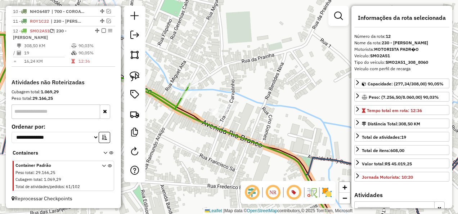
click at [183, 112] on icon at bounding box center [156, 107] width 368 height 256
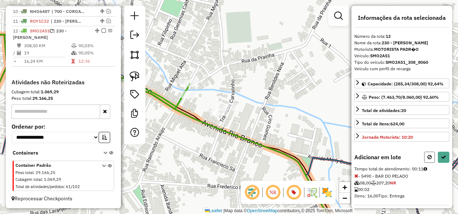
click at [429, 155] on icon at bounding box center [429, 156] width 4 height 5
select select "**********"
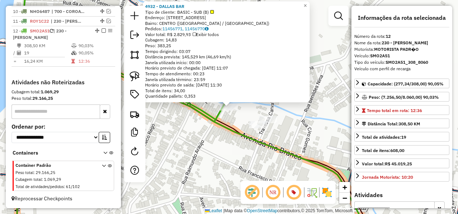
click at [214, 141] on div "4932 - DALLAS BAR Tipo de cliente: BASIC - SUB (B) Endereço: R PRAINHA 24 24 Ba…" at bounding box center [229, 107] width 458 height 214
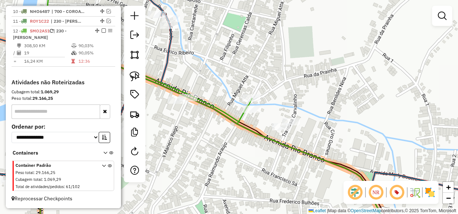
drag, startPoint x: 173, startPoint y: 125, endPoint x: 283, endPoint y: 124, distance: 110.8
click at [266, 129] on div "Janela de atendimento Grade de atendimento Capacidade Transportadoras Veículos …" at bounding box center [229, 107] width 458 height 214
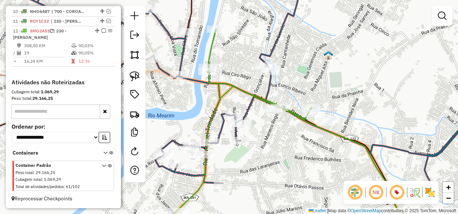
drag, startPoint x: 275, startPoint y: 147, endPoint x: 280, endPoint y: 59, distance: 87.9
click at [262, 98] on div "Janela de atendimento Grade de atendimento Capacidade Transportadoras Veículos …" at bounding box center [229, 107] width 458 height 214
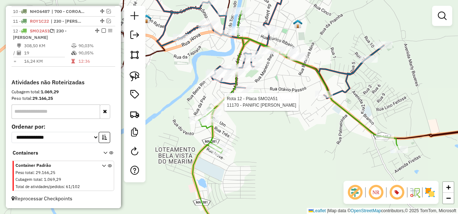
select select "**********"
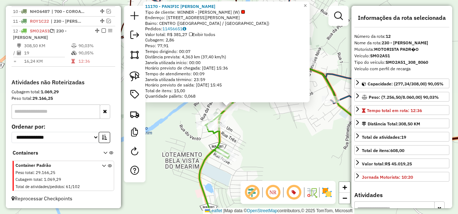
click at [264, 133] on div "Rota 12 - Placa SMO2A51 11170 - PANIFIC LUIZA 11170 - PANIFIC LUIZA Tipo de cli…" at bounding box center [229, 107] width 458 height 214
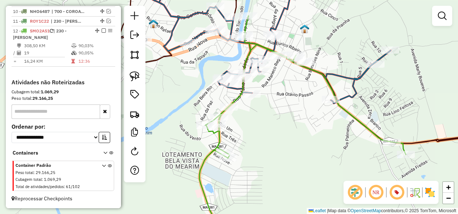
drag, startPoint x: 294, startPoint y: 145, endPoint x: 250, endPoint y: 116, distance: 51.7
click at [251, 117] on div "Janela de atendimento Grade de atendimento Capacidade Transportadoras Veículos …" at bounding box center [229, 107] width 458 height 214
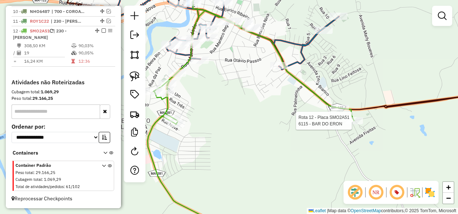
select select "**********"
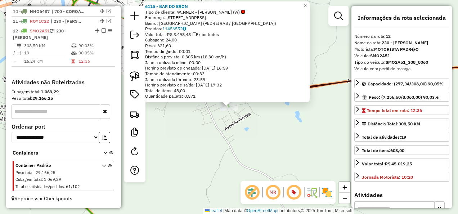
drag, startPoint x: 273, startPoint y: 131, endPoint x: 264, endPoint y: 127, distance: 10.2
click at [273, 131] on div "6115 - BAR DO ERON Tipo de cliente: WINNER - ROTA (W) Endereço: R RUA IN�CIO RA…" at bounding box center [229, 107] width 458 height 214
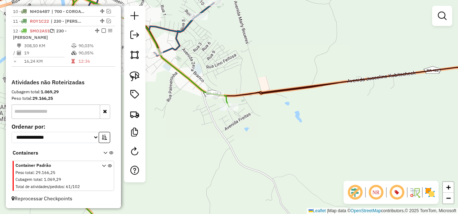
drag, startPoint x: 218, startPoint y: 122, endPoint x: 228, endPoint y: 138, distance: 19.4
click at [228, 138] on div "Rota 12 - Placa SMO2A51 6115 - BAR DO ERON Janela de atendimento Grade de atend…" at bounding box center [229, 107] width 458 height 214
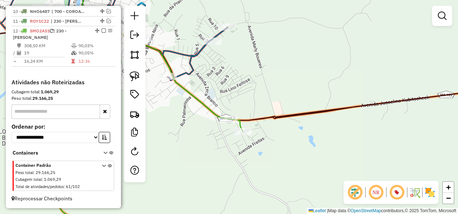
click at [212, 112] on icon at bounding box center [139, 114] width 206 height 242
select select "**********"
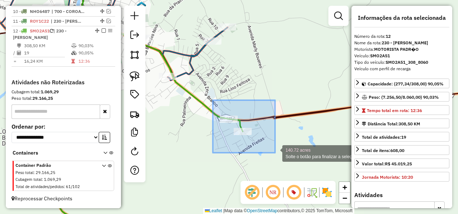
drag, startPoint x: 213, startPoint y: 100, endPoint x: 275, endPoint y: 153, distance: 81.4
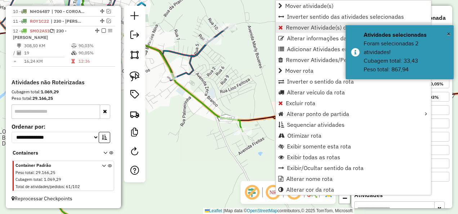
click at [294, 26] on span "Remover Atividade(s) da rota" at bounding box center [324, 27] width 76 height 6
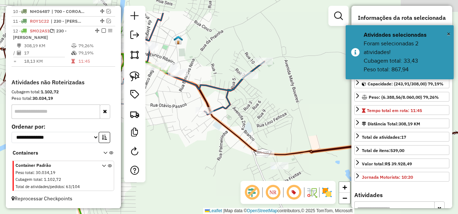
drag, startPoint x: 183, startPoint y: 110, endPoint x: 215, endPoint y: 139, distance: 42.5
click at [213, 136] on div "Janela de atendimento Grade de atendimento Capacidade Transportadoras Veículos …" at bounding box center [229, 107] width 458 height 214
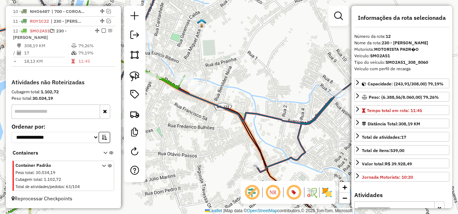
click at [164, 79] on icon at bounding box center [94, 116] width 182 height 238
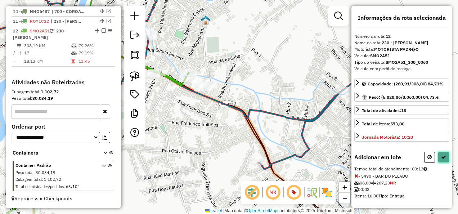
click at [442, 154] on icon at bounding box center [443, 156] width 5 height 5
select select "**********"
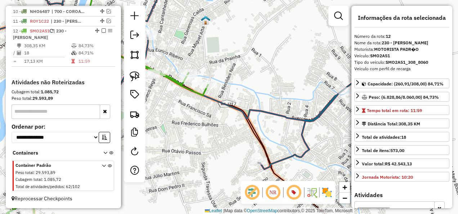
click at [190, 88] on icon at bounding box center [106, 114] width 201 height 241
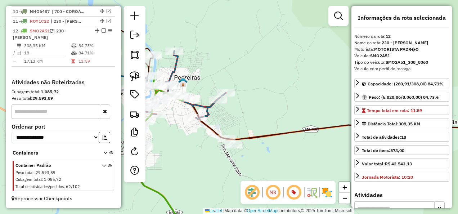
drag, startPoint x: 301, startPoint y: 103, endPoint x: 231, endPoint y: 130, distance: 75.2
click at [231, 130] on div "Janela de atendimento Grade de atendimento Capacidade Transportadoras Veículos …" at bounding box center [229, 107] width 458 height 214
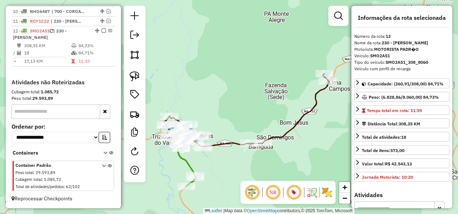
drag, startPoint x: 336, startPoint y: 115, endPoint x: 298, endPoint y: 137, distance: 43.6
click at [298, 139] on div "Janela de atendimento Grade de atendimento Capacidade Transportadoras Veículos …" at bounding box center [229, 107] width 458 height 214
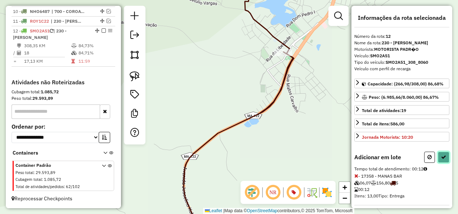
click at [442, 151] on button at bounding box center [443, 156] width 12 height 11
select select "**********"
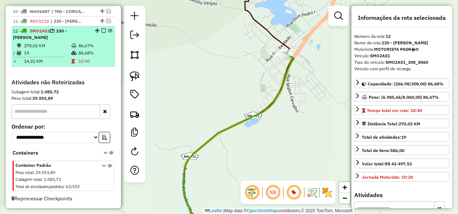
click at [101, 32] on em at bounding box center [103, 30] width 4 height 4
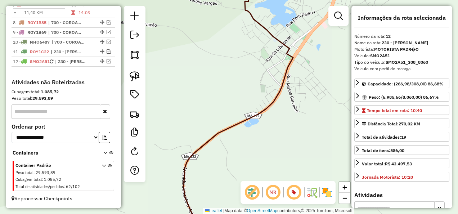
scroll to position [570, 0]
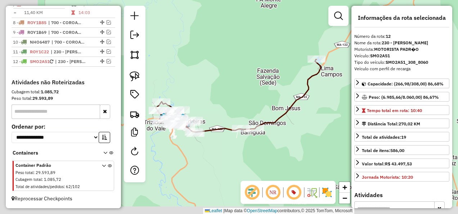
drag, startPoint x: 265, startPoint y: 146, endPoint x: 289, endPoint y: 128, distance: 30.4
click at [288, 129] on div "Janela de atendimento Grade de atendimento Capacidade Transportadoras Veículos …" at bounding box center [229, 107] width 458 height 214
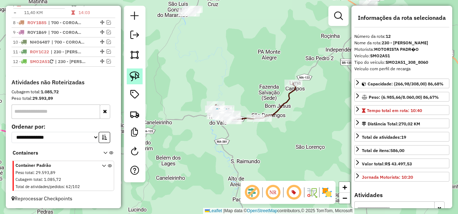
click at [131, 72] on img at bounding box center [135, 76] width 10 height 10
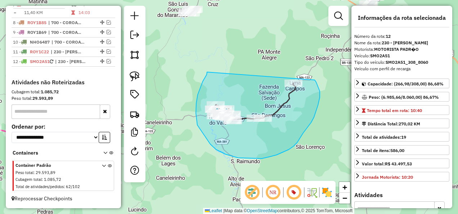
drag, startPoint x: 207, startPoint y: 72, endPoint x: 314, endPoint y: 80, distance: 107.9
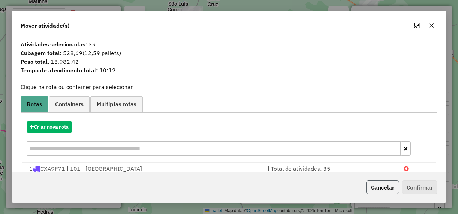
click at [390, 187] on button "Cancelar" at bounding box center [382, 187] width 33 height 14
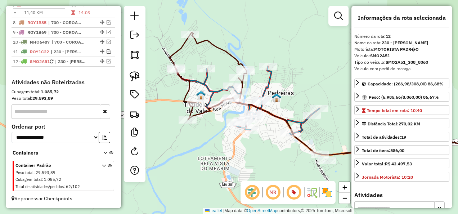
drag, startPoint x: 178, startPoint y: 123, endPoint x: 181, endPoint y: 127, distance: 4.7
click at [181, 127] on div "Janela de atendimento Grade de atendimento Capacidade Transportadoras Veículos …" at bounding box center [229, 107] width 458 height 214
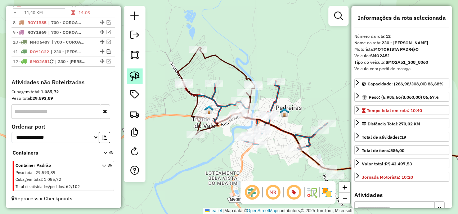
click at [139, 78] on img at bounding box center [135, 76] width 10 height 10
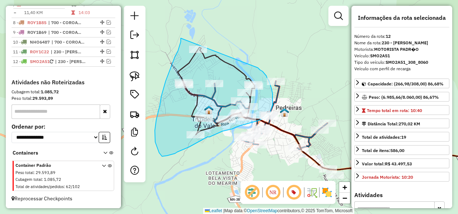
drag, startPoint x: 181, startPoint y: 38, endPoint x: 258, endPoint y: 68, distance: 82.4
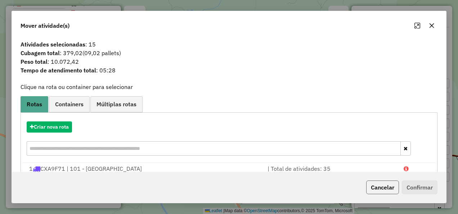
click at [391, 188] on button "Cancelar" at bounding box center [382, 187] width 33 height 14
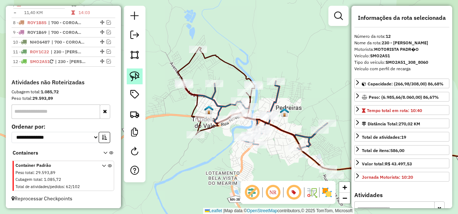
click at [135, 79] on img at bounding box center [135, 76] width 10 height 10
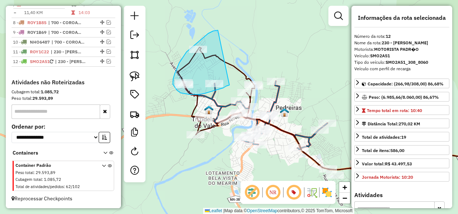
drag, startPoint x: 218, startPoint y: 30, endPoint x: 229, endPoint y: 85, distance: 55.9
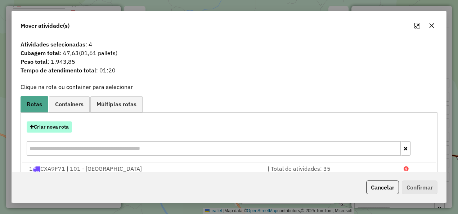
click at [67, 124] on button "Criar nova rota" at bounding box center [49, 126] width 45 height 11
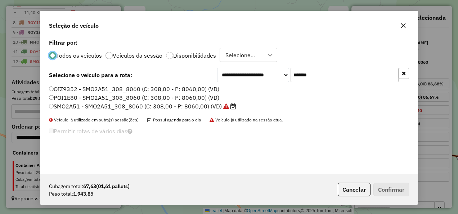
scroll to position [4, 2]
drag, startPoint x: 319, startPoint y: 76, endPoint x: 277, endPoint y: 80, distance: 42.7
click at [277, 80] on div "**********" at bounding box center [313, 75] width 192 height 14
paste input "text"
type input "*******"
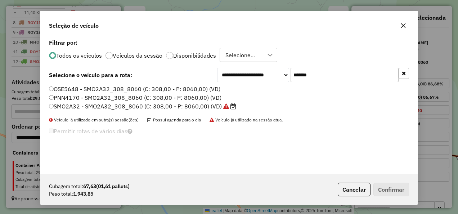
click at [215, 107] on label "SMO2A32 - SMO2A32_308_8060 (C: 308,00 - P: 8060,00) (VD)" at bounding box center [142, 106] width 187 height 9
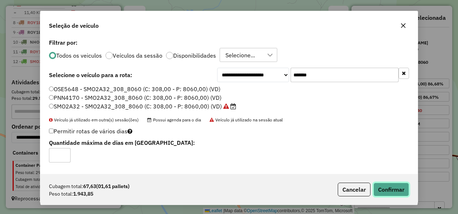
click at [394, 188] on button "Confirmar" at bounding box center [391, 189] width 36 height 14
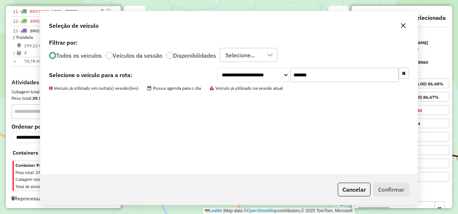
scroll to position [610, 0]
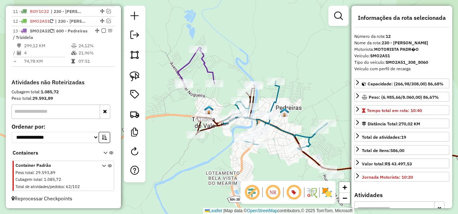
click at [209, 70] on icon at bounding box center [195, 65] width 37 height 37
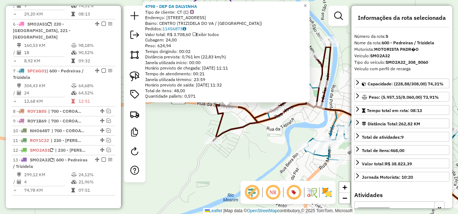
scroll to position [463, 0]
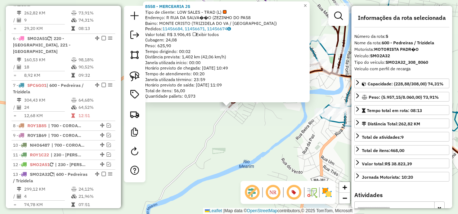
click at [260, 137] on div "8558 - MERCEARIA JS Tipo de cliente: LOW SALES - TRAD (L) Endereço: R RUA DA SA…" at bounding box center [229, 107] width 458 height 214
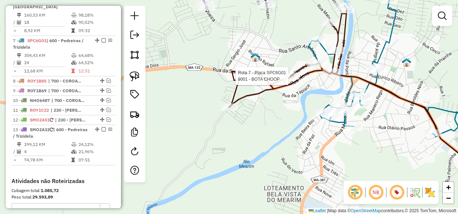
select select "**********"
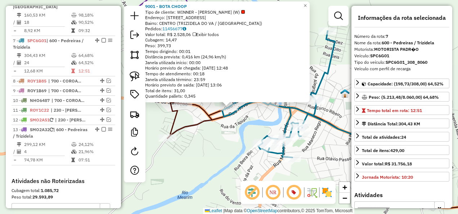
scroll to position [543, 0]
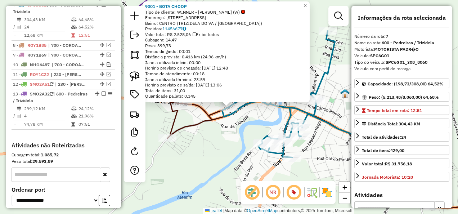
click at [197, 119] on div "9001 - BOTA CHOOP Tipo de cliente: WINNER - ROTA (W) Endereço: R RUA NOVA 507 B…" at bounding box center [229, 107] width 458 height 214
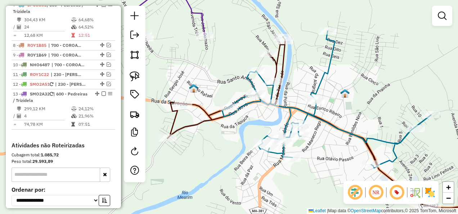
click at [204, 23] on icon at bounding box center [168, 8] width 74 height 59
select select "**********"
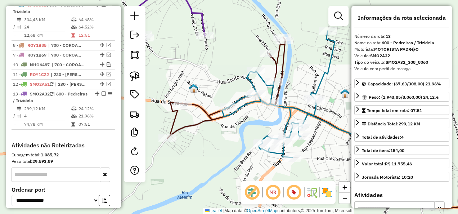
scroll to position [610, 0]
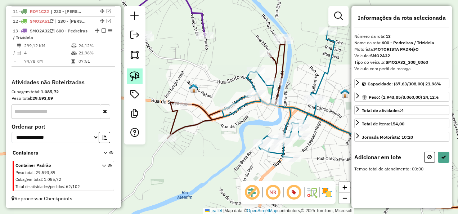
click at [138, 74] on img at bounding box center [135, 76] width 10 height 10
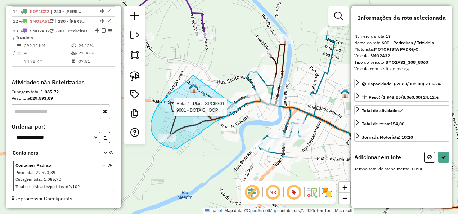
click at [237, 106] on div "Rota 7 - Placa SPC6G01 9001 - BOTA CHOOP Janela de atendimento Grade de atendim…" at bounding box center [229, 107] width 458 height 214
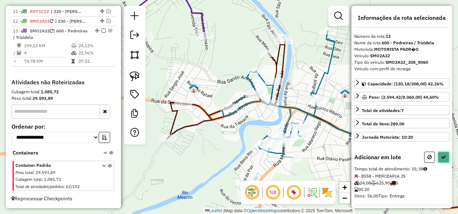
click at [437, 153] on button at bounding box center [443, 156] width 12 height 11
select select "**********"
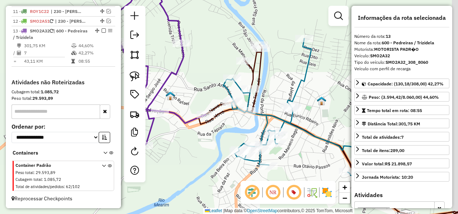
drag, startPoint x: 259, startPoint y: 120, endPoint x: 201, endPoint y: 136, distance: 59.7
click at [209, 136] on div "Janela de atendimento Grade de atendimento Capacidade Transportadoras Veículos …" at bounding box center [229, 107] width 458 height 214
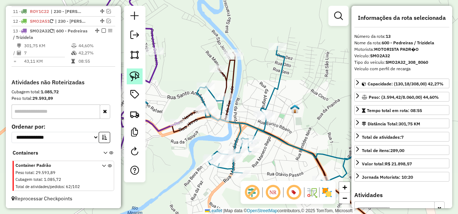
click at [134, 77] on img at bounding box center [135, 76] width 10 height 10
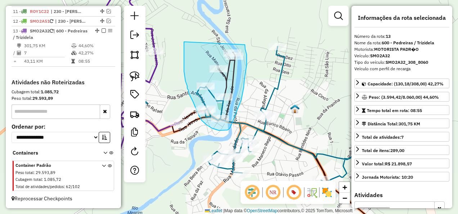
drag, startPoint x: 185, startPoint y: 77, endPoint x: 245, endPoint y: 44, distance: 68.8
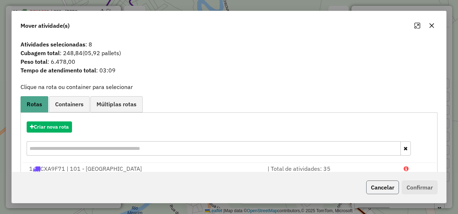
click at [381, 187] on button "Cancelar" at bounding box center [382, 187] width 33 height 14
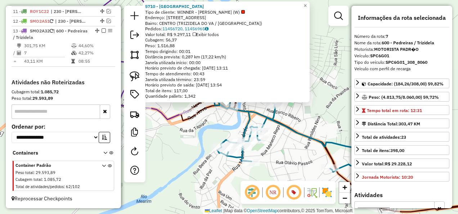
scroll to position [543, 0]
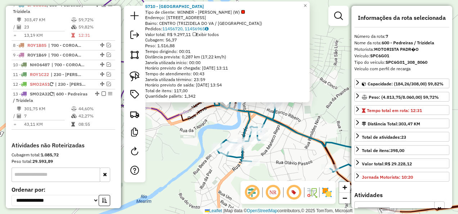
click at [204, 129] on div "5710 - BAR DO NEGAO Tipo de cliente: WINNER - ROTA (W) Endereço: R STO ANTONIO …" at bounding box center [229, 107] width 458 height 214
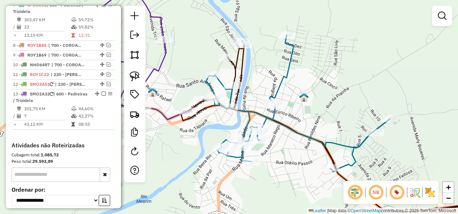
click at [168, 117] on icon at bounding box center [139, 60] width 98 height 163
select select "**********"
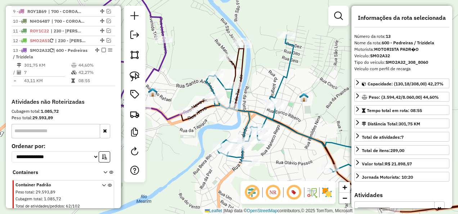
scroll to position [610, 0]
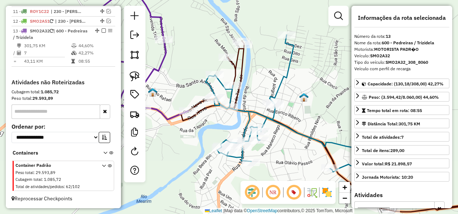
click at [165, 115] on icon at bounding box center [139, 60] width 98 height 163
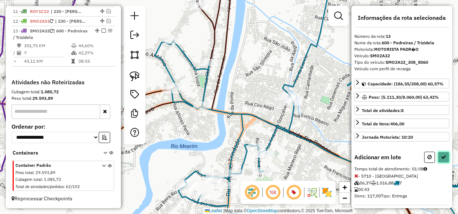
click at [441, 155] on icon at bounding box center [443, 156] width 5 height 5
select select "**********"
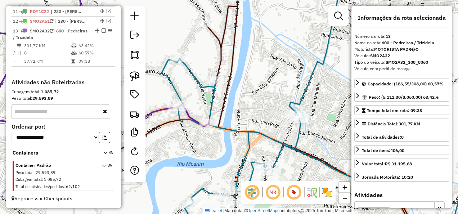
drag, startPoint x: 228, startPoint y: 86, endPoint x: 232, endPoint y: 101, distance: 16.0
click at [232, 101] on icon at bounding box center [268, 124] width 313 height 256
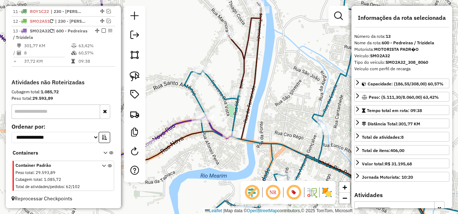
drag, startPoint x: 206, startPoint y: 153, endPoint x: 203, endPoint y: 163, distance: 11.2
click at [203, 163] on div "Janela de atendimento Grade de atendimento Capacidade Transportadoras Veículos …" at bounding box center [229, 107] width 458 height 214
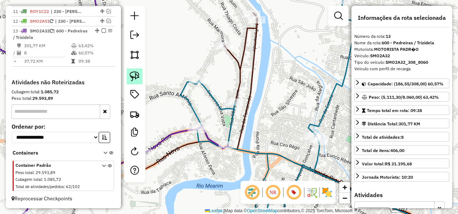
click at [137, 74] on img at bounding box center [135, 76] width 10 height 10
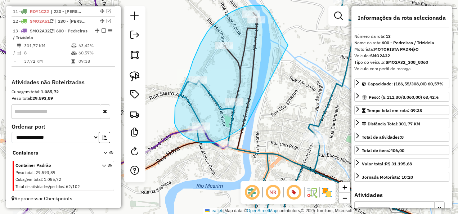
drag, startPoint x: 281, startPoint y: 33, endPoint x: 246, endPoint y: 125, distance: 98.5
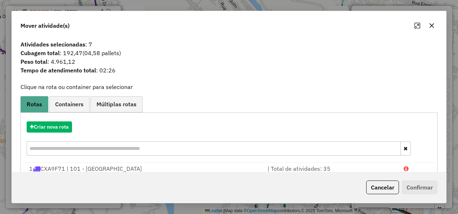
click at [60, 135] on div "Criar nova rota" at bounding box center [228, 139] width 413 height 47
click at [58, 129] on button "Criar nova rota" at bounding box center [49, 126] width 45 height 11
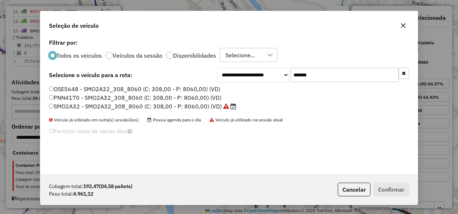
scroll to position [4, 2]
drag, startPoint x: 335, startPoint y: 78, endPoint x: 259, endPoint y: 88, distance: 76.1
click at [259, 88] on div "**********" at bounding box center [228, 105] width 377 height 137
paste input "text"
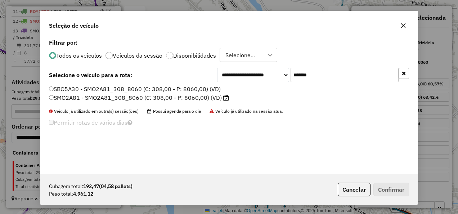
type input "*******"
click at [205, 98] on label "SMO2A81 - SMO2A81_308_8060 (C: 308,00 - P: 8060,00) (VD)" at bounding box center [139, 97] width 180 height 9
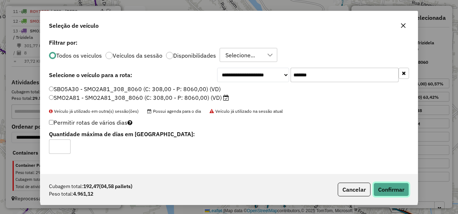
click at [389, 190] on button "Confirmar" at bounding box center [391, 189] width 36 height 14
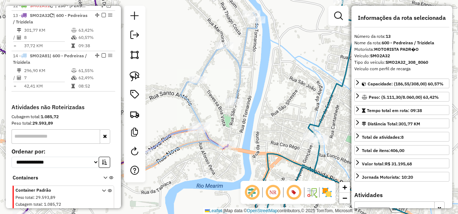
scroll to position [631, 0]
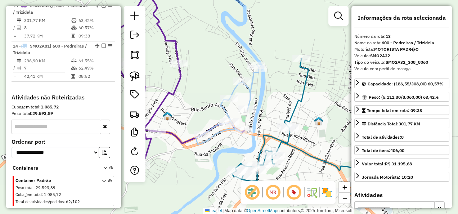
click at [177, 136] on icon at bounding box center [174, 78] width 140 height 175
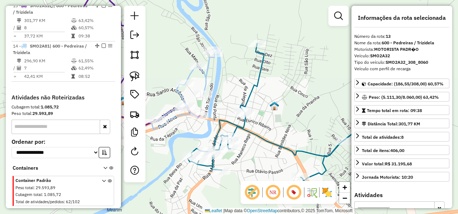
drag, startPoint x: 292, startPoint y: 142, endPoint x: 232, endPoint y: 111, distance: 68.1
click at [232, 111] on icon at bounding box center [273, 112] width 173 height 137
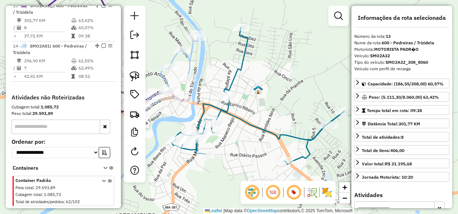
click at [190, 66] on icon at bounding box center [166, 73] width 63 height 80
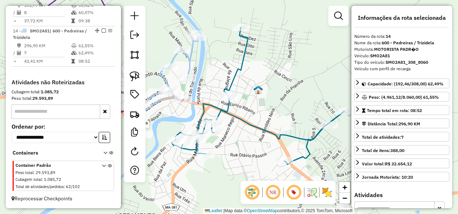
drag, startPoint x: 246, startPoint y: 79, endPoint x: 244, endPoint y: 103, distance: 23.8
click at [244, 103] on div "Janela de atendimento Grade de atendimento Capacidade Transportadoras Veículos …" at bounding box center [229, 107] width 458 height 214
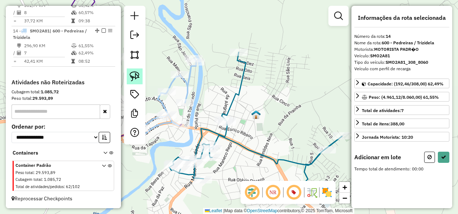
click at [138, 82] on link at bounding box center [135, 76] width 16 height 16
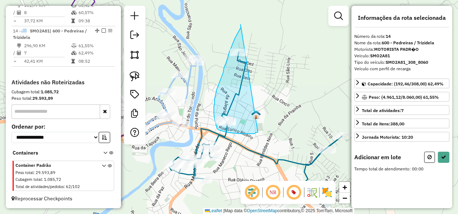
drag, startPoint x: 240, startPoint y: 24, endPoint x: 258, endPoint y: 132, distance: 108.9
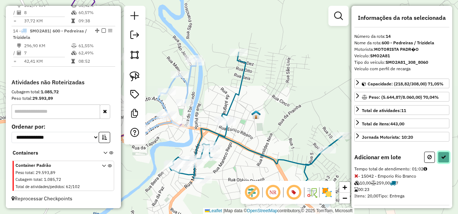
click at [438, 154] on button at bounding box center [443, 156] width 12 height 11
select select "**********"
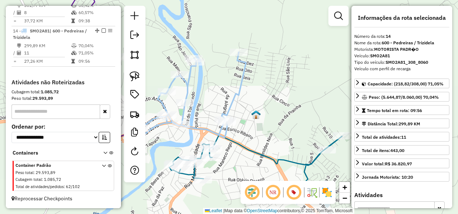
click at [238, 90] on icon at bounding box center [189, 95] width 113 height 86
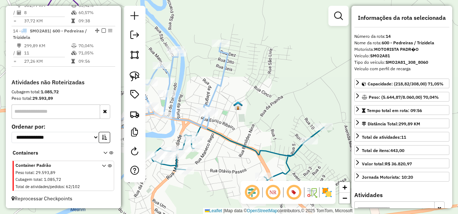
drag, startPoint x: 271, startPoint y: 121, endPoint x: 213, endPoint y: 83, distance: 69.4
click at [214, 84] on div "Janela de atendimento Grade de atendimento Capacidade Transportadoras Veículos …" at bounding box center [229, 107] width 458 height 214
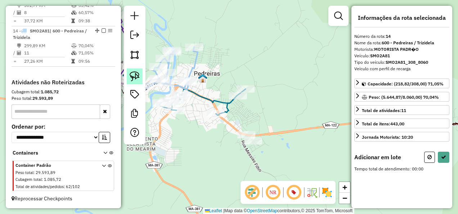
click at [137, 78] on img at bounding box center [135, 76] width 10 height 10
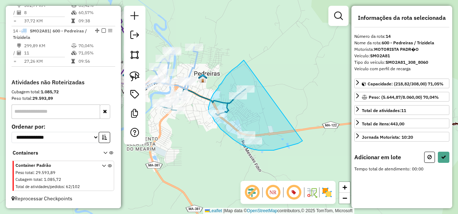
drag, startPoint x: 244, startPoint y: 60, endPoint x: 302, endPoint y: 141, distance: 99.7
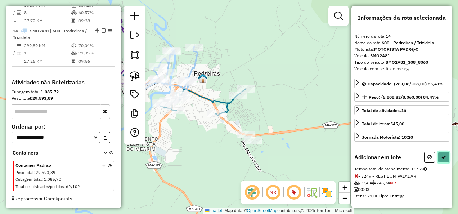
click at [443, 154] on icon at bounding box center [443, 156] width 5 height 5
select select "**********"
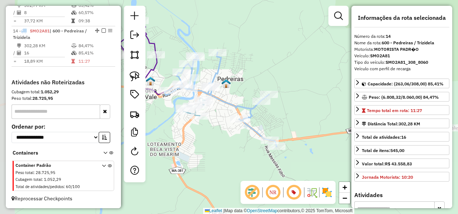
drag, startPoint x: 218, startPoint y: 138, endPoint x: 255, endPoint y: 147, distance: 38.9
click at [255, 147] on div "Janela de atendimento Grade de atendimento Capacidade Transportadoras Veículos …" at bounding box center [229, 107] width 458 height 214
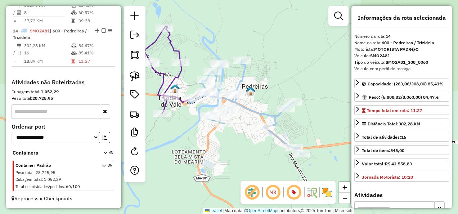
drag, startPoint x: 251, startPoint y: 144, endPoint x: 263, endPoint y: 148, distance: 13.0
click at [263, 148] on div "Janela de atendimento Grade de atendimento Capacidade Transportadoras Veículos …" at bounding box center [229, 107] width 458 height 214
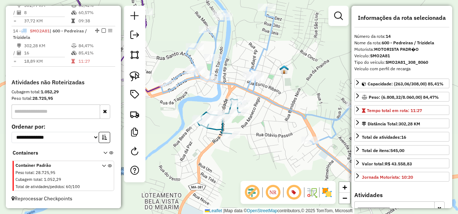
drag, startPoint x: 267, startPoint y: 149, endPoint x: 240, endPoint y: 148, distance: 27.7
click at [240, 148] on div "Janela de atendimento Grade de atendimento Capacidade Transportadoras Veículos …" at bounding box center [229, 107] width 458 height 214
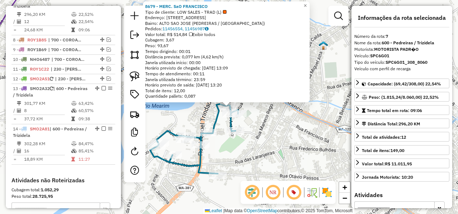
scroll to position [543, 0]
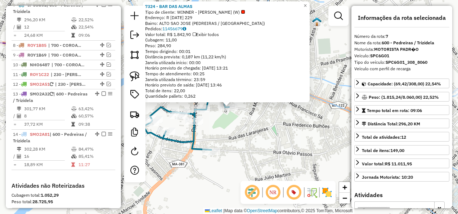
click at [248, 142] on div "7324 - BAR DAS ALMAS Tipo de cliente: WINNER - ROTA (W) Endereço: R 1 DE MAIO 2…" at bounding box center [229, 107] width 458 height 214
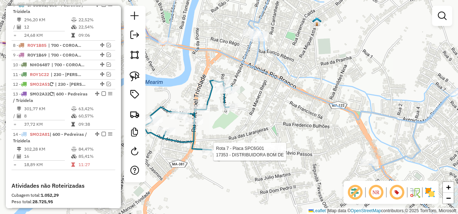
select select "**********"
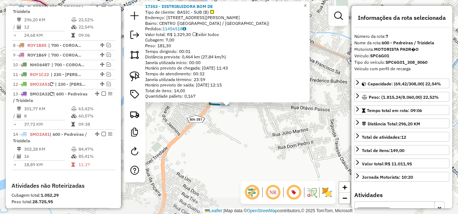
click at [228, 156] on div "Rota 7 - Placa SPC6G01 17353 - DISTRIBUIDORA BOM DE 17353 - DISTRIBUIDORA BOM D…" at bounding box center [229, 107] width 458 height 214
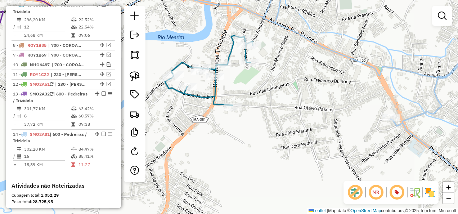
drag, startPoint x: 217, startPoint y: 136, endPoint x: 290, endPoint y: 154, distance: 74.9
click at [276, 153] on div "Janela de atendimento Grade de atendimento Capacidade Transportadoras Veículos …" at bounding box center [229, 107] width 458 height 214
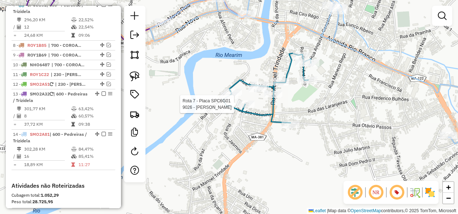
select select "**********"
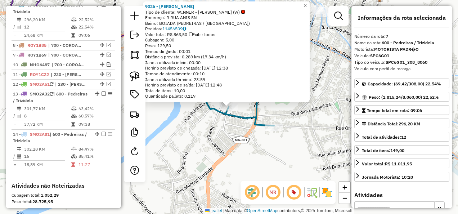
click at [219, 132] on div "9026 - EMANUEL CORDEIRO Tipo de cliente: WINNER - ROTA (W) Endereço: R RUA ANIS…" at bounding box center [229, 107] width 458 height 214
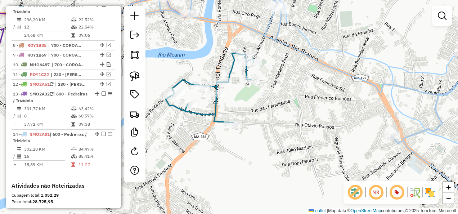
drag, startPoint x: 299, startPoint y: 128, endPoint x: 246, endPoint y: 107, distance: 56.8
click at [258, 114] on div "Janela de atendimento Grade de atendimento Capacidade Transportadoras Veículos …" at bounding box center [229, 107] width 458 height 214
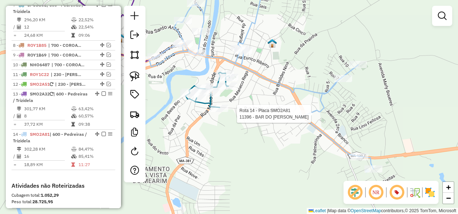
select select "**********"
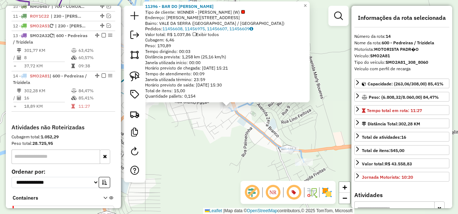
scroll to position [650, 0]
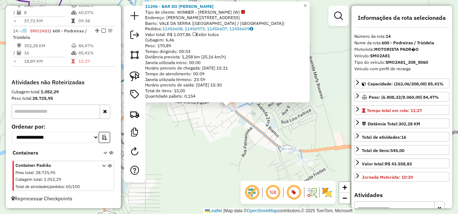
click at [224, 131] on div "11396 - BAR DO ROBERTO Tipo de cliente: WINNER - ROTA (W) Endereço: FRANCISCO S…" at bounding box center [229, 107] width 458 height 214
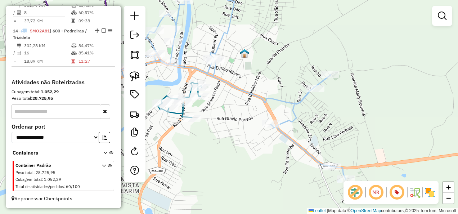
drag, startPoint x: 186, startPoint y: 130, endPoint x: 230, endPoint y: 147, distance: 47.1
click at [230, 147] on div "Janela de atendimento Grade de atendimento Capacidade Transportadoras Veículos …" at bounding box center [229, 107] width 458 height 214
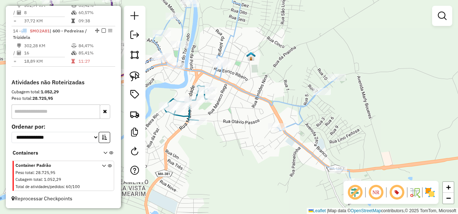
drag, startPoint x: 181, startPoint y: 140, endPoint x: 237, endPoint y: 164, distance: 61.0
click at [237, 164] on div "Janela de atendimento Grade de atendimento Capacidade Transportadoras Veículos …" at bounding box center [229, 107] width 458 height 214
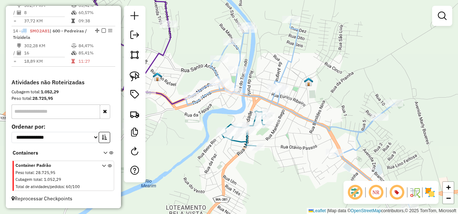
click at [171, 102] on icon at bounding box center [164, 53] width 140 height 148
select select "**********"
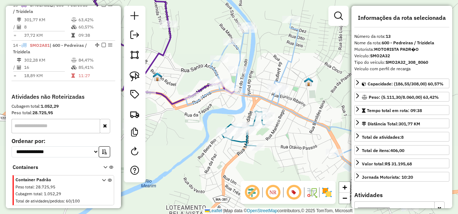
scroll to position [631, 0]
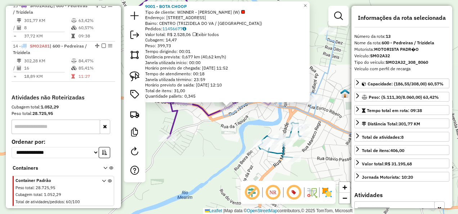
click at [217, 127] on div "9001 - BOTA CHOOP Tipo de cliente: WINNER - ROTA (W) Endereço: R RUA NOVA 507 B…" at bounding box center [229, 107] width 458 height 214
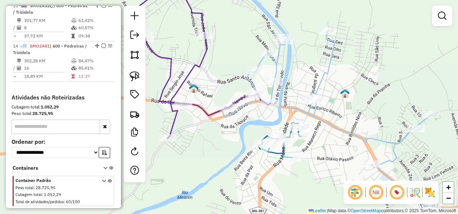
click at [180, 83] on icon at bounding box center [201, 58] width 140 height 159
select select "**********"
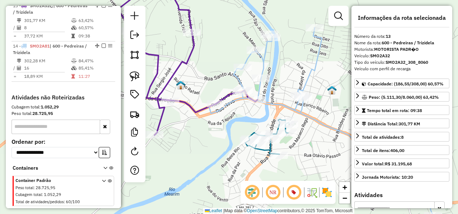
drag, startPoint x: 223, startPoint y: 140, endPoint x: 171, endPoint y: 114, distance: 58.9
click at [171, 114] on div "Janela de atendimento Grade de atendimento Capacidade Transportadoras Veículos …" at bounding box center [229, 107] width 458 height 214
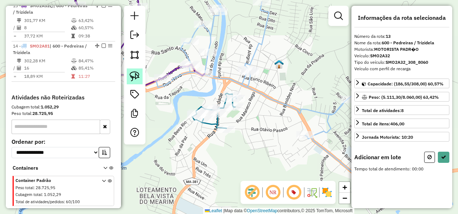
click at [139, 77] on img at bounding box center [135, 76] width 10 height 10
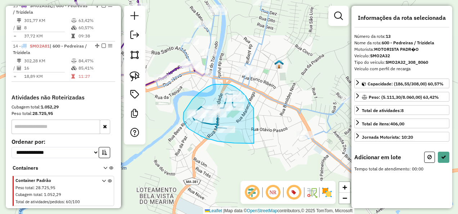
drag, startPoint x: 253, startPoint y: 108, endPoint x: 254, endPoint y: 143, distance: 35.3
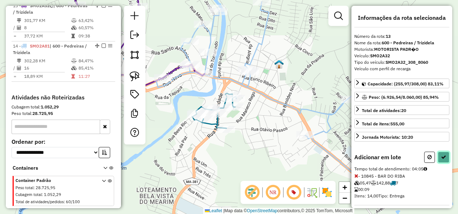
click at [445, 158] on button at bounding box center [443, 156] width 12 height 11
select select "**********"
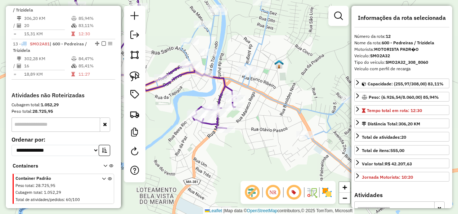
scroll to position [610, 0]
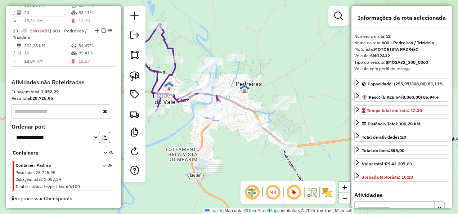
drag, startPoint x: 252, startPoint y: 138, endPoint x: 231, endPoint y: 142, distance: 21.2
click at [231, 142] on div "Janela de atendimento Grade de atendimento Capacidade Transportadoras Veículos …" at bounding box center [229, 107] width 458 height 214
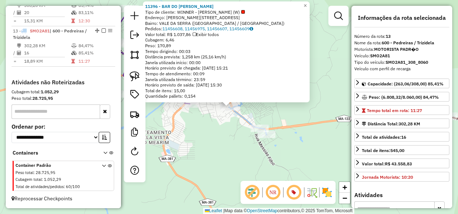
click at [218, 137] on div "Rota 13 - Placa SMO2A81 3249 - REST BOM PALADAR 11396 - BAR DO ROBERTO Tipo de …" at bounding box center [229, 107] width 458 height 214
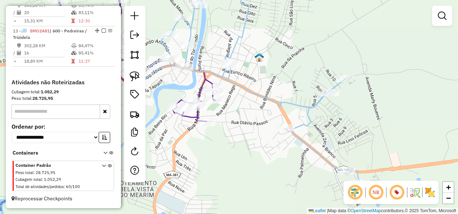
click at [204, 78] on icon at bounding box center [131, 50] width 169 height 142
select select "**********"
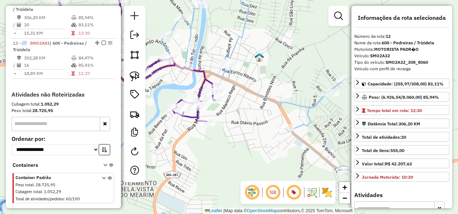
scroll to position [591, 0]
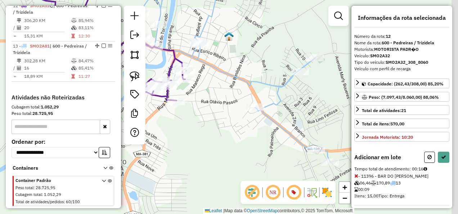
drag, startPoint x: 269, startPoint y: 159, endPoint x: 216, endPoint y: 120, distance: 66.6
click at [219, 122] on div "Janela de atendimento Grade de atendimento Capacidade Transportadoras Veículos …" at bounding box center [229, 107] width 458 height 214
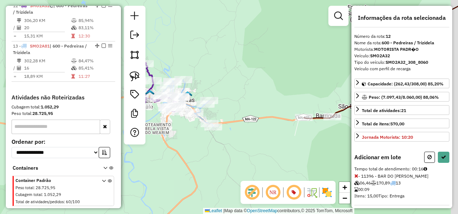
drag, startPoint x: 313, startPoint y: 132, endPoint x: 243, endPoint y: 146, distance: 70.9
click at [243, 146] on div "Janela de atendimento Grade de atendimento Capacidade Transportadoras Veículos …" at bounding box center [229, 107] width 458 height 214
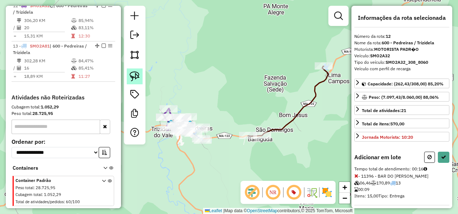
click at [135, 78] on img at bounding box center [135, 76] width 10 height 10
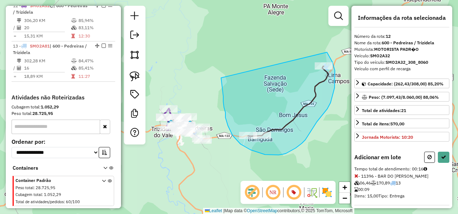
drag, startPoint x: 221, startPoint y: 80, endPoint x: 325, endPoint y: 50, distance: 108.6
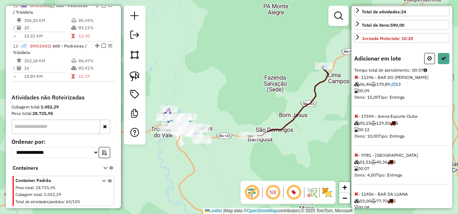
scroll to position [119, 0]
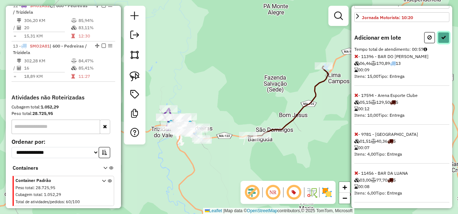
click at [441, 36] on icon at bounding box center [443, 37] width 5 height 5
select select "**********"
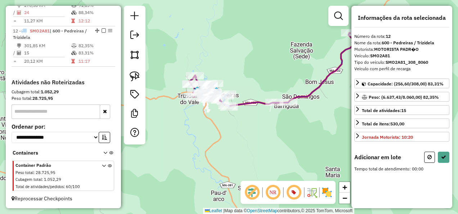
scroll to position [0, 0]
click at [131, 73] on img at bounding box center [135, 76] width 10 height 10
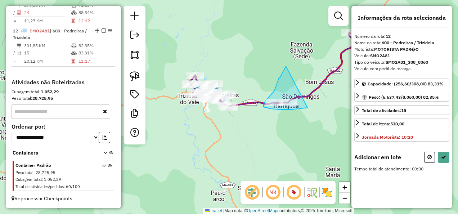
drag, startPoint x: 280, startPoint y: 77, endPoint x: 307, endPoint y: 108, distance: 41.0
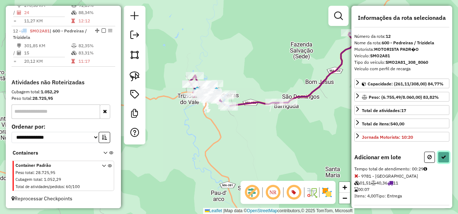
click at [443, 155] on icon at bounding box center [443, 156] width 5 height 5
select select "**********"
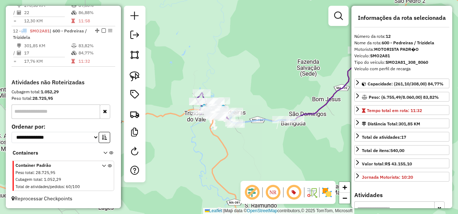
drag, startPoint x: 223, startPoint y: 127, endPoint x: 234, endPoint y: 154, distance: 29.3
click at [234, 153] on div "Janela de atendimento Grade de atendimento Capacidade Transportadoras Veículos …" at bounding box center [229, 107] width 458 height 214
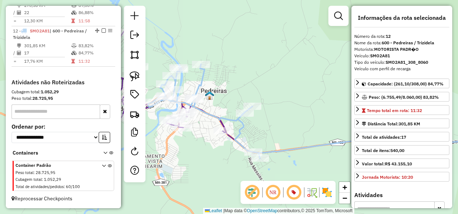
drag, startPoint x: 194, startPoint y: 139, endPoint x: 224, endPoint y: 148, distance: 32.3
click at [224, 148] on div "Janela de atendimento Grade de atendimento Capacidade Transportadoras Veículos …" at bounding box center [229, 107] width 458 height 214
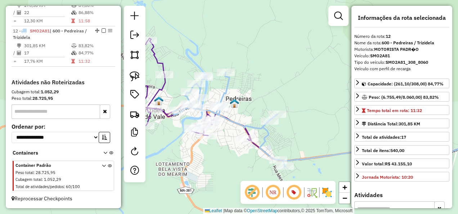
click at [235, 121] on icon at bounding box center [338, 119] width 331 height 94
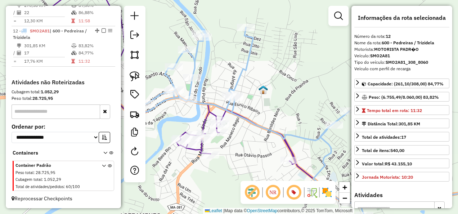
click at [209, 112] on icon at bounding box center [276, 91] width 454 height 225
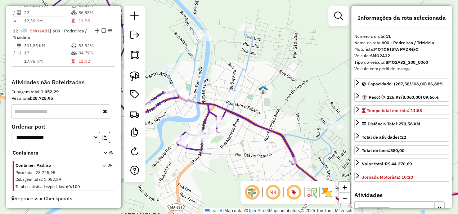
scroll to position [551, 0]
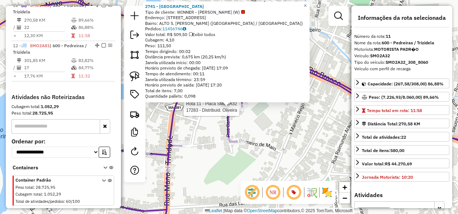
click at [244, 110] on div at bounding box center [241, 106] width 18 height 7
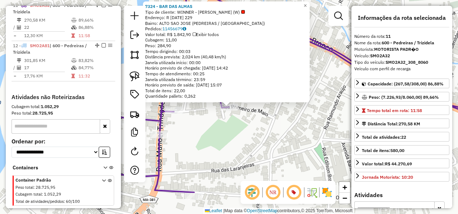
click at [230, 145] on div "7324 - BAR DAS ALMAS Tipo de cliente: WINNER - ROTA (W) Endereço: R [DATE] 229 …" at bounding box center [229, 107] width 458 height 214
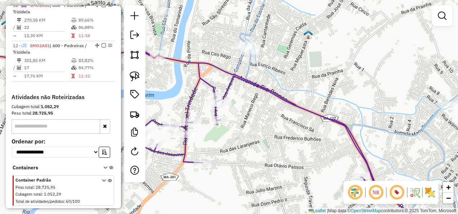
click at [244, 67] on icon at bounding box center [271, 107] width 418 height 256
select select "**********"
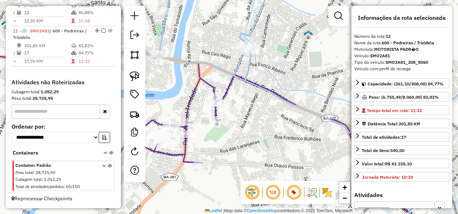
scroll to position [570, 0]
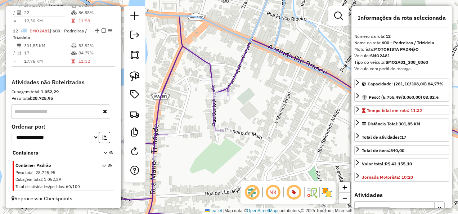
drag, startPoint x: 233, startPoint y: 119, endPoint x: 238, endPoint y: 122, distance: 5.8
click at [238, 122] on div "Janela de atendimento Grade de atendimento Capacidade Transportadoras Veículos …" at bounding box center [229, 107] width 458 height 214
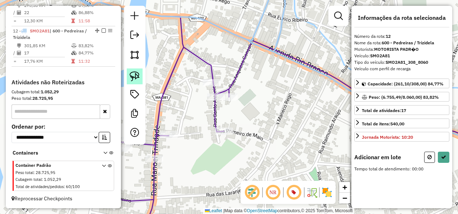
click at [138, 72] on img at bounding box center [135, 76] width 10 height 10
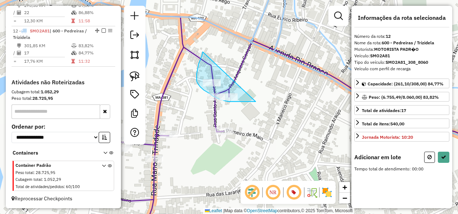
drag, startPoint x: 203, startPoint y: 52, endPoint x: 255, endPoint y: 101, distance: 72.5
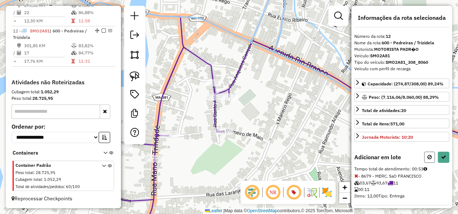
click at [429, 155] on icon at bounding box center [429, 156] width 4 height 5
select select "**********"
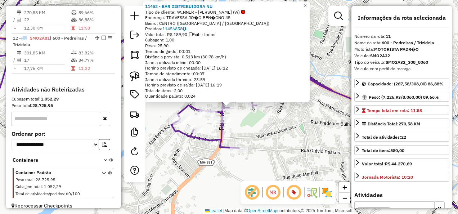
scroll to position [551, 0]
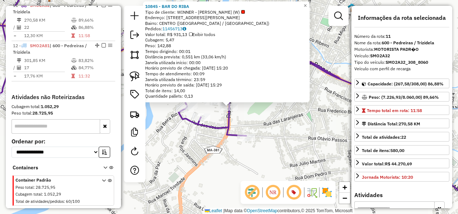
click at [269, 130] on div "10845 - BAR DO RIBA Tipo de cliente: WINNER - ROTA (W) Endereço: RUA MANOEL TRI…" at bounding box center [229, 107] width 458 height 214
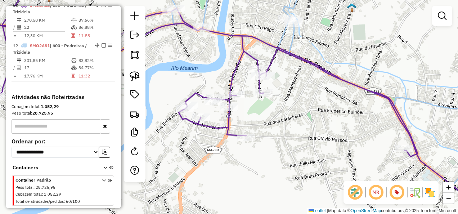
click at [279, 40] on icon at bounding box center [305, 103] width 398 height 249
select select "**********"
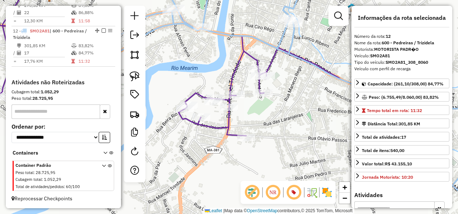
scroll to position [570, 0]
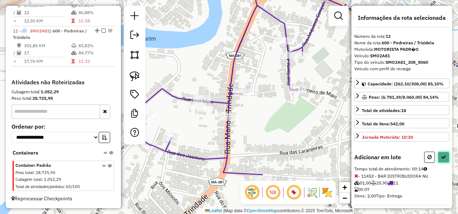
drag, startPoint x: 441, startPoint y: 152, endPoint x: 382, endPoint y: 134, distance: 62.3
click at [441, 152] on button at bounding box center [443, 156] width 12 height 11
select select "**********"
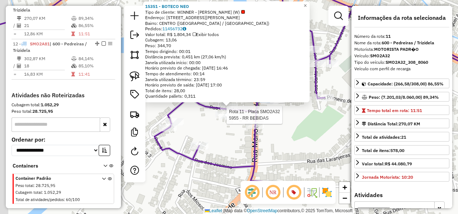
scroll to position [551, 0]
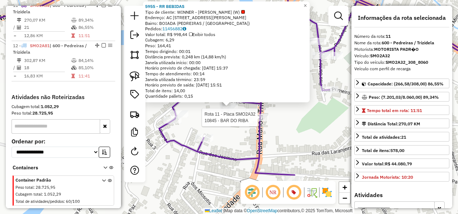
click at [258, 121] on div at bounding box center [259, 117] width 18 height 7
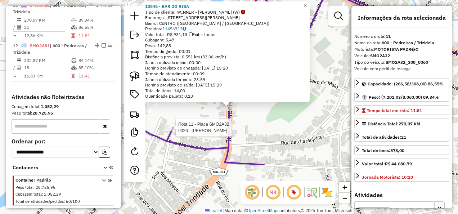
click at [180, 131] on div at bounding box center [173, 127] width 18 height 7
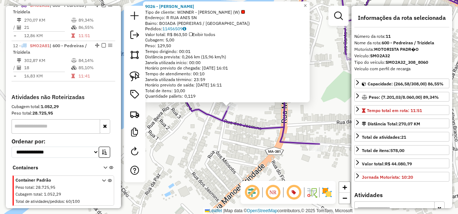
click at [221, 143] on div "9026 - EMANUEL CORDEIRO Tipo de cliente: WINNER - ROTA (W) Endereço: R RUA ANIS…" at bounding box center [229, 107] width 458 height 214
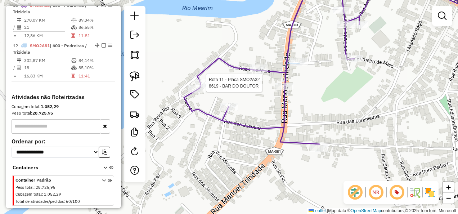
select select "**********"
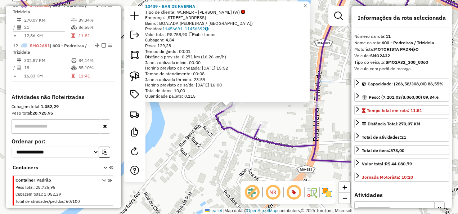
click at [221, 137] on div "Rota 11 - Placa SMO2A32 10439 - BAR DE KVERNA 10439 - BAR DE KVERNA Tipo de cli…" at bounding box center [229, 107] width 458 height 214
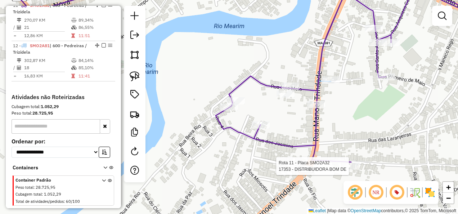
select select "**********"
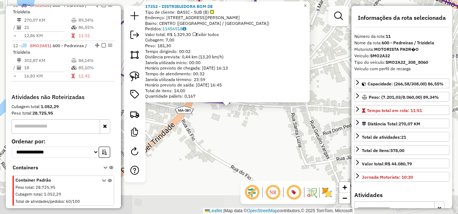
click at [313, 139] on div "17353 - DISTRIBUIDORA BOM DE Tipo de cliente: BASIC - SUB (B) Endereço: rua Ota…" at bounding box center [229, 107] width 458 height 214
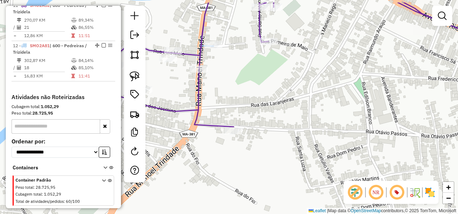
drag, startPoint x: 291, startPoint y: 120, endPoint x: 291, endPoint y: 162, distance: 41.7
click at [291, 161] on div "Janela de atendimento Grade de atendimento Capacidade Transportadoras Veículos …" at bounding box center [229, 107] width 458 height 214
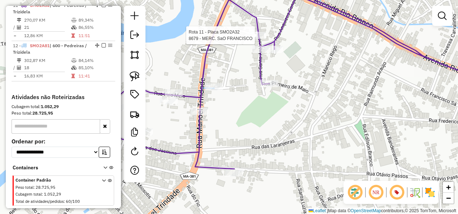
select select "**********"
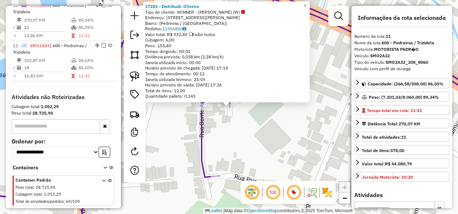
drag, startPoint x: 262, startPoint y: 133, endPoint x: 248, endPoint y: 138, distance: 14.2
click at [262, 133] on div "17283 - Distribuid. Oliveira Tipo de cliente: WINNER - ROTA (W) Endereço: Rua A…" at bounding box center [229, 107] width 458 height 214
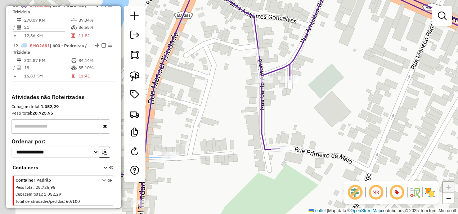
drag, startPoint x: 230, startPoint y: 139, endPoint x: 298, endPoint y: 95, distance: 81.1
click at [296, 103] on div "Janela de atendimento Grade de atendimento Capacidade Transportadoras Veículos …" at bounding box center [229, 107] width 458 height 214
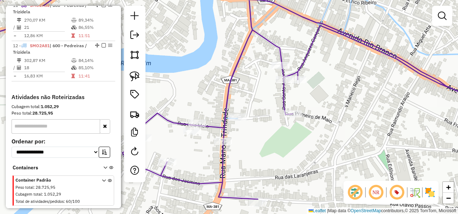
click at [222, 164] on icon at bounding box center [228, 89] width 549 height 220
select select "**********"
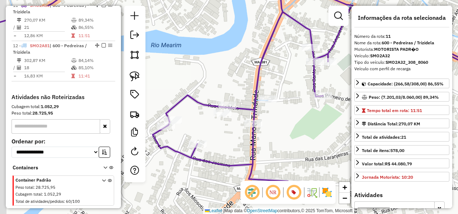
drag, startPoint x: 236, startPoint y: 150, endPoint x: 284, endPoint y: 118, distance: 57.6
click at [282, 119] on div "Janela de atendimento Grade de atendimento Capacidade Transportadoras Veículos …" at bounding box center [229, 107] width 458 height 214
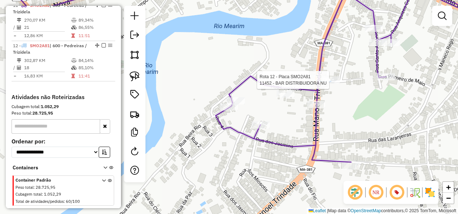
select select "**********"
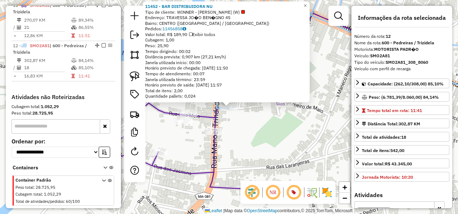
scroll to position [570, 0]
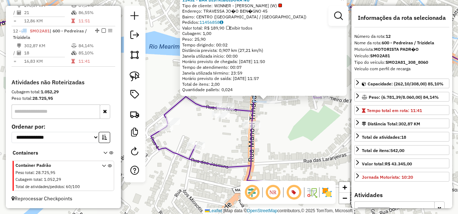
drag, startPoint x: 256, startPoint y: 144, endPoint x: 323, endPoint y: 132, distance: 68.4
click at [322, 132] on div "11452 - BAR DISTRIBUIDORA NU Tipo de cliente: WINNER - ROTA (W) Endereço: TRAVE…" at bounding box center [229, 107] width 458 height 214
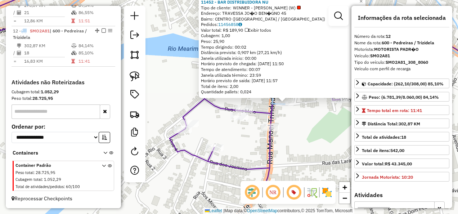
drag, startPoint x: 265, startPoint y: 148, endPoint x: 236, endPoint y: 166, distance: 33.9
click at [236, 166] on div "11452 - BAR DISTRIBUIDORA NU Tipo de cliente: WINNER - ROTA (W) Endereço: TRAVE…" at bounding box center [229, 107] width 458 height 214
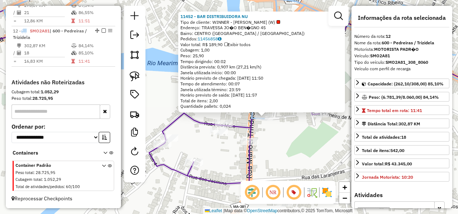
click at [286, 155] on div "11452 - BAR DISTRIBUIDORA NU Tipo de cliente: WINNER - ROTA (W) Endereço: TRAVE…" at bounding box center [229, 107] width 458 height 214
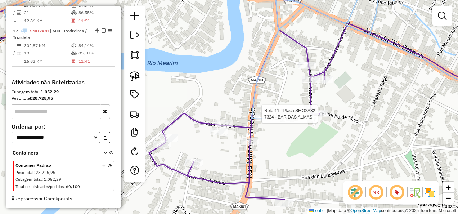
select select "**********"
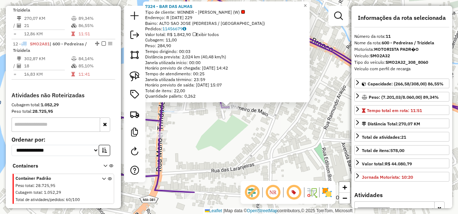
scroll to position [551, 0]
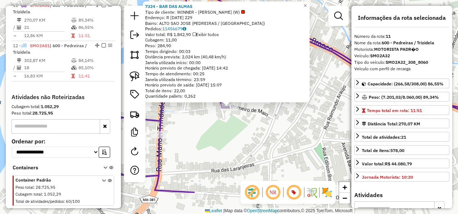
click at [285, 130] on div "7324 - BAR DAS ALMAS Tipo de cliente: WINNER - ROTA (W) Endereço: R [DATE] 229 …" at bounding box center [229, 107] width 458 height 214
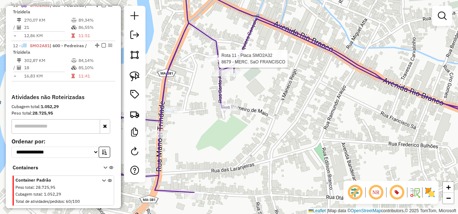
select select "**********"
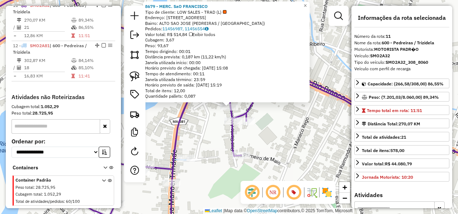
click at [205, 139] on div "8679 - MERC. SaO FRANCISCO Tipo de cliente: LOW SALES - TRAD (L) Endereço: [STR…" at bounding box center [229, 107] width 458 height 214
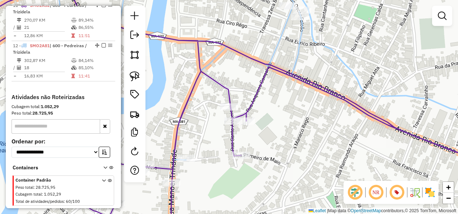
click at [274, 50] on icon at bounding box center [228, 80] width 549 height 202
select select "**********"
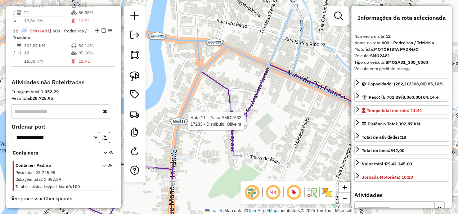
scroll to position [570, 0]
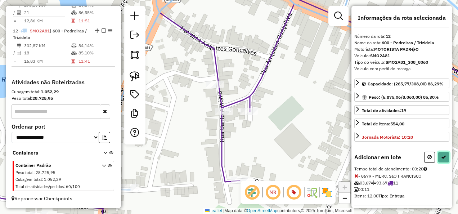
click at [441, 154] on icon at bounding box center [443, 156] width 5 height 5
select select "**********"
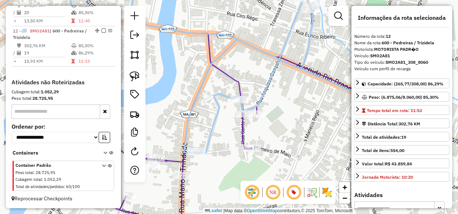
click at [239, 124] on icon at bounding box center [228, 106] width 549 height 254
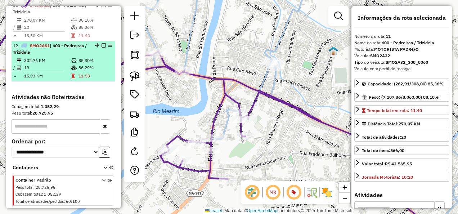
scroll to position [515, 0]
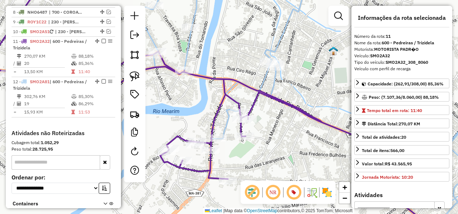
drag, startPoint x: 101, startPoint y: 45, endPoint x: 144, endPoint y: 65, distance: 47.0
click at [101, 43] on em at bounding box center [103, 41] width 4 height 4
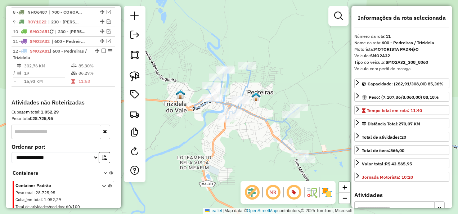
click at [250, 114] on icon at bounding box center [348, 112] width 309 height 94
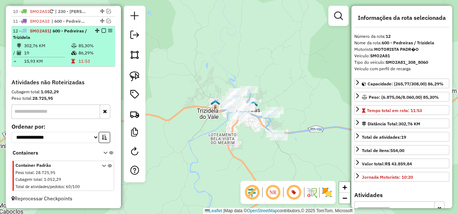
click at [101, 31] on em at bounding box center [103, 30] width 4 height 4
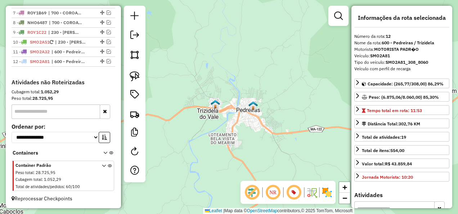
scroll to position [509, 0]
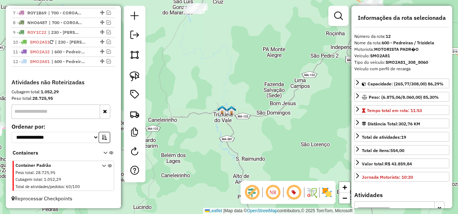
drag, startPoint x: 253, startPoint y: 136, endPoint x: 223, endPoint y: 117, distance: 35.2
click at [226, 119] on div "Janela de atendimento Grade de atendimento Capacidade Transportadoras Veículos …" at bounding box center [229, 107] width 458 height 214
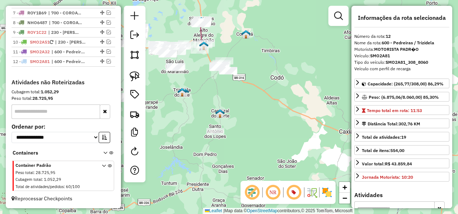
drag, startPoint x: 215, startPoint y: 114, endPoint x: 193, endPoint y: 105, distance: 24.0
click at [193, 105] on div "Janela de atendimento Grade de atendimento Capacidade Transportadoras Veículos …" at bounding box center [229, 107] width 458 height 214
drag, startPoint x: 193, startPoint y: 101, endPoint x: 206, endPoint y: 105, distance: 13.3
click at [206, 104] on div "Janela de atendimento Grade de atendimento Capacidade Transportadoras Veículos …" at bounding box center [229, 107] width 458 height 214
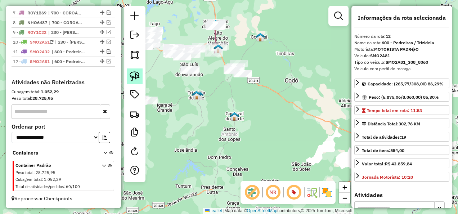
click at [135, 77] on img at bounding box center [135, 76] width 10 height 10
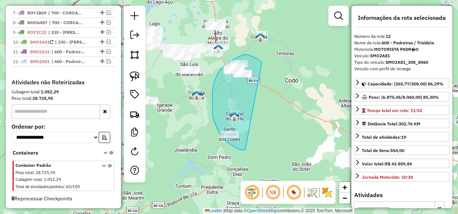
drag, startPoint x: 249, startPoint y: 55, endPoint x: 245, endPoint y: 150, distance: 94.7
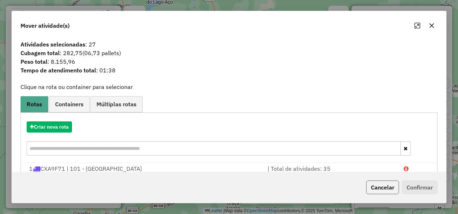
click at [390, 189] on button "Cancelar" at bounding box center [382, 187] width 33 height 14
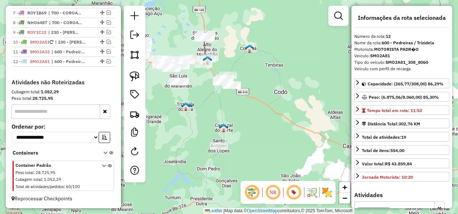
drag, startPoint x: 256, startPoint y: 132, endPoint x: 248, endPoint y: 142, distance: 12.8
click at [249, 142] on div "Janela de atendimento Grade de atendimento Capacidade Transportadoras Veículos …" at bounding box center [229, 107] width 458 height 214
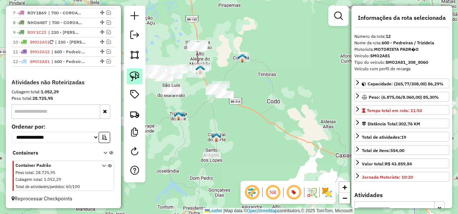
click at [133, 77] on img at bounding box center [135, 76] width 10 height 10
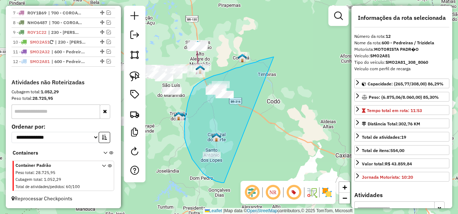
drag, startPoint x: 264, startPoint y: 59, endPoint x: 230, endPoint y: 182, distance: 127.9
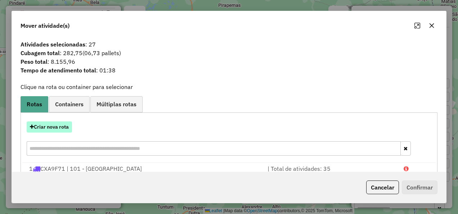
click at [62, 125] on button "Criar nova rota" at bounding box center [49, 126] width 45 height 11
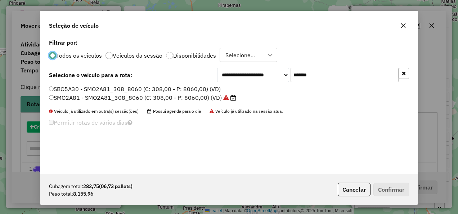
scroll to position [4, 2]
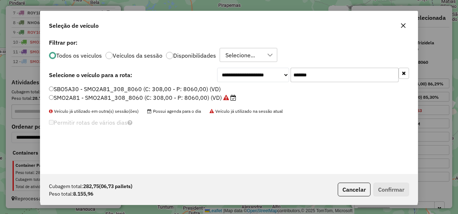
drag, startPoint x: 325, startPoint y: 77, endPoint x: 255, endPoint y: 100, distance: 73.5
click at [255, 100] on div "**********" at bounding box center [228, 105] width 377 height 137
paste input "text"
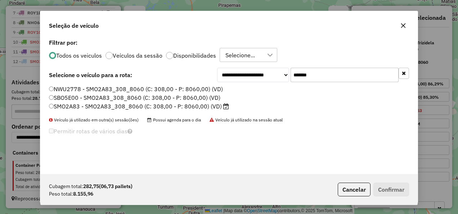
type input "*******"
click at [217, 106] on label "SMO2A83 - SMO2A83_308_8060 (C: 308,00 - P: 8060,00) (VD)" at bounding box center [139, 106] width 180 height 9
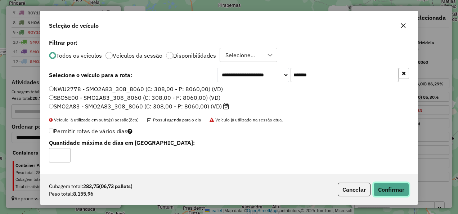
click at [391, 186] on button "Confirmar" at bounding box center [391, 189] width 36 height 14
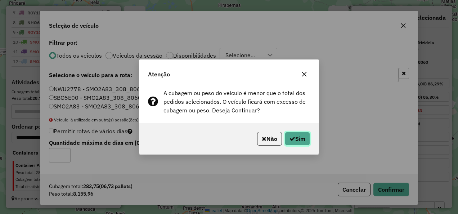
click at [294, 141] on button "Sim" at bounding box center [297, 139] width 25 height 14
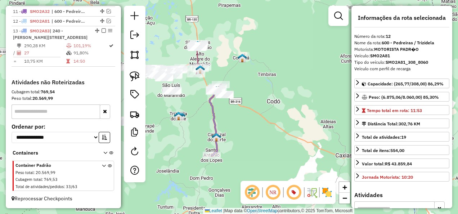
scroll to position [555, 0]
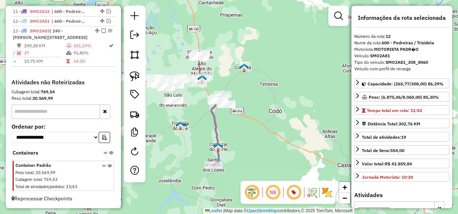
drag, startPoint x: 249, startPoint y: 120, endPoint x: 251, endPoint y: 138, distance: 18.5
click at [251, 138] on div "Janela de atendimento Grade de atendimento Capacidade Transportadoras Veículos …" at bounding box center [229, 107] width 458 height 214
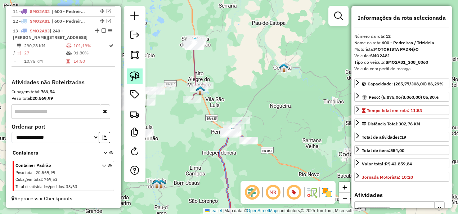
click at [132, 76] on img at bounding box center [135, 76] width 10 height 10
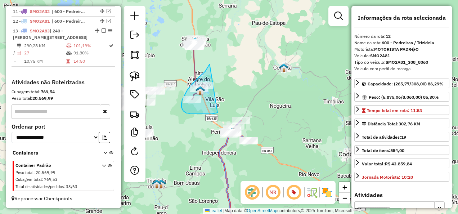
drag, startPoint x: 202, startPoint y: 74, endPoint x: 223, endPoint y: 110, distance: 41.9
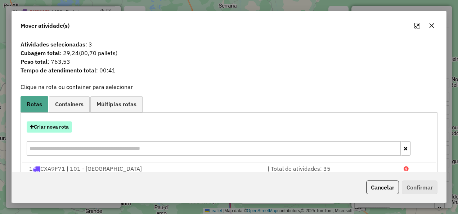
click at [54, 126] on button "Criar nova rota" at bounding box center [49, 126] width 45 height 11
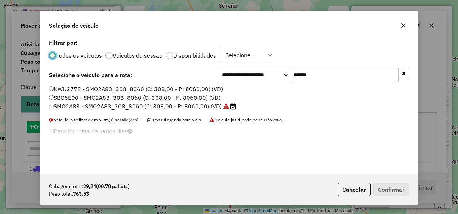
scroll to position [4, 2]
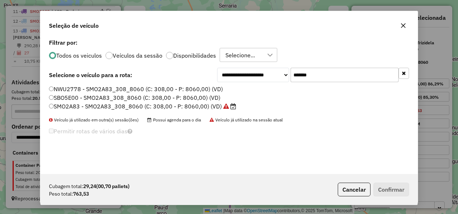
drag, startPoint x: 352, startPoint y: 76, endPoint x: 248, endPoint y: 93, distance: 105.6
click at [248, 93] on div "**********" at bounding box center [228, 105] width 377 height 137
drag, startPoint x: 326, startPoint y: 77, endPoint x: 235, endPoint y: 88, distance: 92.5
click at [235, 88] on div "**********" at bounding box center [228, 105] width 377 height 137
paste input "text"
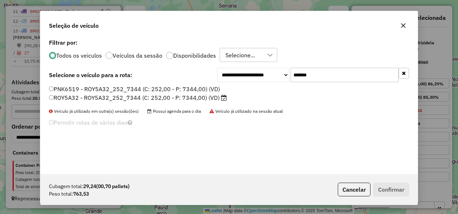
type input "*******"
click at [206, 99] on label "ROY5A32 - ROY5A32_252_7344 (C: 252,00 - P: 7344,00) (VD)" at bounding box center [138, 97] width 178 height 9
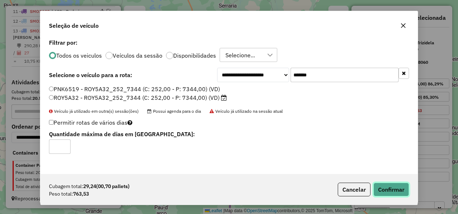
click at [381, 186] on button "Confirmar" at bounding box center [391, 189] width 36 height 14
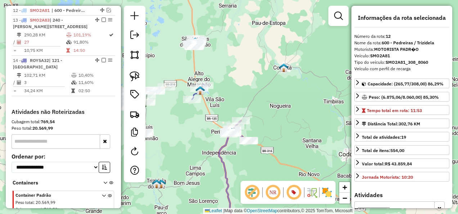
scroll to position [560, 0]
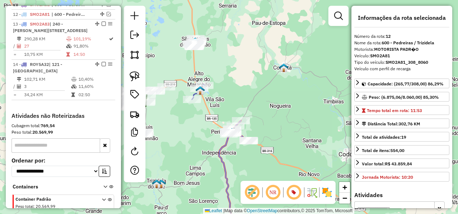
click at [219, 156] on icon at bounding box center [234, 178] width 30 height 115
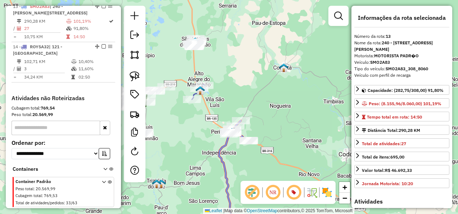
scroll to position [579, 0]
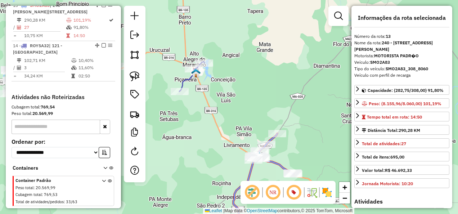
click at [183, 82] on icon at bounding box center [191, 77] width 25 height 30
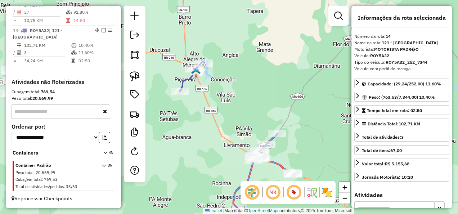
scroll to position [604, 0]
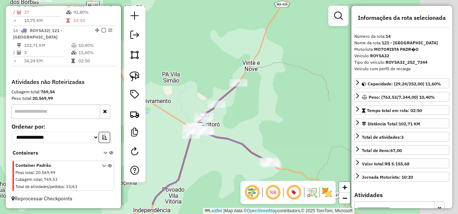
drag, startPoint x: 277, startPoint y: 152, endPoint x: 230, endPoint y: 121, distance: 56.4
click at [231, 121] on div "Janela de atendimento Grade de atendimento Capacidade Transportadoras Veículos …" at bounding box center [229, 107] width 458 height 214
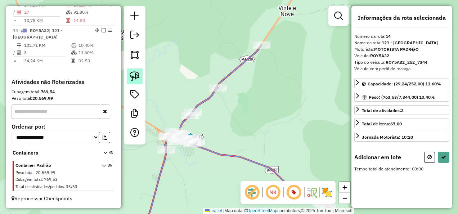
click at [137, 75] on img at bounding box center [135, 76] width 10 height 10
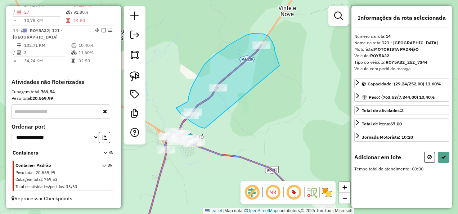
drag, startPoint x: 279, startPoint y: 65, endPoint x: 205, endPoint y: 128, distance: 97.3
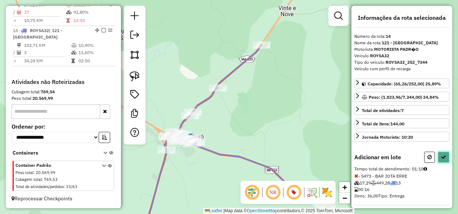
click at [441, 155] on icon at bounding box center [443, 156] width 5 height 5
select select "**********"
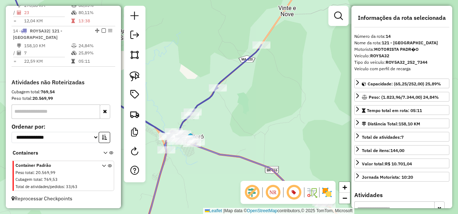
scroll to position [595, 0]
click at [204, 100] on icon at bounding box center [134, 58] width 254 height 159
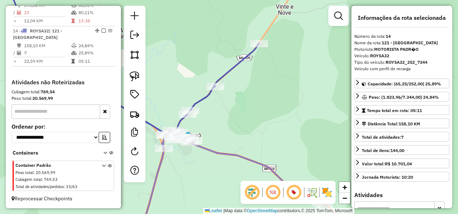
drag, startPoint x: 251, startPoint y: 136, endPoint x: 207, endPoint y: 66, distance: 82.6
click at [212, 76] on div "Janela de atendimento Grade de atendimento Capacidade Transportadoras Veículos …" at bounding box center [229, 107] width 458 height 214
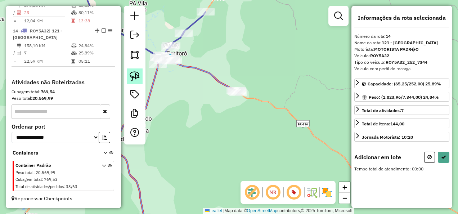
click at [136, 76] on img at bounding box center [135, 76] width 10 height 10
drag, startPoint x: 233, startPoint y: 69, endPoint x: 262, endPoint y: 104, distance: 45.0
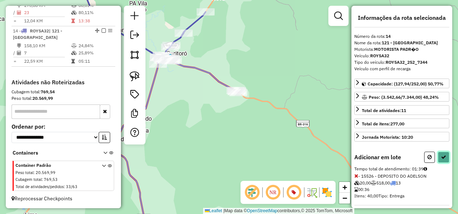
click at [445, 153] on button at bounding box center [443, 156] width 12 height 11
select select "**********"
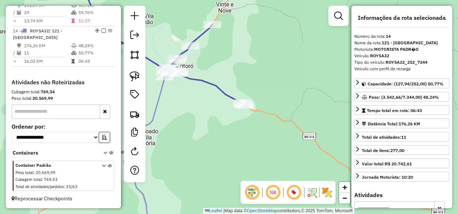
drag, startPoint x: 200, startPoint y: 94, endPoint x: 220, endPoint y: 117, distance: 30.1
click at [212, 125] on div "Janela de atendimento Grade de atendimento Capacidade Transportadoras Veículos …" at bounding box center [229, 107] width 458 height 214
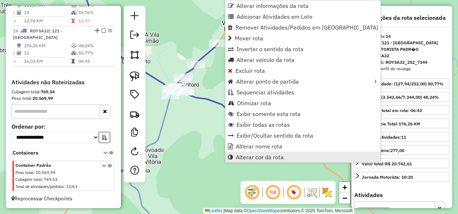
click at [273, 156] on span "Alterar cor da rota" at bounding box center [260, 157] width 48 height 6
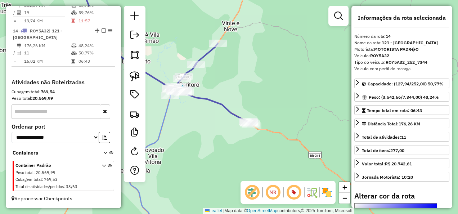
scroll to position [127, 0]
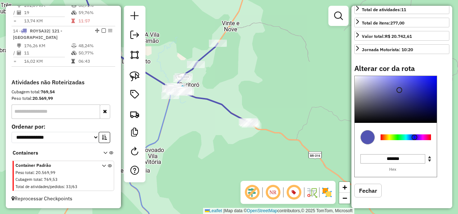
type input "*******"
click at [392, 135] on div at bounding box center [405, 137] width 50 height 6
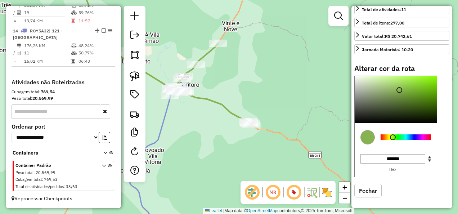
click at [192, 121] on div "Janela de atendimento Grade de atendimento Capacidade Transportadoras Veículos …" at bounding box center [229, 107] width 458 height 214
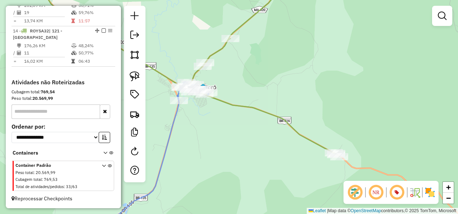
click at [171, 115] on icon at bounding box center [155, 159] width 105 height 154
select select "**********"
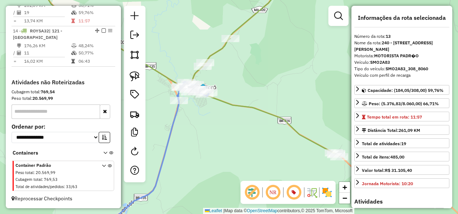
scroll to position [570, 0]
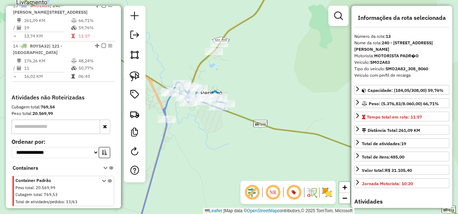
drag, startPoint x: 211, startPoint y: 140, endPoint x: 213, endPoint y: 149, distance: 9.2
click at [213, 149] on div "Janela de atendimento Grade de atendimento Capacidade Transportadoras Veículos …" at bounding box center [229, 107] width 458 height 214
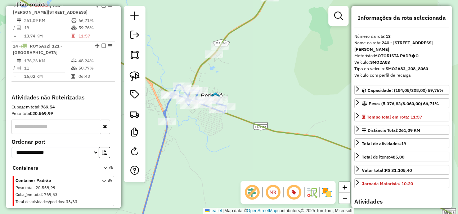
click at [257, 122] on icon at bounding box center [238, 106] width 500 height 254
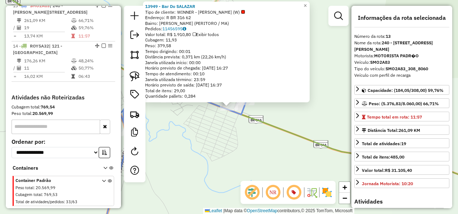
click at [219, 136] on div "13949 - Bar Do SALAZAR Tipo de cliente: WINNER - ROTA (W) Endereço: R BR 316 62…" at bounding box center [229, 107] width 458 height 214
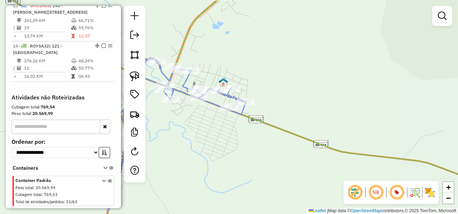
click at [272, 126] on icon at bounding box center [240, 85] width 525 height 212
select select "**********"
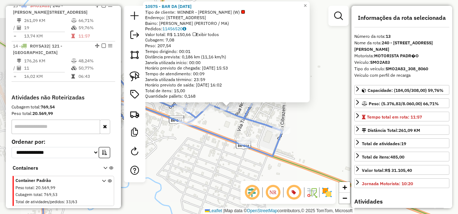
click at [220, 131] on div "10575 - BAR DA [DATE][PERSON_NAME] de cliente: WINNER - ROTA (W) Endereço: RUA …" at bounding box center [229, 107] width 458 height 214
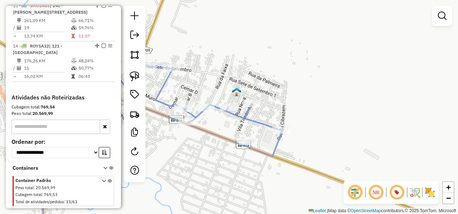
drag, startPoint x: 214, startPoint y: 126, endPoint x: 242, endPoint y: 122, distance: 28.4
click at [242, 122] on div "Janela de atendimento Grade de atendimento Capacidade Transportadoras Veículos …" at bounding box center [229, 107] width 458 height 214
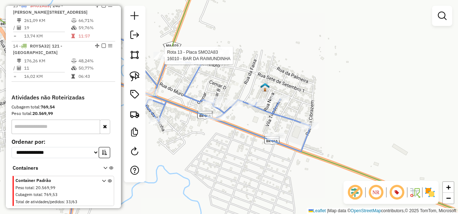
select select "**********"
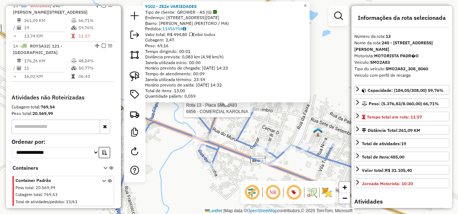
click at [254, 112] on div at bounding box center [253, 108] width 18 height 7
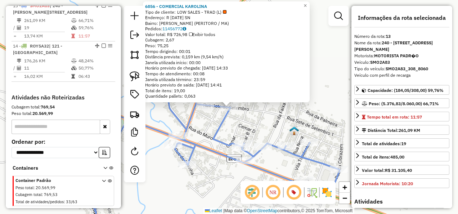
click at [255, 116] on div "6856 - COMERCIAL KAROLINA Tipo de cliente: LOW SALES - TRAD (L) Endereço: R [DA…" at bounding box center [229, 107] width 458 height 214
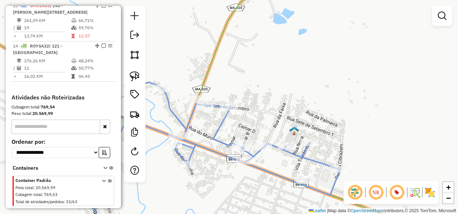
click at [203, 79] on icon at bounding box center [196, 107] width 484 height 256
select select "**********"
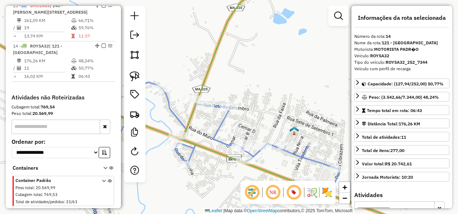
scroll to position [595, 0]
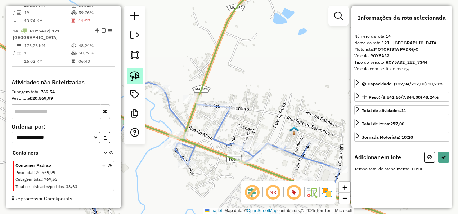
click at [135, 74] on img at bounding box center [135, 76] width 10 height 10
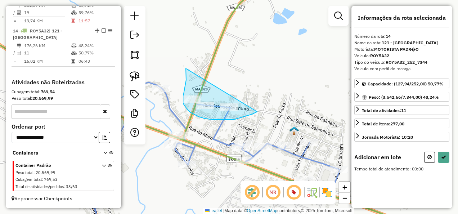
drag, startPoint x: 186, startPoint y: 68, endPoint x: 257, endPoint y: 112, distance: 83.3
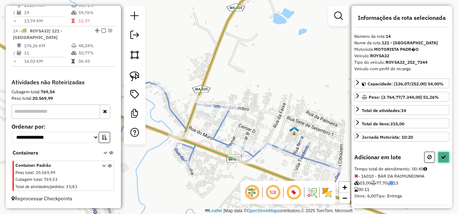
click at [439, 158] on button at bounding box center [443, 156] width 12 height 11
select select "**********"
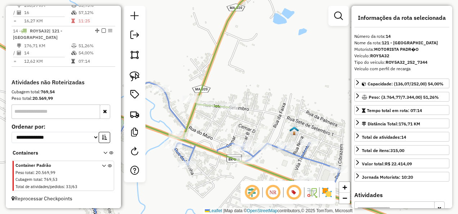
click at [192, 150] on icon at bounding box center [213, 158] width 252 height 153
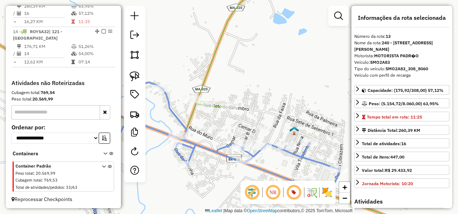
scroll to position [570, 0]
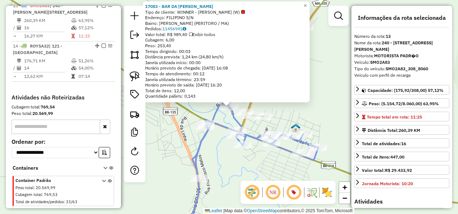
click at [222, 160] on div "17083 - BAR DA [PERSON_NAME] de cliente: WINNER - ROTA (W) Endereço: [DEMOGRAPH…" at bounding box center [229, 107] width 458 height 214
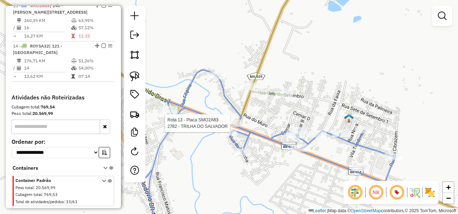
select select "**********"
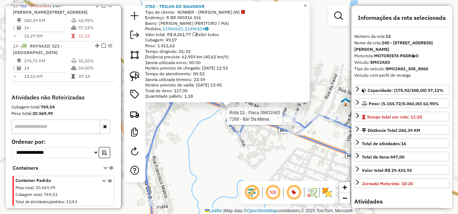
click at [224, 119] on div at bounding box center [224, 115] width 18 height 7
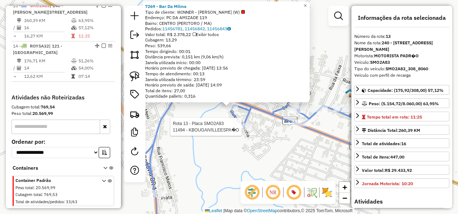
click at [242, 130] on div at bounding box center [243, 126] width 18 height 7
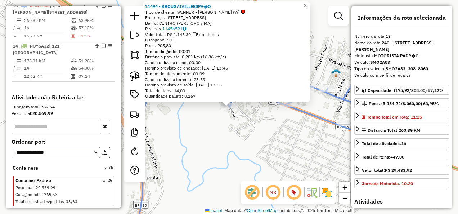
click at [242, 145] on div "Rota 13 - Placa SMO2A83 11494 - KBOUGAIVILLEESPA�O × 11494 - KBOUGAIVILLEESPA�O…" at bounding box center [229, 107] width 458 height 214
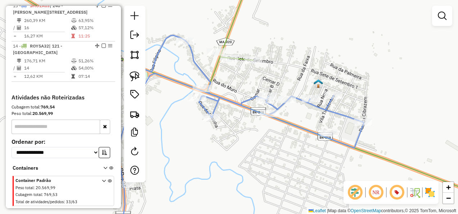
drag, startPoint x: 229, startPoint y: 157, endPoint x: 213, endPoint y: 162, distance: 16.5
click at [213, 162] on div "Janela de atendimento Grade de atendimento Capacidade Transportadoras Veículos …" at bounding box center [229, 107] width 458 height 214
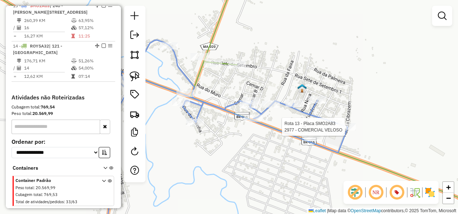
select select "**********"
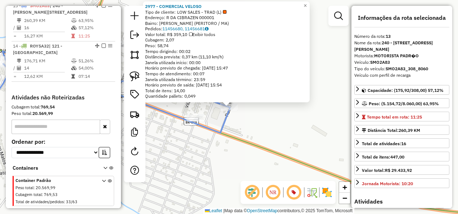
click at [298, 136] on div "2977 - COMERCIAL VELOSO Tipo de cliente: LOW SALES - TRAD (L) Endereço: R DA CI…" at bounding box center [229, 107] width 458 height 214
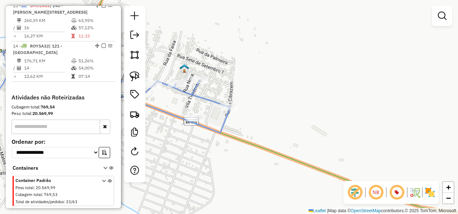
click at [252, 140] on icon at bounding box center [228, 98] width 549 height 238
select select "**********"
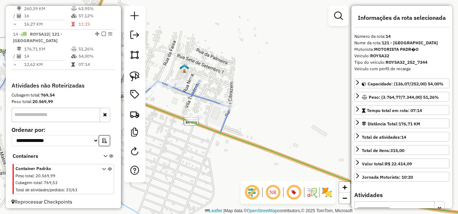
scroll to position [595, 0]
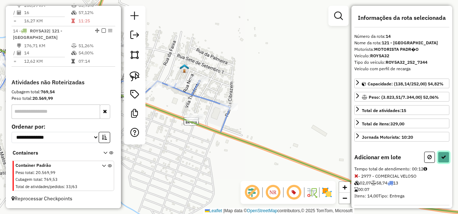
click at [444, 153] on button at bounding box center [443, 156] width 12 height 11
select select "**********"
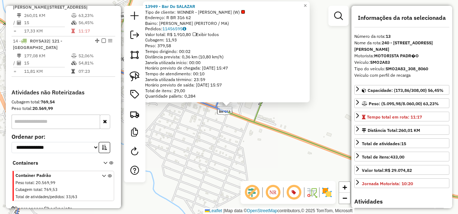
click at [206, 139] on div "Rota 13 - Placa SMO2A83 13949 - Bar Do SALAZAR 13949 - Bar Do SALAZAR Tipo de c…" at bounding box center [229, 107] width 458 height 214
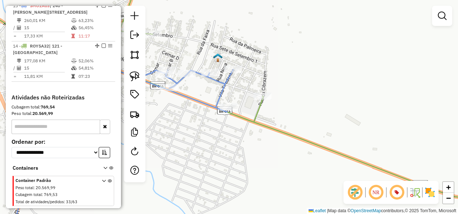
click at [223, 89] on icon at bounding box center [122, 122] width 222 height 226
select select "**********"
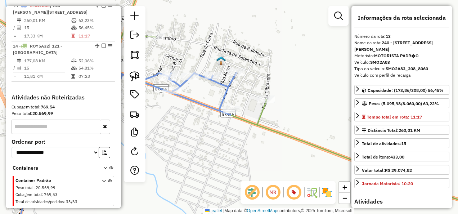
drag, startPoint x: 195, startPoint y: 119, endPoint x: 254, endPoint y: 155, distance: 69.7
click at [254, 155] on div "Janela de atendimento Grade de atendimento Capacidade Transportadoras Veículos …" at bounding box center [229, 107] width 458 height 214
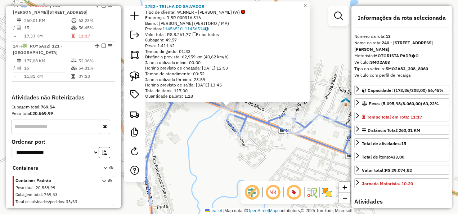
click at [193, 135] on div "2782 - TRILHA DO SALVADOR Tipo de cliente: WINNER - ROTA (W) Endereço: R BR 000…" at bounding box center [229, 107] width 458 height 214
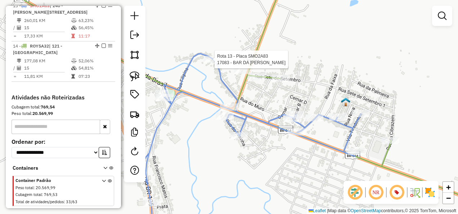
click at [212, 63] on div at bounding box center [212, 59] width 18 height 7
select select "**********"
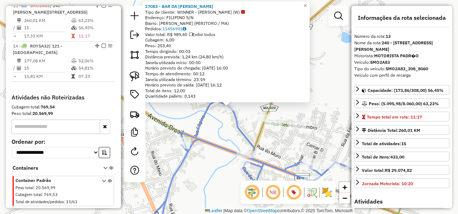
click at [223, 120] on div "17083 - BAR DA [PERSON_NAME] de cliente: WINNER - ROTA (W) Endereço: [DEMOGRAPH…" at bounding box center [229, 107] width 458 height 214
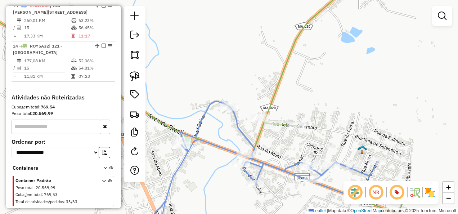
click at [268, 105] on icon at bounding box center [206, 107] width 504 height 256
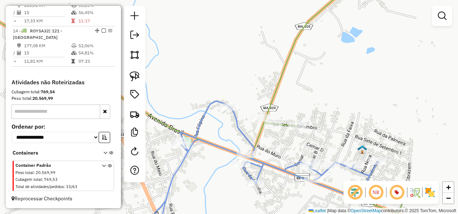
select select "**********"
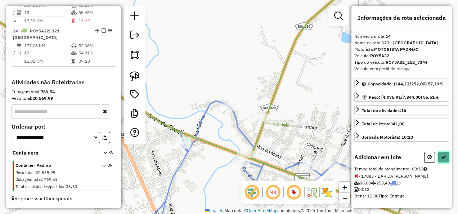
click at [442, 154] on icon at bounding box center [443, 156] width 5 height 5
select select "**********"
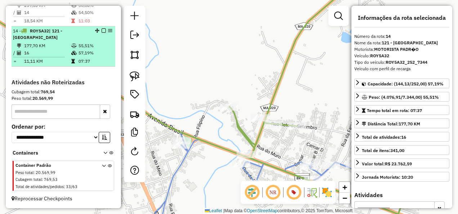
click at [102, 28] on div "14 - ROY5A32 | 121 - [GEOGRAPHIC_DATA]" at bounding box center [63, 34] width 101 height 13
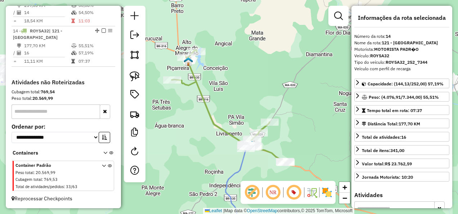
click at [202, 98] on icon at bounding box center [229, 106] width 114 height 112
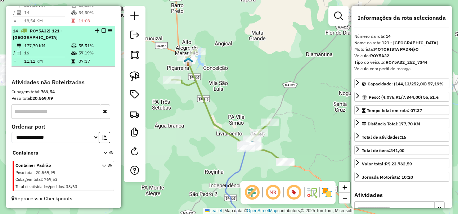
scroll to position [559, 0]
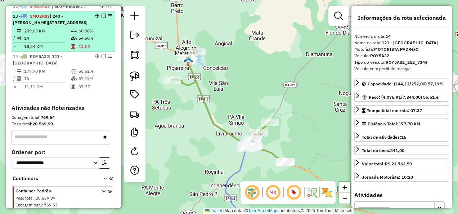
click at [73, 42] on td at bounding box center [74, 38] width 7 height 7
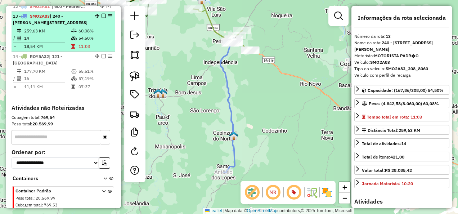
scroll to position [523, 0]
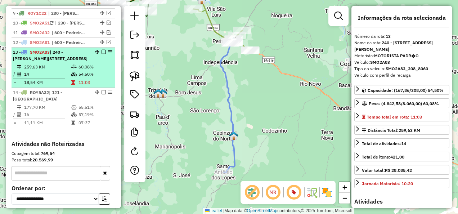
click at [101, 54] on em at bounding box center [103, 52] width 4 height 4
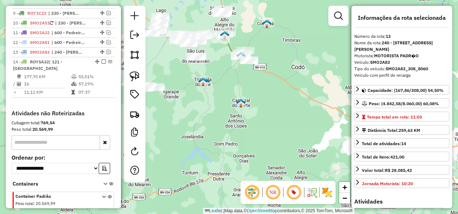
click at [229, 47] on icon at bounding box center [235, 46] width 28 height 28
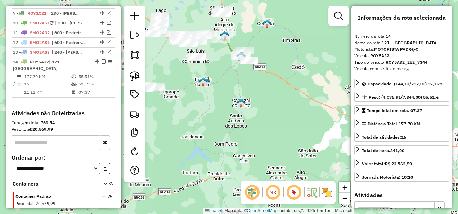
scroll to position [558, 0]
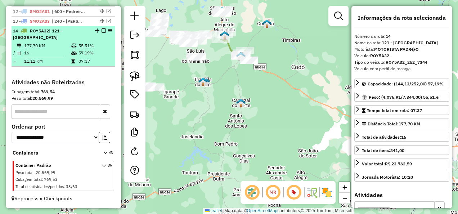
click at [101, 31] on em at bounding box center [103, 30] width 4 height 4
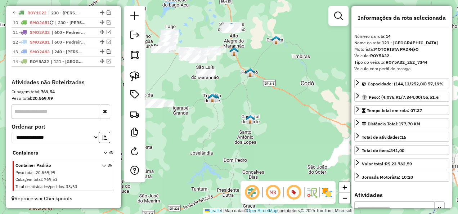
drag, startPoint x: 214, startPoint y: 84, endPoint x: 219, endPoint y: 131, distance: 47.1
click at [219, 131] on div "Janela de atendimento Grade de atendimento Capacidade Transportadoras Veículos …" at bounding box center [229, 107] width 458 height 214
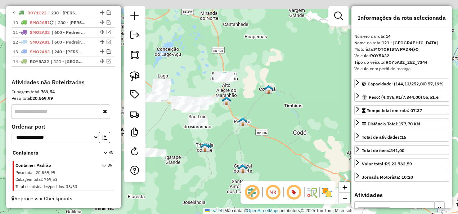
drag, startPoint x: 231, startPoint y: 106, endPoint x: 180, endPoint y: 100, distance: 51.5
click at [222, 123] on div "Janela de atendimento Grade de atendimento Capacidade Transportadoras Veículos …" at bounding box center [229, 107] width 458 height 214
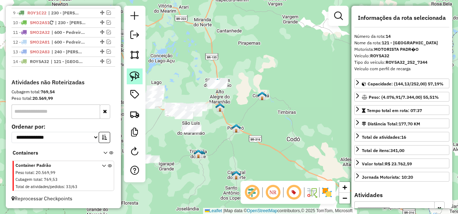
click at [135, 76] on img at bounding box center [135, 76] width 10 height 10
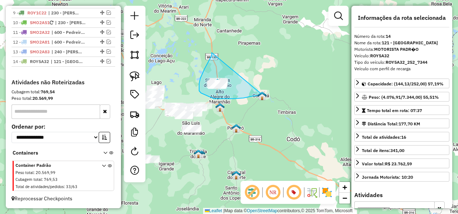
drag, startPoint x: 212, startPoint y: 53, endPoint x: 263, endPoint y: 95, distance: 66.4
click at [263, 95] on div "Janela de atendimento Grade de atendimento Capacidade Transportadoras Veículos …" at bounding box center [229, 107] width 458 height 214
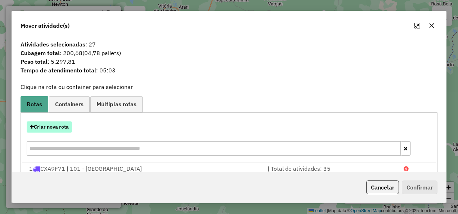
click at [62, 129] on button "Criar nova rota" at bounding box center [49, 126] width 45 height 11
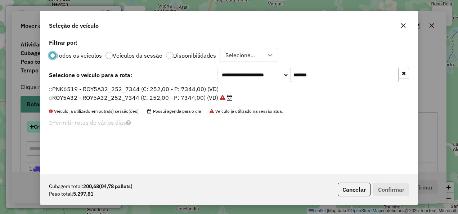
scroll to position [4, 2]
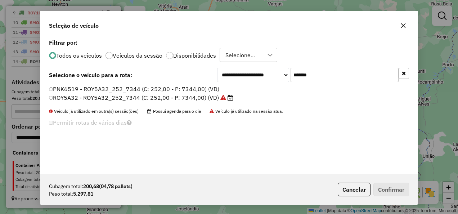
drag, startPoint x: 339, startPoint y: 81, endPoint x: 260, endPoint y: 93, distance: 79.4
click at [260, 93] on div "**********" at bounding box center [228, 105] width 377 height 137
paste input "text"
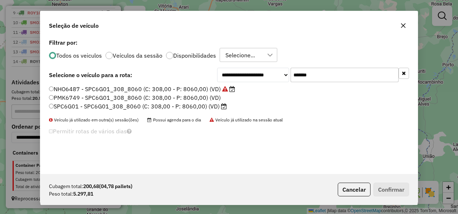
type input "*******"
click at [212, 105] on label "SPC6G01 - SPC6G01_308_8060 (C: 308,00 - P: 8060,00) (VD)" at bounding box center [138, 106] width 178 height 9
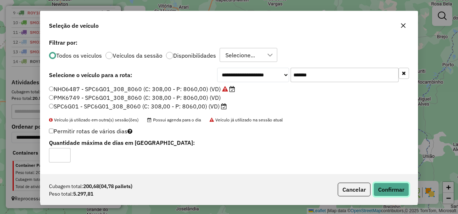
click at [398, 194] on button "Confirmar" at bounding box center [391, 189] width 36 height 14
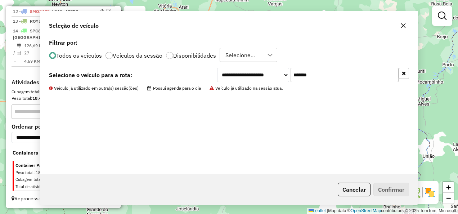
scroll to position [512, 0]
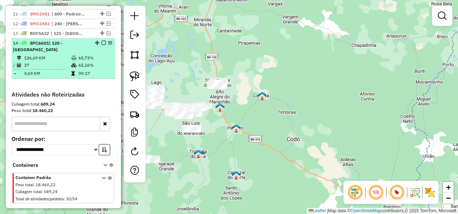
click at [102, 41] on em at bounding box center [103, 43] width 4 height 4
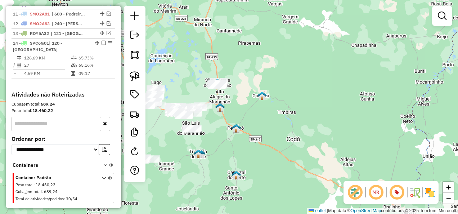
scroll to position [491, 0]
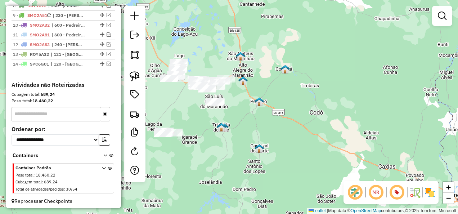
drag, startPoint x: 224, startPoint y: 136, endPoint x: 248, endPoint y: 109, distance: 37.0
click at [247, 109] on div "Janela de atendimento Grade de atendimento Capacidade Transportadoras Veículos …" at bounding box center [229, 107] width 458 height 214
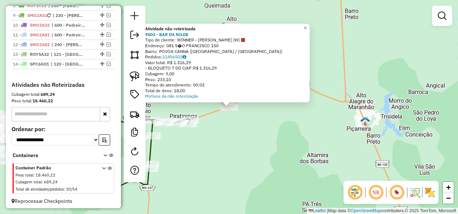
click at [236, 134] on div "Atividade não roteirizada 9503 - BAR DA NILDE Tipo de cliente: WINNER - ROTA (W…" at bounding box center [229, 107] width 458 height 214
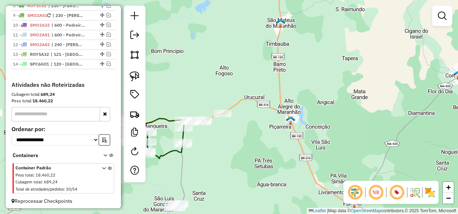
drag, startPoint x: 218, startPoint y: 158, endPoint x: 227, endPoint y: 103, distance: 55.1
click at [224, 108] on div "Janela de atendimento Grade de atendimento Capacidade Transportadoras Veículos …" at bounding box center [229, 107] width 458 height 214
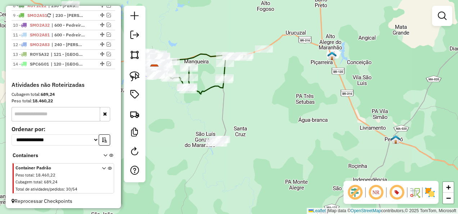
drag, startPoint x: 222, startPoint y: 123, endPoint x: 234, endPoint y: 119, distance: 13.2
click at [250, 122] on div "Janela de atendimento Grade de atendimento Capacidade Transportadoras Veículos …" at bounding box center [229, 107] width 458 height 214
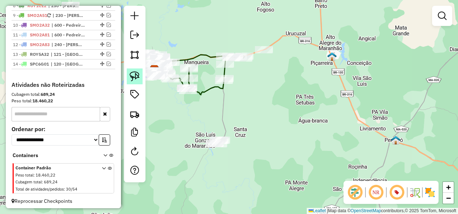
click at [139, 73] on img at bounding box center [135, 76] width 10 height 10
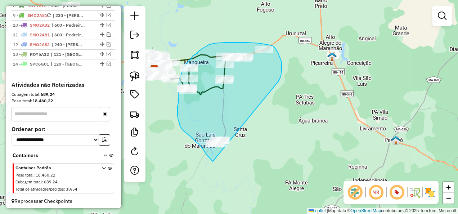
drag, startPoint x: 280, startPoint y: 78, endPoint x: 213, endPoint y: 161, distance: 106.9
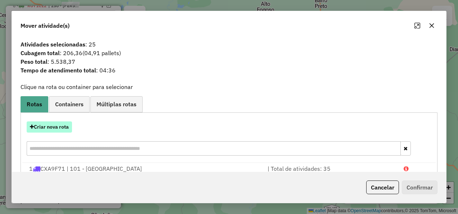
click at [64, 126] on button "Criar nova rota" at bounding box center [49, 126] width 45 height 11
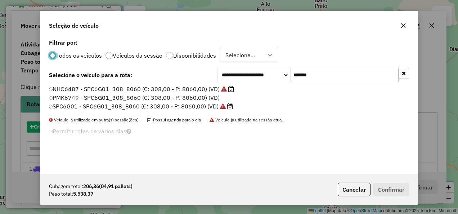
scroll to position [4, 2]
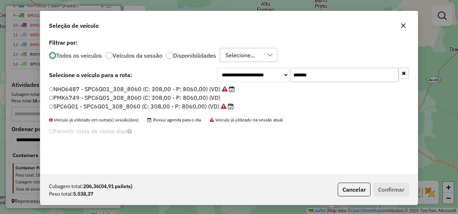
drag, startPoint x: 291, startPoint y: 87, endPoint x: 220, endPoint y: 98, distance: 72.5
click at [220, 98] on div "**********" at bounding box center [228, 105] width 377 height 137
paste input "text"
type input "*******"
click at [203, 104] on label "SMO2A54 - SMO2A54_308_8060 (C: 308,00 - P: 8060,00) (VD)" at bounding box center [139, 106] width 180 height 9
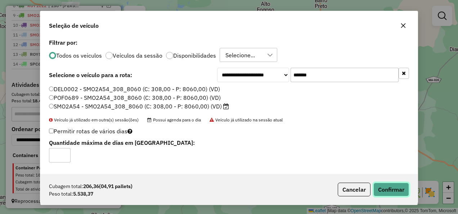
click at [381, 185] on button "Confirmar" at bounding box center [391, 189] width 36 height 14
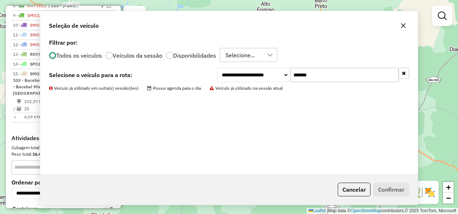
scroll to position [512, 0]
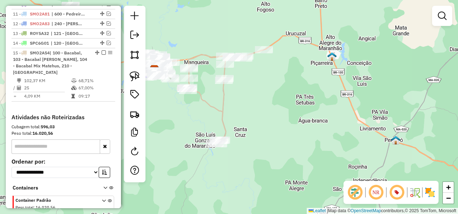
click at [223, 104] on icon at bounding box center [224, 96] width 77 height 94
select select "**********"
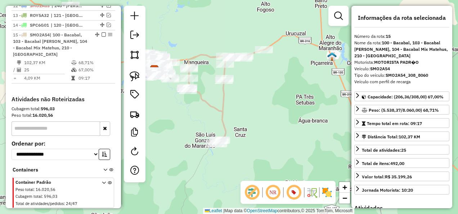
scroll to position [544, 0]
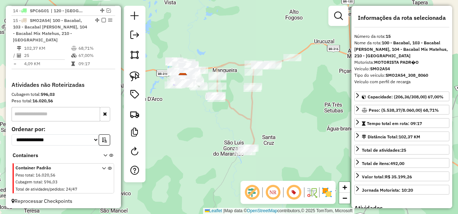
drag, startPoint x: 194, startPoint y: 117, endPoint x: 240, endPoint y: 133, distance: 47.9
click at [240, 133] on div "Janela de atendimento Grade de atendimento Capacidade Transportadoras Veículos …" at bounding box center [229, 107] width 458 height 214
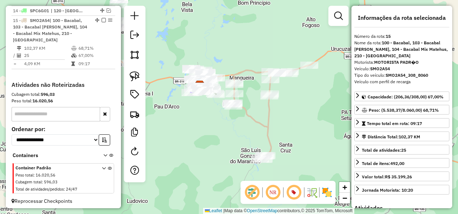
click at [101, 18] on em at bounding box center [103, 20] width 4 height 4
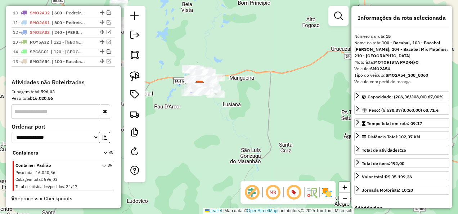
scroll to position [500, 0]
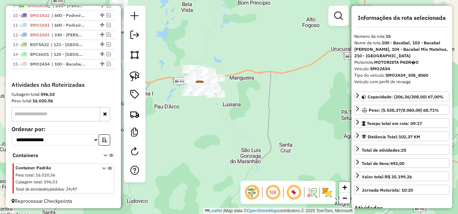
drag, startPoint x: 213, startPoint y: 126, endPoint x: 265, endPoint y: 109, distance: 55.2
click at [266, 109] on div "Janela de atendimento Grade de atendimento Capacidade Transportadoras Veículos …" at bounding box center [229, 107] width 458 height 214
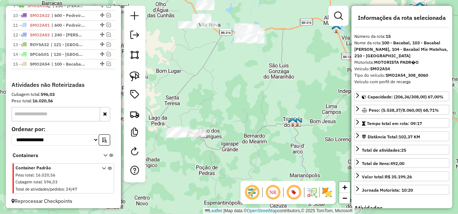
drag, startPoint x: 235, startPoint y: 115, endPoint x: 234, endPoint y: 58, distance: 56.8
click at [232, 59] on div "Janela de atendimento Grade de atendimento Capacidade Transportadoras Veículos …" at bounding box center [229, 107] width 458 height 214
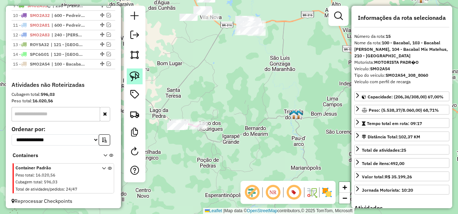
click at [137, 78] on img at bounding box center [135, 76] width 10 height 10
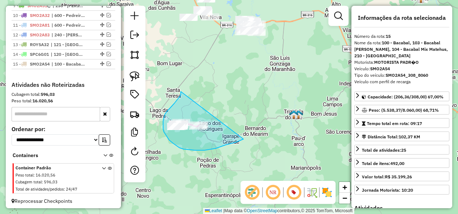
drag, startPoint x: 168, startPoint y: 109, endPoint x: 243, endPoint y: 139, distance: 80.4
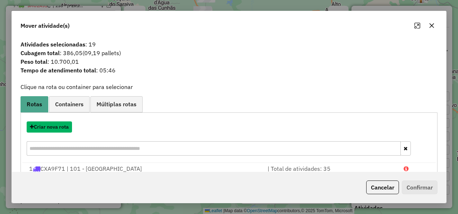
click at [62, 130] on button "Criar nova rota" at bounding box center [49, 126] width 45 height 11
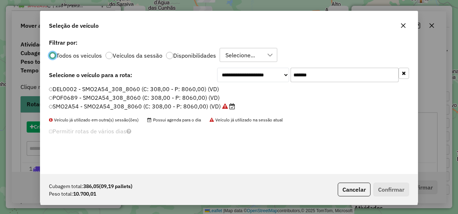
scroll to position [4, 2]
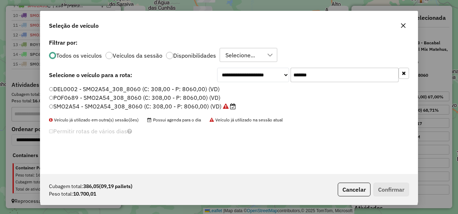
drag, startPoint x: 345, startPoint y: 76, endPoint x: 266, endPoint y: 86, distance: 79.2
click at [266, 86] on div "**********" at bounding box center [228, 105] width 377 height 137
paste input "text"
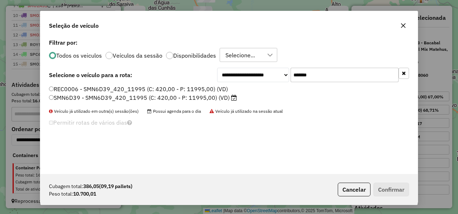
type input "*******"
click at [209, 94] on label "SMN6D39 - SMN6D39_420_11995 (C: 420,00 - P: 11995,00) (VD)" at bounding box center [143, 97] width 188 height 9
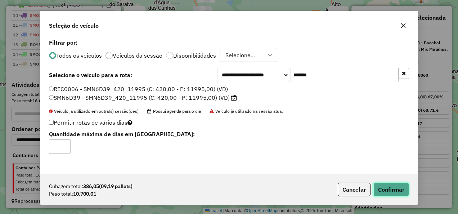
click at [391, 191] on button "Confirmar" at bounding box center [391, 189] width 36 height 14
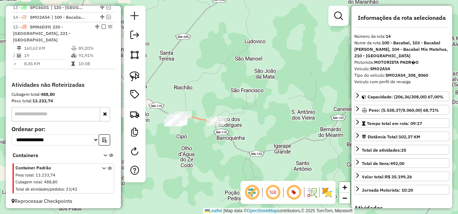
click at [198, 118] on icon at bounding box center [196, 119] width 46 height 8
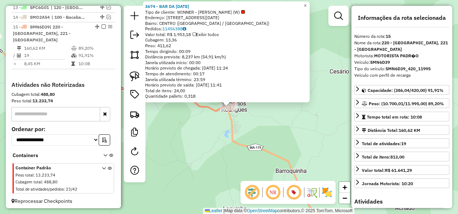
click at [228, 133] on div "3674 - BAR DA [DATE] Tipo de cliente: WINNER - ROTA (W) Endereço: R RUA D [DATE…" at bounding box center [229, 107] width 458 height 214
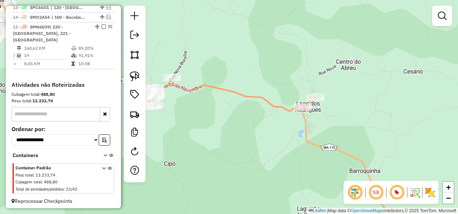
drag, startPoint x: 204, startPoint y: 134, endPoint x: 284, endPoint y: 132, distance: 80.6
click at [279, 134] on div "Janela de atendimento Grade de atendimento Capacidade Transportadoras Veículos …" at bounding box center [229, 107] width 458 height 214
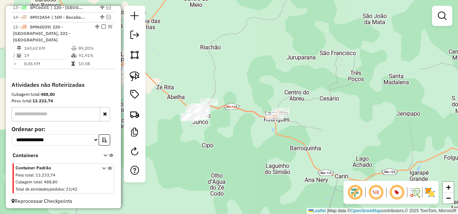
click at [226, 105] on icon at bounding box center [234, 110] width 91 height 17
select select "**********"
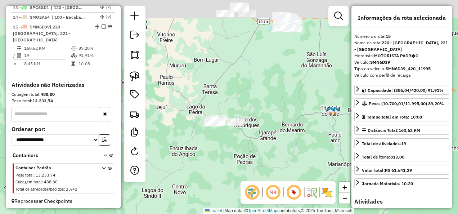
drag, startPoint x: 250, startPoint y: 85, endPoint x: 244, endPoint y: 97, distance: 14.3
click at [244, 97] on div "Janela de atendimento Grade de atendimento Capacidade Transportadoras Veículos …" at bounding box center [229, 107] width 458 height 214
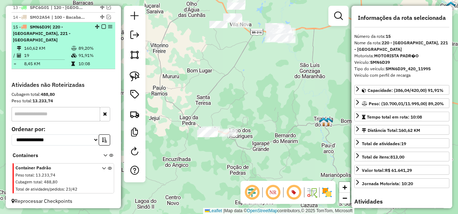
click at [102, 29] on em at bounding box center [103, 26] width 4 height 4
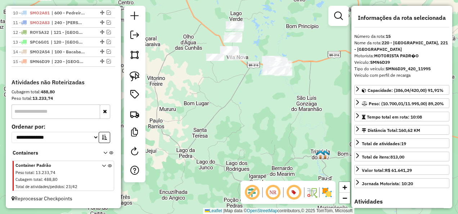
drag, startPoint x: 206, startPoint y: 78, endPoint x: 200, endPoint y: 135, distance: 57.2
click at [200, 135] on div "Janela de atendimento Grade de atendimento Capacidade Transportadoras Veículos …" at bounding box center [229, 107] width 458 height 214
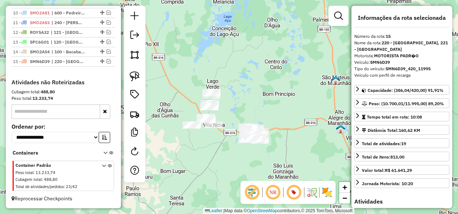
drag, startPoint x: 231, startPoint y: 127, endPoint x: 210, endPoint y: 155, distance: 35.5
click at [210, 155] on div "Janela de atendimento Grade de atendimento Capacidade Transportadoras Veículos …" at bounding box center [229, 107] width 458 height 214
click at [135, 78] on img at bounding box center [135, 76] width 10 height 10
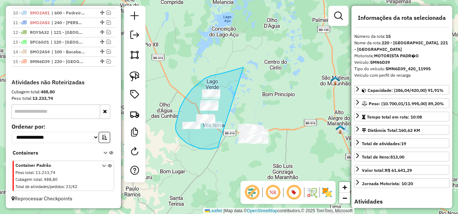
drag, startPoint x: 243, startPoint y: 67, endPoint x: 218, endPoint y: 147, distance: 83.8
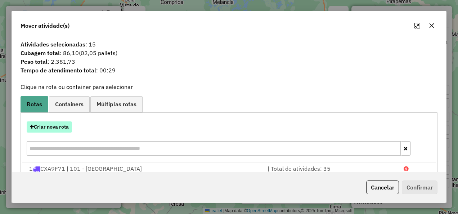
click at [65, 127] on button "Criar nova rota" at bounding box center [49, 126] width 45 height 11
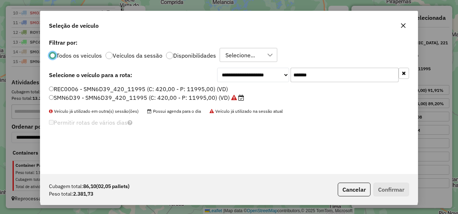
scroll to position [4, 2]
click at [360, 191] on button "Cancelar" at bounding box center [353, 189] width 33 height 14
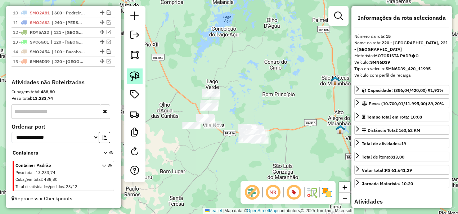
click at [132, 77] on img at bounding box center [135, 76] width 10 height 10
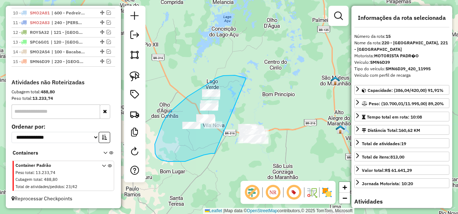
drag, startPoint x: 245, startPoint y: 78, endPoint x: 214, endPoint y: 153, distance: 81.6
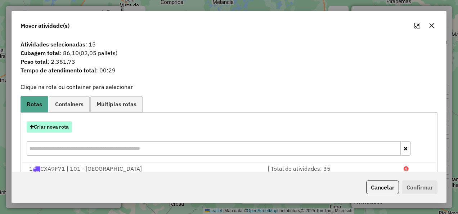
click at [63, 123] on button "Criar nova rota" at bounding box center [49, 126] width 45 height 11
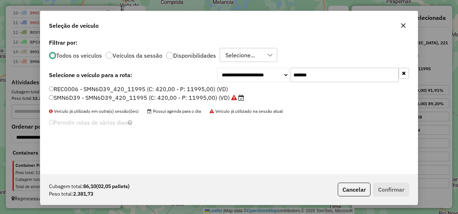
drag, startPoint x: 314, startPoint y: 74, endPoint x: 288, endPoint y: 80, distance: 26.2
click at [288, 80] on div "**********" at bounding box center [313, 75] width 192 height 14
paste input "text"
type input "*******"
click at [195, 100] on label "SPC6F91 - SPC6F91_308_7800 (C: 308,00 - P: 8060,00) (VD)" at bounding box center [137, 97] width 176 height 9
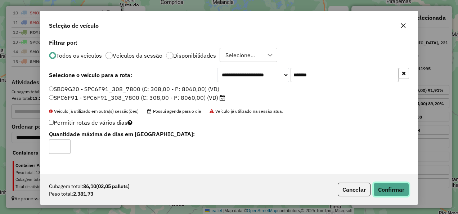
click at [391, 185] on button "Confirmar" at bounding box center [391, 189] width 36 height 14
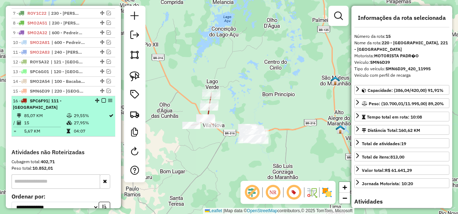
scroll to position [468, 0]
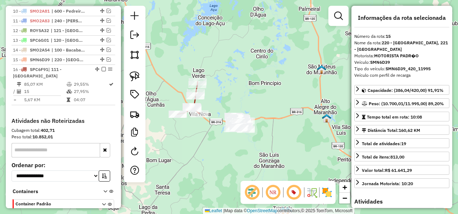
drag, startPoint x: 258, startPoint y: 147, endPoint x: 237, endPoint y: 130, distance: 27.1
click at [241, 133] on div "Janela de atendimento Grade de atendimento Capacidade Transportadoras Veículos …" at bounding box center [229, 107] width 458 height 214
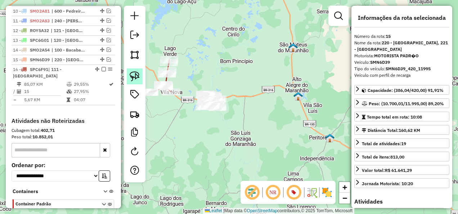
click at [135, 78] on img at bounding box center [135, 76] width 10 height 10
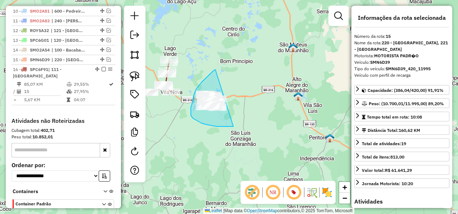
drag, startPoint x: 205, startPoint y: 78, endPoint x: 250, endPoint y: 126, distance: 65.2
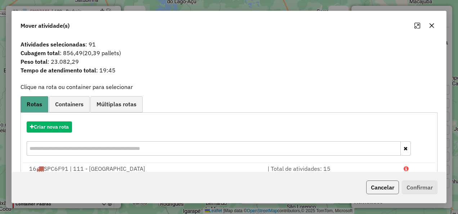
click at [388, 183] on button "Cancelar" at bounding box center [382, 187] width 33 height 14
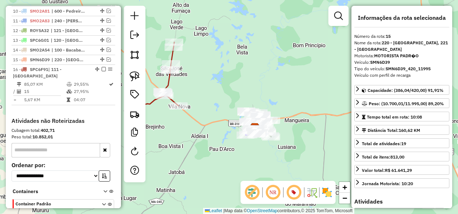
click at [168, 84] on icon at bounding box center [157, 74] width 44 height 65
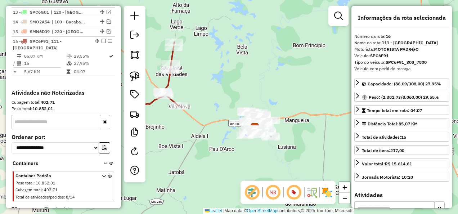
scroll to position [504, 0]
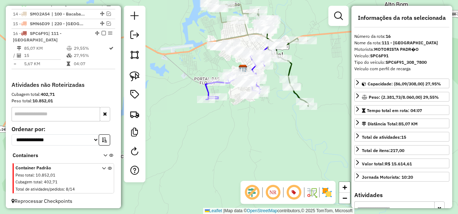
drag, startPoint x: 249, startPoint y: 130, endPoint x: 250, endPoint y: 144, distance: 14.5
click at [250, 144] on div "Janela de atendimento Grade de atendimento Capacidade Transportadoras Veículos …" at bounding box center [229, 107] width 458 height 214
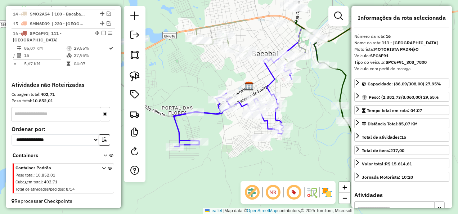
drag, startPoint x: 245, startPoint y: 118, endPoint x: 243, endPoint y: 150, distance: 32.1
click at [243, 150] on div "Janela de atendimento Grade de atendimento Capacidade Transportadoras Veículos …" at bounding box center [229, 107] width 458 height 214
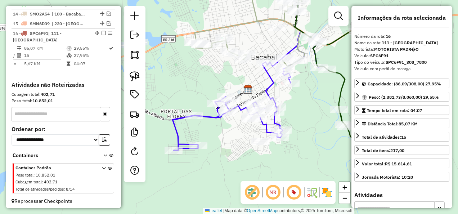
drag, startPoint x: 202, startPoint y: 77, endPoint x: 204, endPoint y: 97, distance: 20.6
click at [204, 97] on div "Janela de atendimento Grade de atendimento Capacidade Transportadoras Veículos …" at bounding box center [229, 107] width 458 height 214
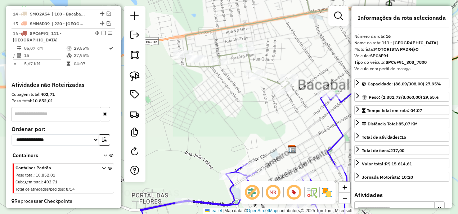
drag, startPoint x: 204, startPoint y: 96, endPoint x: 210, endPoint y: 118, distance: 23.5
click at [210, 118] on div "Janela de atendimento Grade de atendimento Capacidade Transportadoras Veículos …" at bounding box center [229, 107] width 458 height 214
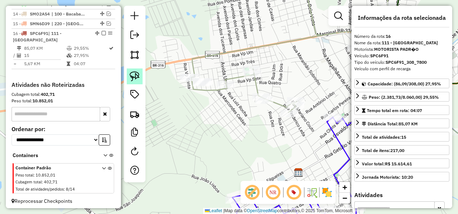
click at [136, 78] on img at bounding box center [135, 76] width 10 height 10
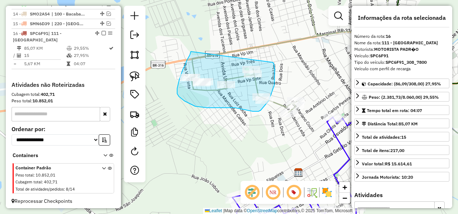
drag, startPoint x: 178, startPoint y: 82, endPoint x: 272, endPoint y: 62, distance: 95.9
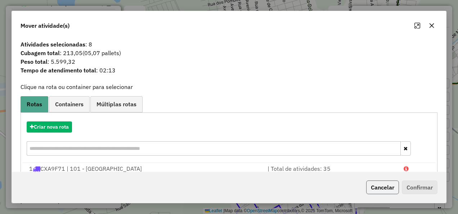
click at [381, 185] on button "Cancelar" at bounding box center [382, 187] width 33 height 14
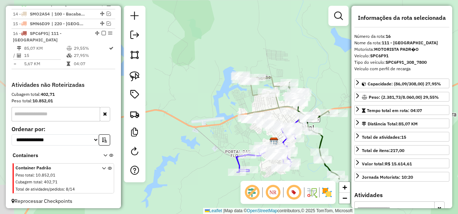
drag, startPoint x: 193, startPoint y: 107, endPoint x: 249, endPoint y: 110, distance: 56.2
click at [246, 110] on div "Janela de atendimento Grade de atendimento Capacidade Transportadoras Veículos …" at bounding box center [229, 107] width 458 height 214
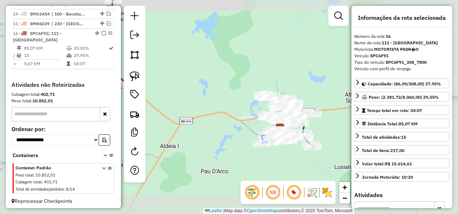
drag, startPoint x: 195, startPoint y: 150, endPoint x: 235, endPoint y: 150, distance: 39.6
click at [234, 150] on div "Janela de atendimento Grade de atendimento Capacidade Transportadoras Veículos …" at bounding box center [229, 107] width 458 height 214
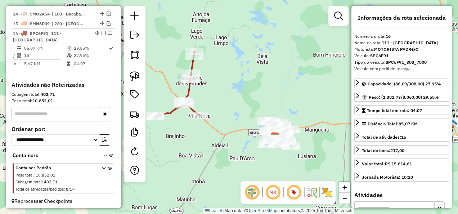
click at [190, 89] on icon at bounding box center [177, 83] width 44 height 65
click at [189, 89] on icon at bounding box center [177, 83] width 44 height 65
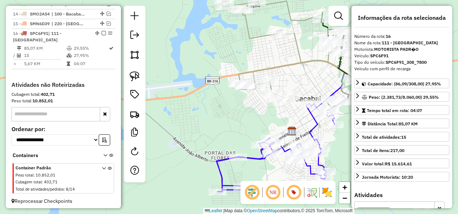
drag, startPoint x: 248, startPoint y: 106, endPoint x: 240, endPoint y: 126, distance: 21.9
click at [240, 125] on div "Janela de atendimento Grade de atendimento Capacidade Transportadoras Veículos …" at bounding box center [229, 107] width 458 height 214
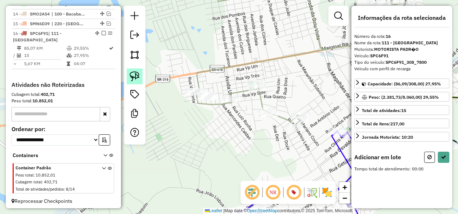
click at [130, 74] on img at bounding box center [135, 76] width 10 height 10
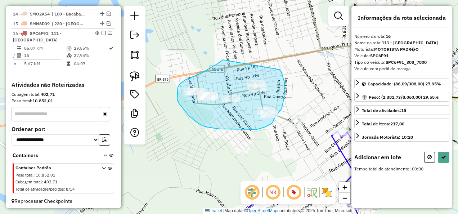
drag, startPoint x: 223, startPoint y: 60, endPoint x: 279, endPoint y: 69, distance: 57.3
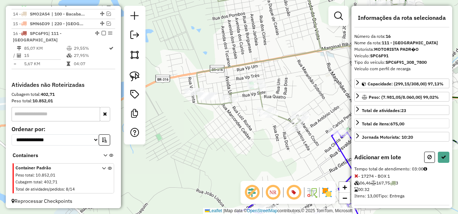
click at [427, 151] on button at bounding box center [429, 156] width 11 height 11
select select "**********"
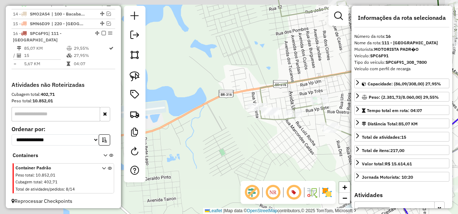
drag, startPoint x: 266, startPoint y: 150, endPoint x: 306, endPoint y: 155, distance: 40.5
click at [303, 155] on div "Janela de atendimento Grade de atendimento Capacidade Transportadoras Veículos …" at bounding box center [229, 107] width 458 height 214
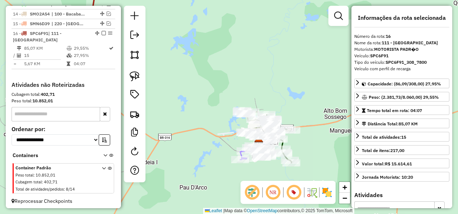
drag, startPoint x: 182, startPoint y: 130, endPoint x: 222, endPoint y: 124, distance: 41.0
click at [222, 124] on div "Janela de atendimento Grade de atendimento Capacidade Transportadoras Veículos …" at bounding box center [229, 107] width 458 height 214
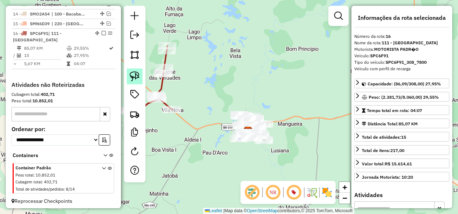
click at [136, 71] on link at bounding box center [135, 76] width 16 height 16
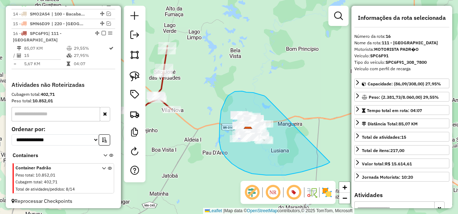
drag, startPoint x: 265, startPoint y: 97, endPoint x: 330, endPoint y: 162, distance: 91.3
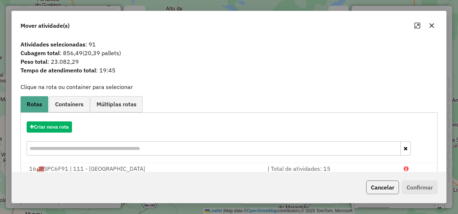
click at [369, 187] on button "Cancelar" at bounding box center [382, 187] width 33 height 14
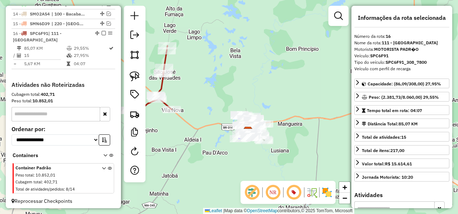
click at [160, 83] on icon at bounding box center [150, 78] width 44 height 65
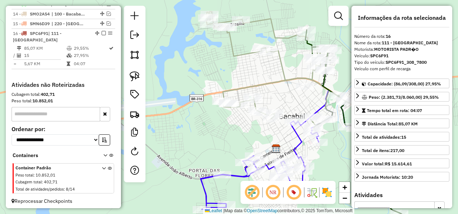
drag, startPoint x: 278, startPoint y: 118, endPoint x: 242, endPoint y: 128, distance: 37.8
click at [242, 128] on div "Janela de atendimento Grade de atendimento Capacidade Transportadoras Veículos …" at bounding box center [229, 107] width 458 height 214
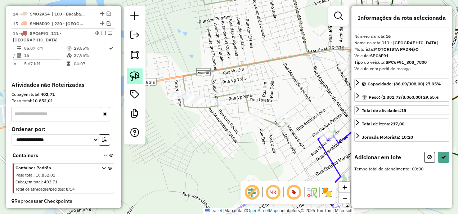
click at [133, 71] on link at bounding box center [135, 76] width 16 height 16
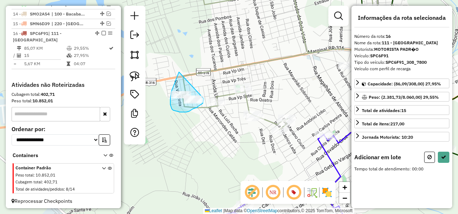
click at [204, 97] on div "Janela de atendimento Grade de atendimento Capacidade Transportadoras Veículos …" at bounding box center [229, 107] width 458 height 214
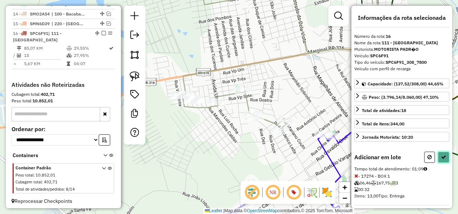
click at [441, 154] on icon at bounding box center [443, 156] width 5 height 5
select select "**********"
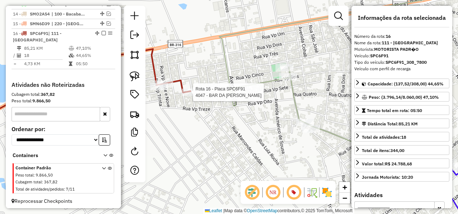
click at [194, 96] on div at bounding box center [191, 91] width 18 height 7
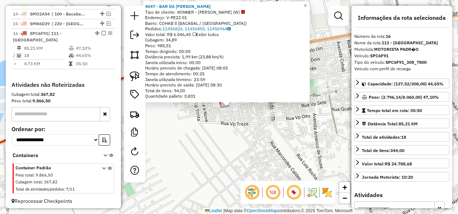
click at [206, 124] on div "Rota 16 - Placa SPC6F91 4047 - BAR DA ELIZABETH 4047 - BAR DA [PERSON_NAME] Tip…" at bounding box center [229, 107] width 458 height 214
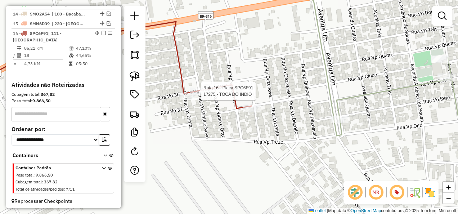
select select "**********"
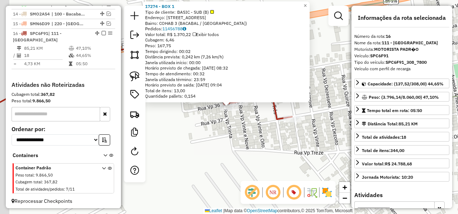
click at [221, 137] on div "Rota 16 - Placa SPC6F91 17274 - BOX 1 17274 - BOX 1 Tipo de cliente: BASIC - SU…" at bounding box center [229, 107] width 458 height 214
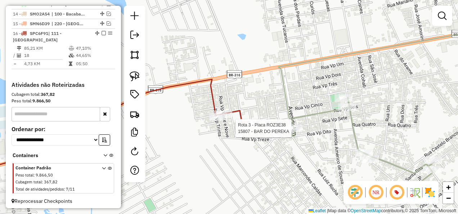
select select "**********"
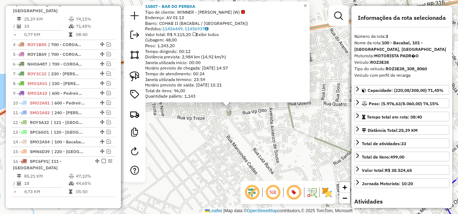
scroll to position [369, 0]
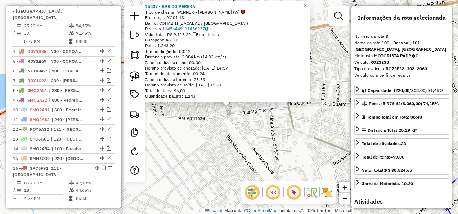
click at [236, 143] on div "15807 - BAR DO PEREKA Tipo de cliente: WINNER - ROTA (W) Endereço: AV 01 13 Bai…" at bounding box center [229, 107] width 458 height 214
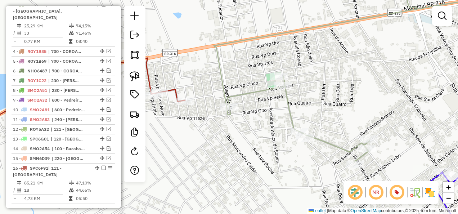
click at [172, 87] on icon at bounding box center [69, 98] width 231 height 80
select select "**********"
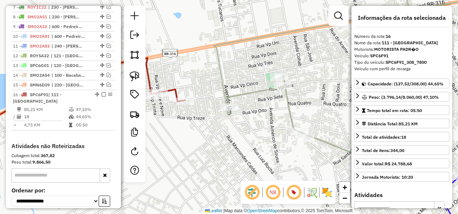
scroll to position [504, 0]
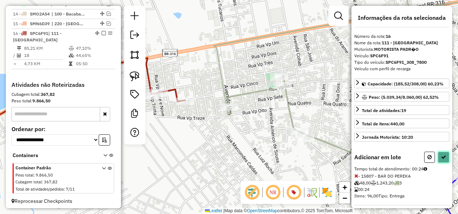
drag, startPoint x: 442, startPoint y: 154, endPoint x: 433, endPoint y: 153, distance: 8.8
click at [442, 154] on icon at bounding box center [443, 156] width 5 height 5
select select "**********"
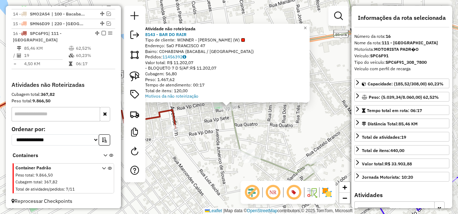
click at [271, 126] on div "Atividade não roteirizada 8143 - BAR DO RAIR Tipo de cliente: WINNER - ROTA (W)…" at bounding box center [229, 107] width 458 height 214
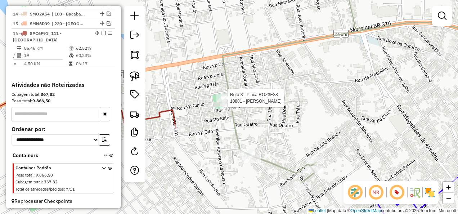
select select "**********"
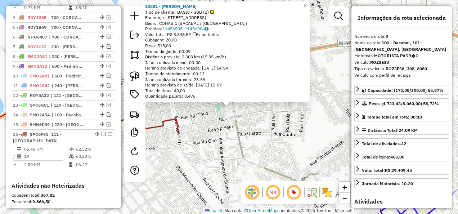
scroll to position [369, 0]
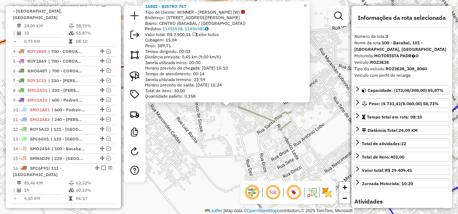
click at [217, 134] on div "16882 - BISTRO 767 Tipo de cliente: WINNER - ROTA (W) Endereço: [STREET_ADDRESS…" at bounding box center [229, 107] width 458 height 214
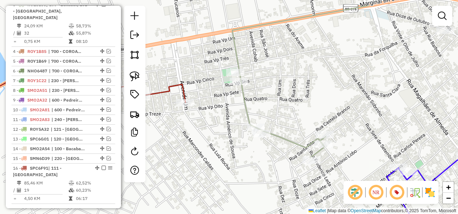
drag, startPoint x: 217, startPoint y: 145, endPoint x: 211, endPoint y: 129, distance: 17.5
click at [222, 151] on div "Janela de atendimento Grade de atendimento Capacidade Transportadoras Veículos …" at bounding box center [229, 107] width 458 height 214
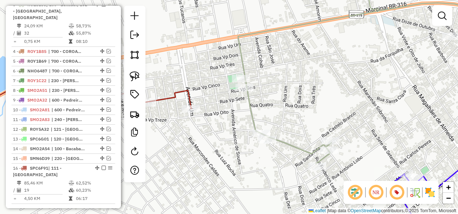
click at [191, 98] on icon at bounding box center [72, 90] width 237 height 60
select select "**********"
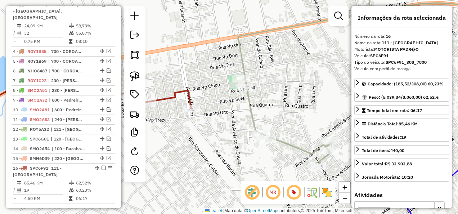
scroll to position [504, 0]
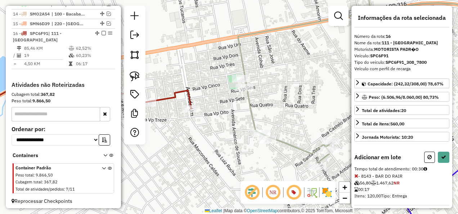
click at [237, 74] on div "Rota 3 - Placa ROZ3E38 10881 - MIGUEL D D BEBIDA Janela de atendimento Grade de…" at bounding box center [229, 107] width 458 height 214
click at [442, 154] on icon at bounding box center [443, 156] width 5 height 5
select select "**********"
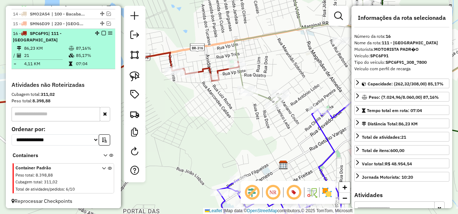
click at [102, 35] on em at bounding box center [103, 33] width 4 height 4
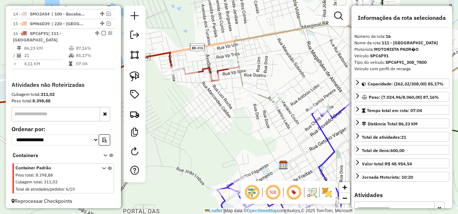
scroll to position [479, 0]
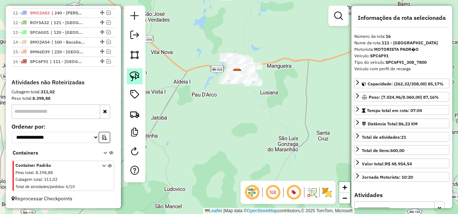
click at [138, 78] on img at bounding box center [135, 76] width 10 height 10
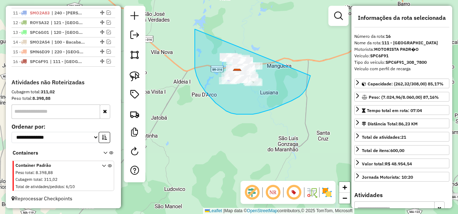
drag, startPoint x: 195, startPoint y: 43, endPoint x: 310, endPoint y: 76, distance: 119.9
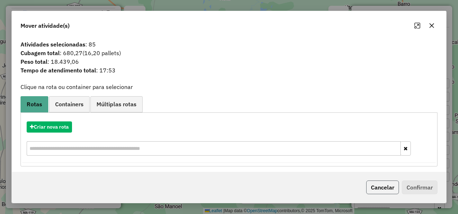
click at [392, 185] on button "Cancelar" at bounding box center [382, 187] width 33 height 14
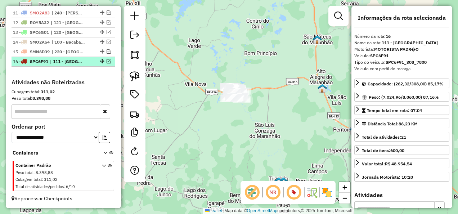
click at [65, 63] on span "| 111 - [GEOGRAPHIC_DATA]" at bounding box center [66, 61] width 33 height 6
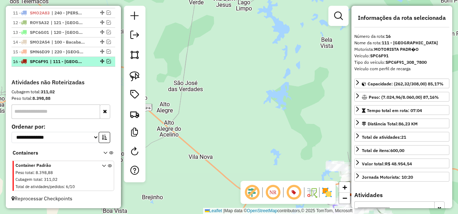
click at [106, 62] on em at bounding box center [108, 61] width 4 height 4
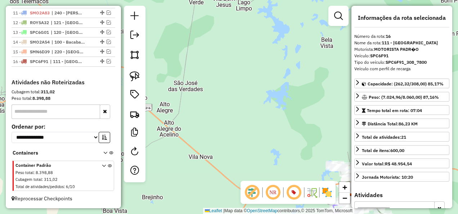
scroll to position [504, 0]
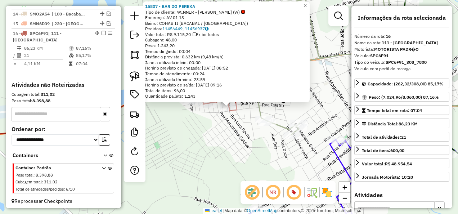
click at [239, 131] on div "Rota 16 - Placa SPC6F91 15807 - BAR DO PEREKA 15807 - BAR DO PEREKA Tipo de cli…" at bounding box center [229, 107] width 458 height 214
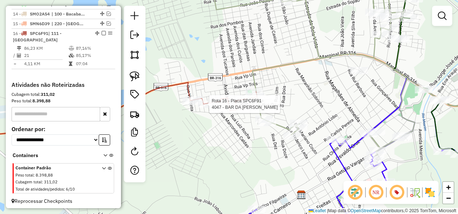
select select "**********"
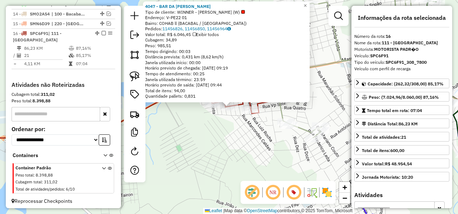
click at [224, 132] on div "4047 - BAR DA [PERSON_NAME] de cliente: WINNER - ROTA (W) Endereço: V-PE22 01 B…" at bounding box center [229, 107] width 458 height 214
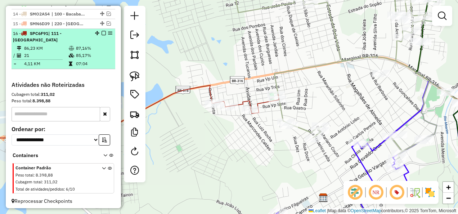
click at [101, 35] on em at bounding box center [103, 33] width 4 height 4
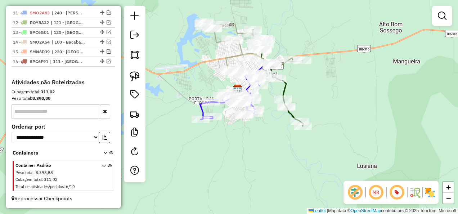
drag, startPoint x: 281, startPoint y: 150, endPoint x: 229, endPoint y: 119, distance: 60.3
click at [229, 120] on div "Janela de atendimento Grade de atendimento Capacidade Transportadoras Veículos …" at bounding box center [229, 107] width 458 height 214
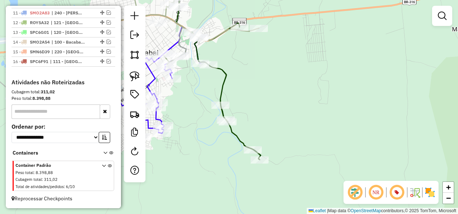
drag, startPoint x: 261, startPoint y: 82, endPoint x: 260, endPoint y: 102, distance: 20.2
click at [260, 102] on div "Janela de atendimento Grade de atendimento Capacidade Transportadoras Veículos …" at bounding box center [229, 107] width 458 height 214
click at [137, 74] on img at bounding box center [135, 76] width 10 height 10
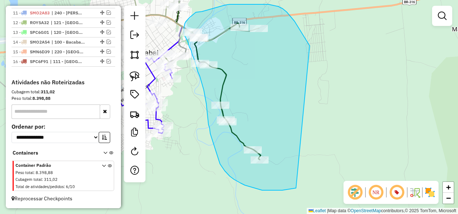
drag, startPoint x: 309, startPoint y: 45, endPoint x: 296, endPoint y: 188, distance: 143.4
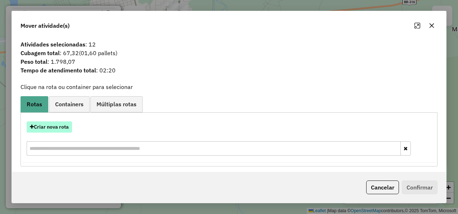
click at [54, 130] on button "Criar nova rota" at bounding box center [49, 126] width 45 height 11
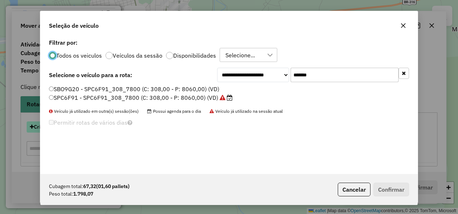
scroll to position [4, 2]
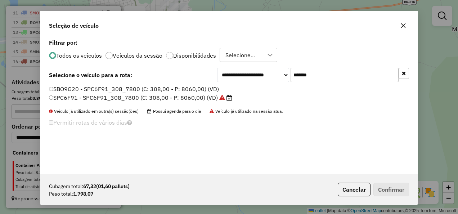
drag, startPoint x: 296, startPoint y: 82, endPoint x: 256, endPoint y: 87, distance: 39.9
click at [256, 87] on div "**********" at bounding box center [228, 105] width 377 height 137
paste input "text"
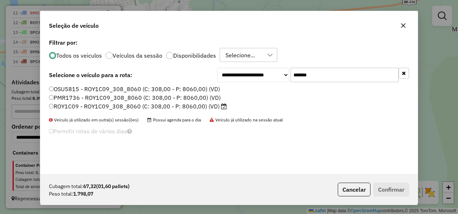
type input "*******"
click at [204, 106] on label "ROY1C09 - ROY1C09_308_8060 (C: 308,00 - P: 8060,00) (VD)" at bounding box center [138, 106] width 178 height 9
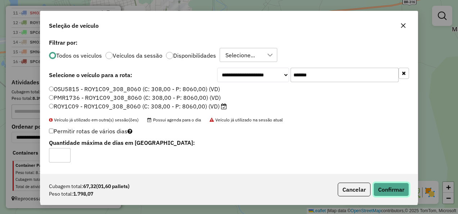
click at [386, 188] on button "Confirmar" at bounding box center [391, 189] width 36 height 14
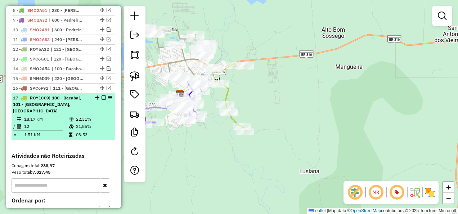
scroll to position [440, 0]
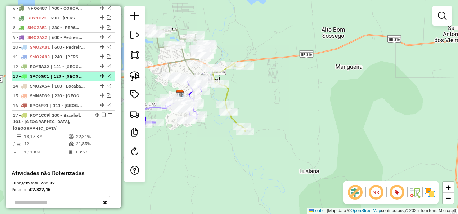
click at [65, 80] on span "| 120 - [GEOGRAPHIC_DATA]" at bounding box center [67, 76] width 33 height 6
select select "**********"
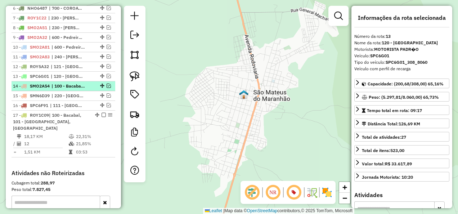
click at [65, 89] on span "| 100 - Bacabal, 103 - Bacabal [PERSON_NAME], 104 - Bacabal Mix Matehus, 210 - …" at bounding box center [67, 86] width 33 height 6
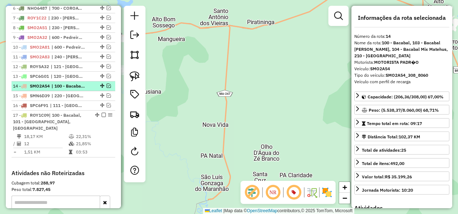
click at [106, 88] on em at bounding box center [108, 85] width 4 height 4
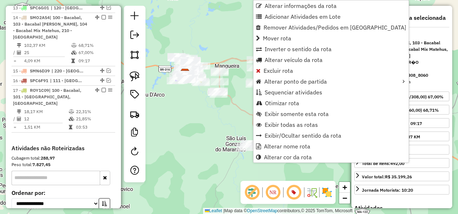
scroll to position [521, 0]
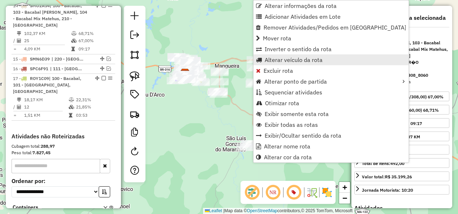
click at [288, 58] on span "Alterar veículo da rota" at bounding box center [293, 60] width 58 height 6
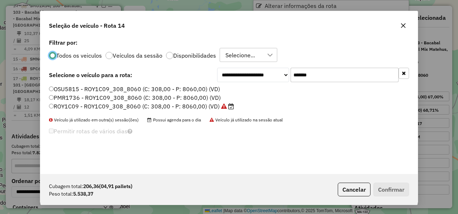
scroll to position [4, 2]
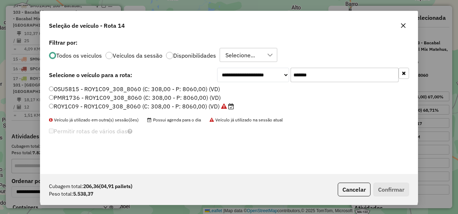
drag, startPoint x: 327, startPoint y: 73, endPoint x: 273, endPoint y: 87, distance: 55.0
click at [273, 87] on div "**********" at bounding box center [228, 105] width 377 height 137
paste input "text"
type input "*******"
click at [204, 106] on label "SMO2A76 - SMO2A76_308_8060 (C: 308,00 - P: 8060,00) (VD)" at bounding box center [139, 106] width 180 height 9
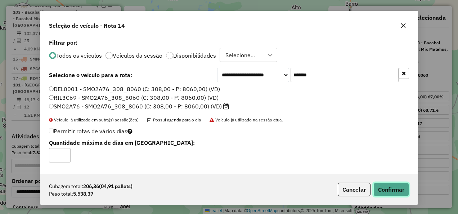
click at [404, 191] on button "Confirmar" at bounding box center [391, 189] width 36 height 14
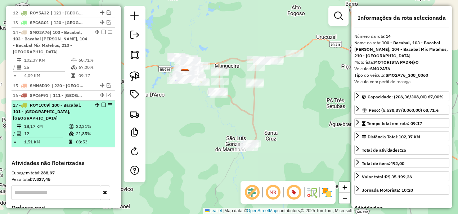
scroll to position [485, 0]
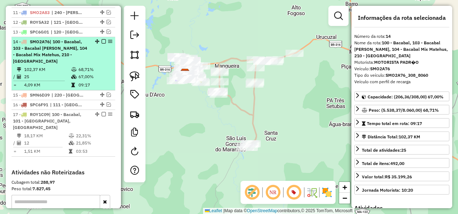
click at [102, 44] on em at bounding box center [103, 41] width 4 height 4
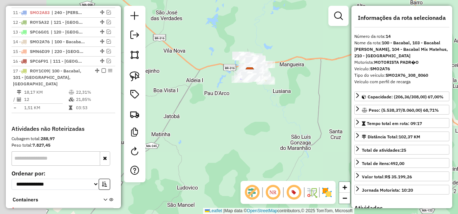
drag, startPoint x: 221, startPoint y: 128, endPoint x: 304, endPoint y: 111, distance: 84.9
click at [289, 122] on div "Janela de atendimento Grade de atendimento Capacidade Transportadoras Veículos …" at bounding box center [229, 107] width 458 height 214
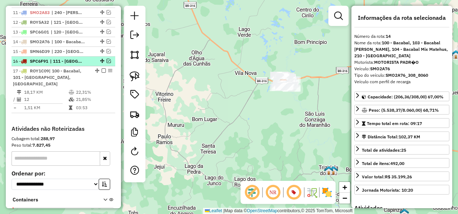
click at [107, 63] on em at bounding box center [108, 61] width 4 height 4
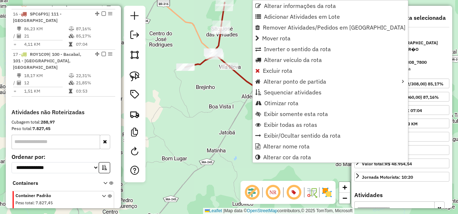
scroll to position [540, 0]
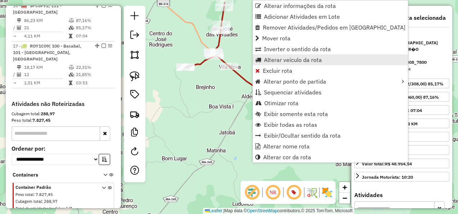
click at [294, 63] on span "Alterar veículo da rota" at bounding box center [293, 60] width 58 height 6
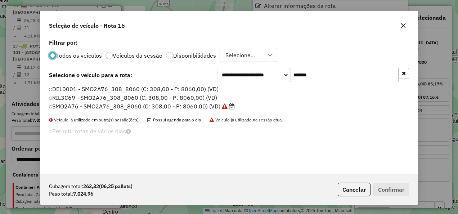
scroll to position [4, 2]
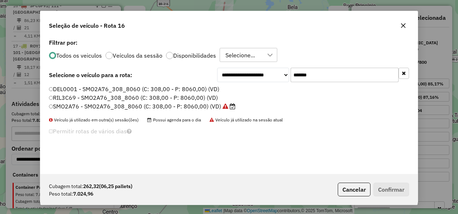
click at [403, 71] on icon "button" at bounding box center [403, 73] width 4 height 5
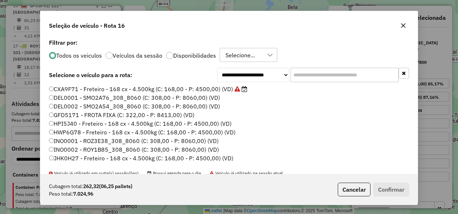
click at [301, 79] on input "text" at bounding box center [344, 75] width 108 height 14
paste input "*******"
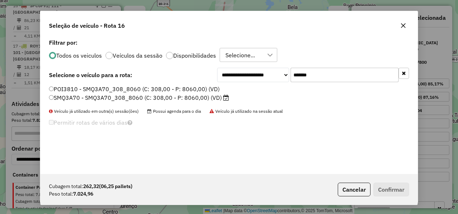
type input "*******"
click at [191, 102] on li "SMQ3A70 - SMQ3A70_308_8060 (C: 308,00 - P: 8060,00) (VD)" at bounding box center [229, 98] width 360 height 9
click at [217, 100] on label "SMQ3A70 - SMQ3A70_308_8060 (C: 308,00 - P: 8060,00) (VD)" at bounding box center [139, 97] width 180 height 9
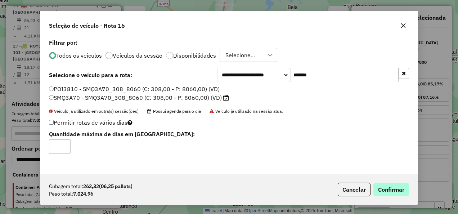
click at [408, 194] on div "Cubagem total: 262,32 (06,25 pallets) Peso total: 7.024,96 Cancelar Confirmar" at bounding box center [228, 189] width 377 height 31
click at [387, 185] on button "Confirmar" at bounding box center [391, 189] width 36 height 14
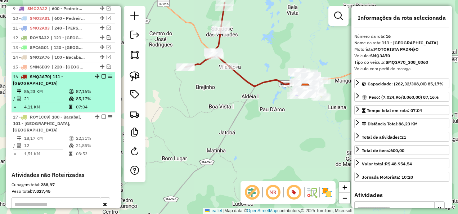
scroll to position [468, 0]
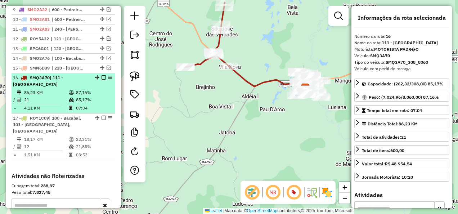
click at [102, 80] on em at bounding box center [103, 77] width 4 height 4
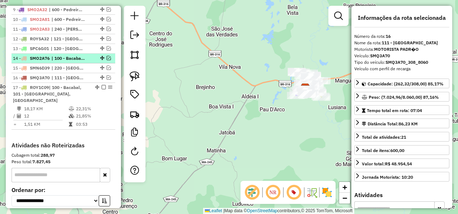
click at [106, 60] on em at bounding box center [108, 58] width 4 height 4
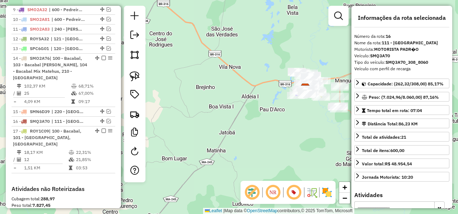
drag, startPoint x: 289, startPoint y: 128, endPoint x: 189, endPoint y: 124, distance: 99.4
click at [197, 124] on div "Janela de atendimento Grade de atendimento Capacidade Transportadoras Veículos …" at bounding box center [229, 107] width 458 height 214
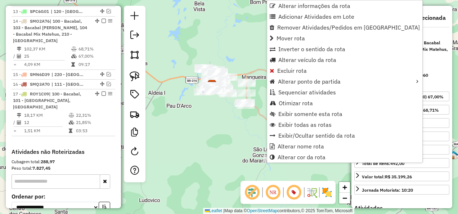
scroll to position [521, 0]
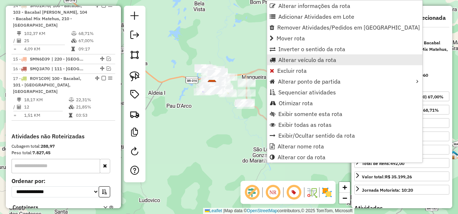
click at [300, 57] on span "Alterar veículo da rota" at bounding box center [307, 60] width 58 height 6
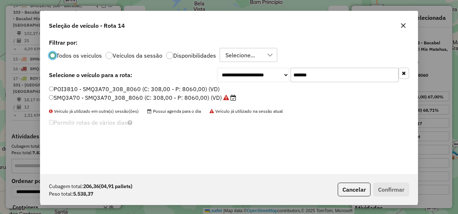
scroll to position [4, 2]
drag, startPoint x: 339, startPoint y: 76, endPoint x: 224, endPoint y: 106, distance: 119.0
click at [224, 106] on div "**********" at bounding box center [228, 105] width 377 height 137
paste input "text"
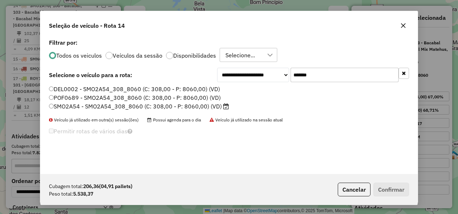
type input "*******"
click at [212, 104] on label "SMO2A54 - SMO2A54_308_8060 (C: 308,00 - P: 8060,00) (VD)" at bounding box center [139, 106] width 180 height 9
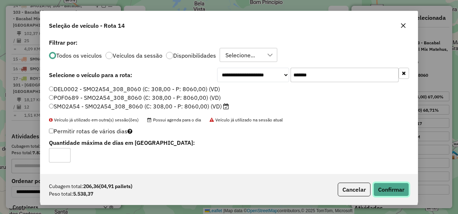
click at [405, 192] on button "Confirmar" at bounding box center [391, 189] width 36 height 14
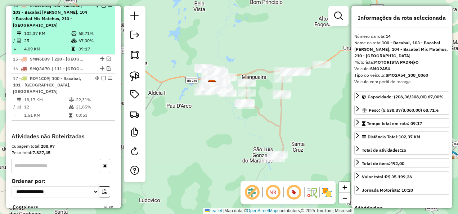
click at [101, 8] on em at bounding box center [103, 5] width 4 height 4
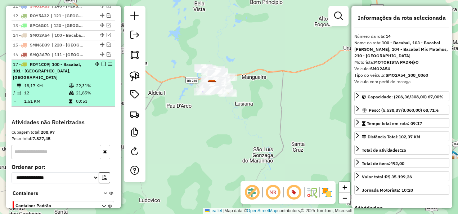
scroll to position [449, 0]
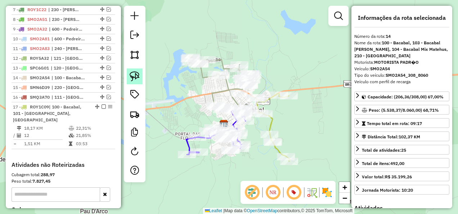
click at [137, 77] on img at bounding box center [135, 76] width 10 height 10
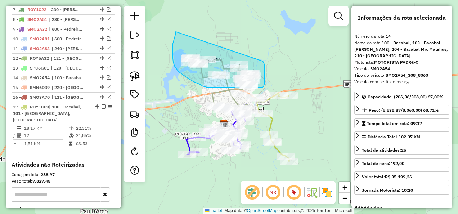
drag, startPoint x: 176, startPoint y: 32, endPoint x: 263, endPoint y: 60, distance: 91.7
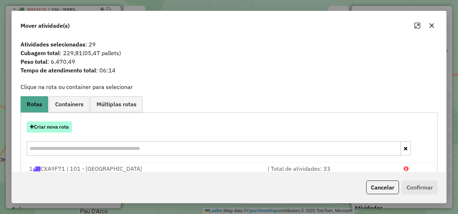
click at [60, 125] on button "Criar nova rota" at bounding box center [49, 126] width 45 height 11
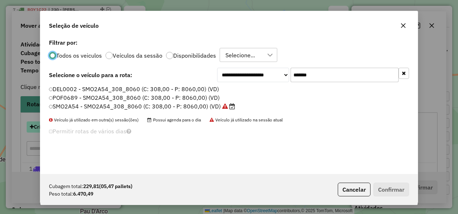
scroll to position [4, 2]
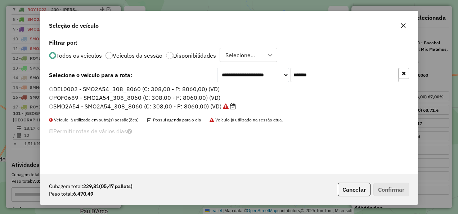
drag, startPoint x: 287, startPoint y: 86, endPoint x: 270, endPoint y: 91, distance: 18.0
click at [270, 91] on div "**********" at bounding box center [228, 105] width 377 height 137
paste input "text"
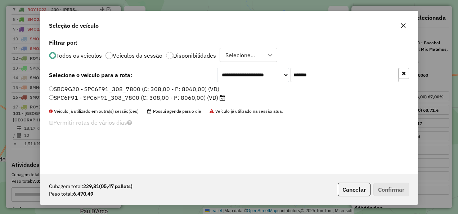
type input "*******"
click at [161, 99] on label "SPC6F91 - SPC6F91_308_7800 (C: 308,00 - P: 8060,00) (VD)" at bounding box center [137, 97] width 176 height 9
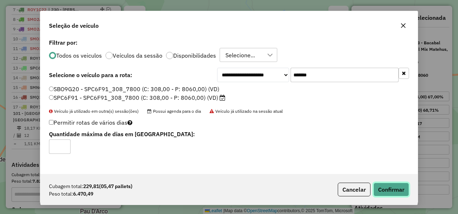
click at [386, 186] on button "Confirmar" at bounding box center [391, 189] width 36 height 14
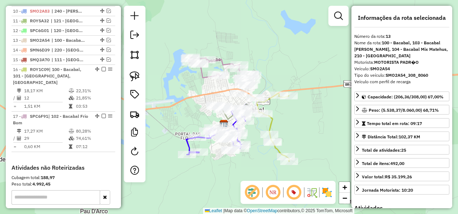
scroll to position [516, 0]
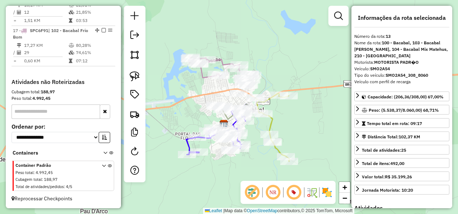
click at [270, 120] on icon at bounding box center [271, 127] width 35 height 68
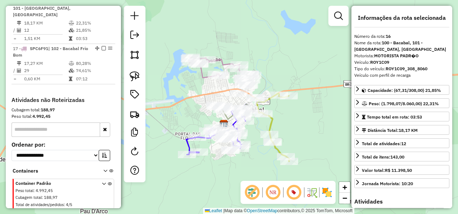
scroll to position [490, 0]
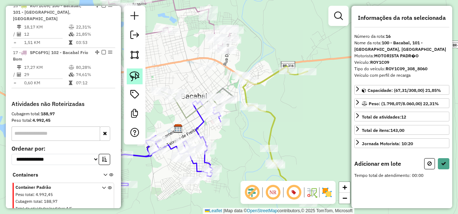
click at [137, 77] on img at bounding box center [135, 76] width 10 height 10
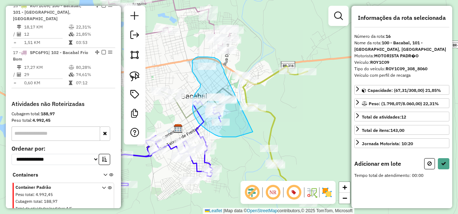
drag, startPoint x: 224, startPoint y: 72, endPoint x: 253, endPoint y: 132, distance: 66.3
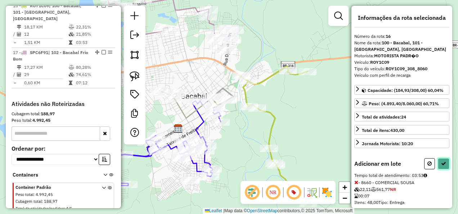
click at [441, 161] on icon at bounding box center [443, 163] width 5 height 5
select select "**********"
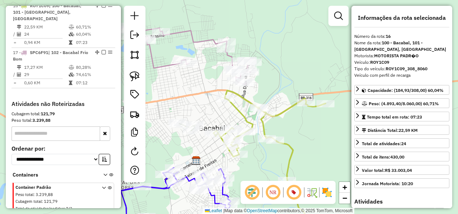
drag, startPoint x: 181, startPoint y: 62, endPoint x: 194, endPoint y: 75, distance: 18.8
click at [200, 98] on div "Janela de atendimento Grade de atendimento Capacidade Transportadoras Veículos …" at bounding box center [229, 107] width 458 height 214
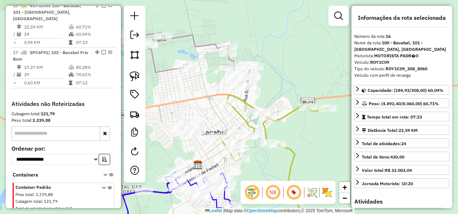
click at [196, 44] on icon at bounding box center [191, 58] width 126 height 60
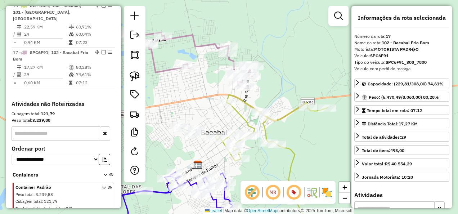
scroll to position [516, 0]
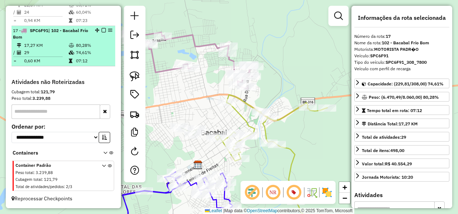
click at [103, 31] on em at bounding box center [103, 30] width 4 height 4
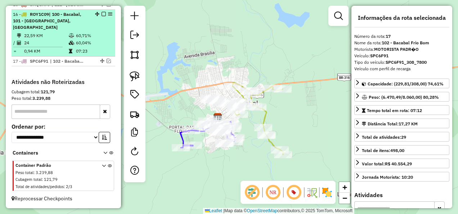
scroll to position [449, 0]
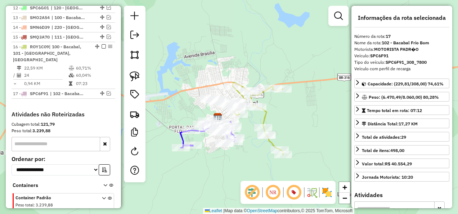
click at [263, 117] on icon at bounding box center [254, 118] width 57 height 72
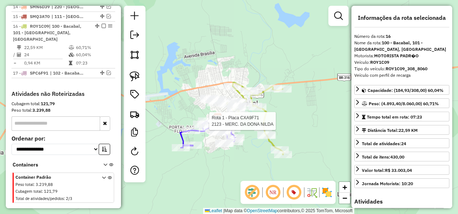
scroll to position [485, 0]
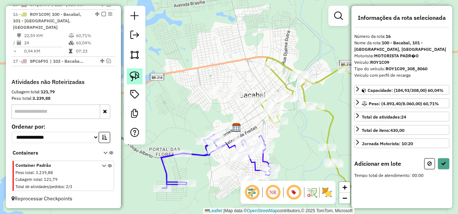
click at [134, 76] on img at bounding box center [135, 76] width 10 height 10
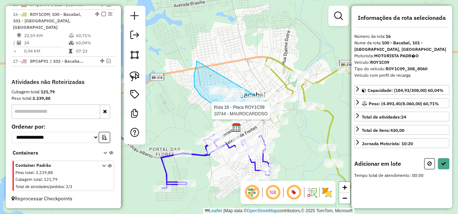
click at [274, 106] on div "Rota 16 - Placa ROY1C09 10744 - MAUROCARDOSO Janela de atendimento Grade de ate…" at bounding box center [229, 107] width 458 height 214
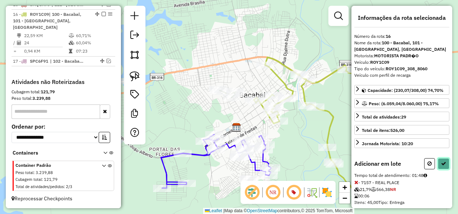
click at [442, 161] on icon at bounding box center [443, 163] width 5 height 5
select select "**********"
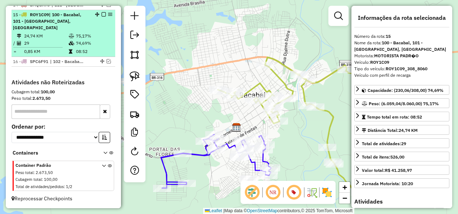
click at [102, 17] on em at bounding box center [103, 14] width 4 height 4
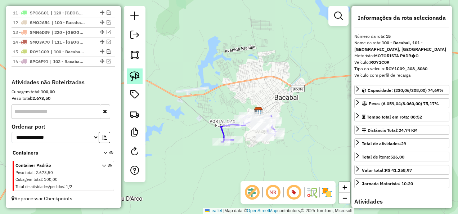
click at [139, 78] on img at bounding box center [135, 76] width 10 height 10
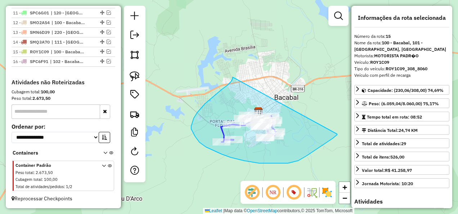
drag, startPoint x: 231, startPoint y: 81, endPoint x: 337, endPoint y: 134, distance: 118.1
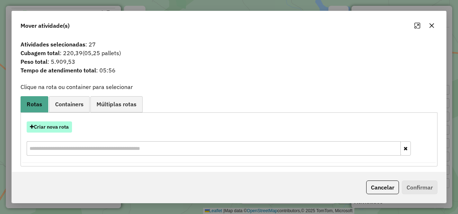
click at [56, 128] on button "Criar nova rota" at bounding box center [49, 126] width 45 height 11
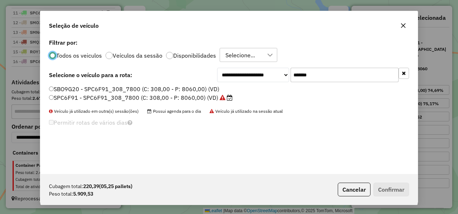
scroll to position [4, 2]
drag, startPoint x: 330, startPoint y: 73, endPoint x: 239, endPoint y: 94, distance: 93.0
click at [239, 94] on div "**********" at bounding box center [228, 105] width 377 height 137
paste input "text"
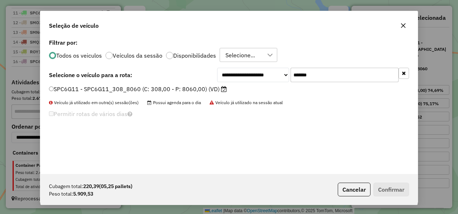
type input "*******"
click at [186, 92] on label "SPC6G11 - SPC6G11_308_8060 (C: 308,00 - P: 8060,00) (VD)" at bounding box center [138, 89] width 178 height 9
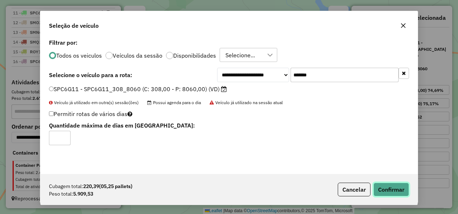
click at [393, 190] on button "Confirmar" at bounding box center [391, 189] width 36 height 14
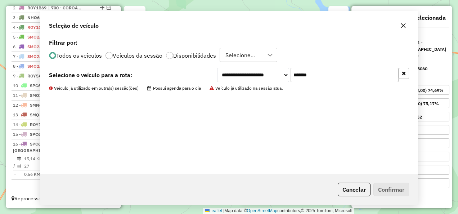
scroll to position [280, 0]
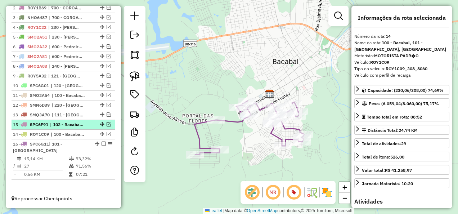
drag, startPoint x: 100, startPoint y: 136, endPoint x: 99, endPoint y: 122, distance: 13.3
click at [106, 124] on em at bounding box center [108, 124] width 4 height 4
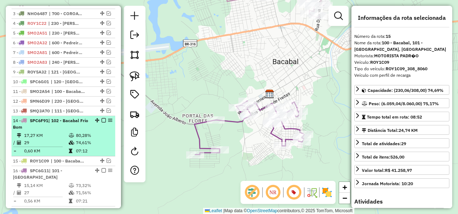
click at [101, 122] on em at bounding box center [103, 120] width 4 height 4
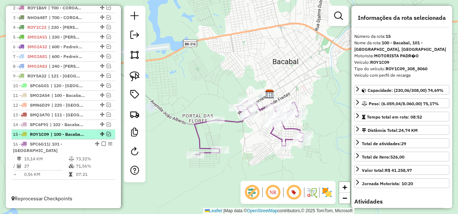
click at [106, 135] on em at bounding box center [108, 134] width 4 height 4
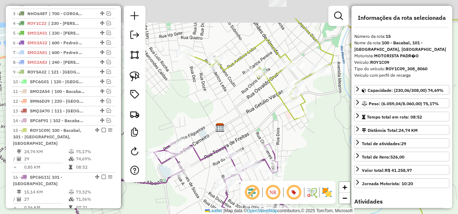
drag, startPoint x: 287, startPoint y: 113, endPoint x: 276, endPoint y: 153, distance: 41.1
click at [286, 150] on div "Janela de atendimento Grade de atendimento Capacidade Transportadoras Veículos …" at bounding box center [229, 107] width 458 height 214
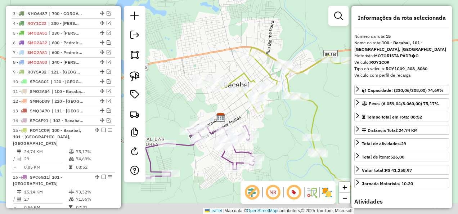
drag, startPoint x: 275, startPoint y: 145, endPoint x: 270, endPoint y: 114, distance: 30.6
click at [270, 118] on div "Janela de atendimento Grade de atendimento Capacidade Transportadoras Veículos …" at bounding box center [229, 107] width 458 height 214
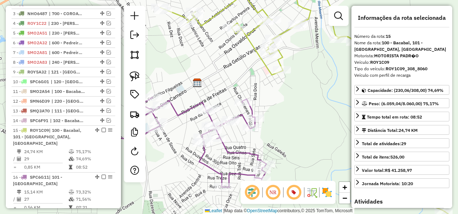
click at [241, 114] on icon at bounding box center [156, 150] width 219 height 107
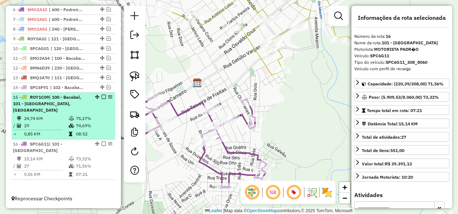
click at [101, 96] on em at bounding box center [103, 97] width 4 height 4
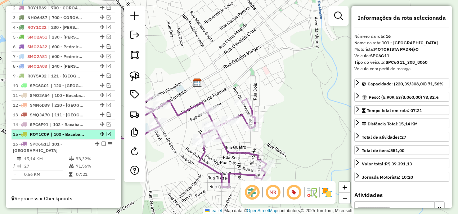
scroll to position [280, 0]
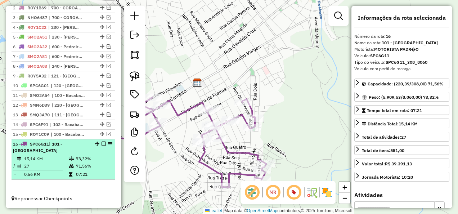
click at [101, 144] on em at bounding box center [103, 143] width 4 height 4
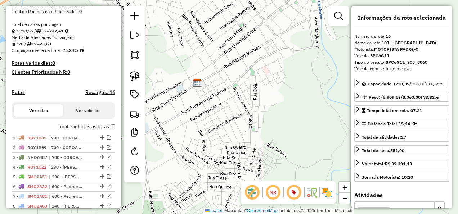
scroll to position [177, 0]
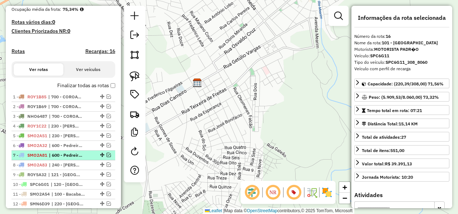
drag, startPoint x: 100, startPoint y: 119, endPoint x: 91, endPoint y: 160, distance: 41.9
click at [91, 160] on ul "1 - ROY1B85 | 700 - COROATA/TIMBIRAS 2 - ROY1B69 | 700 - COROATA/TIMBIRAS 3 - N…" at bounding box center [64, 169] width 104 height 155
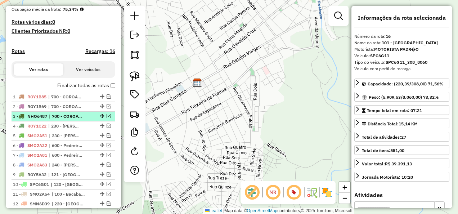
drag, startPoint x: 91, startPoint y: 160, endPoint x: 86, endPoint y: 125, distance: 35.0
click at [86, 121] on li "3 - NHO6487 | 700 - COROATA/TIMBIRAS" at bounding box center [64, 117] width 104 height 10
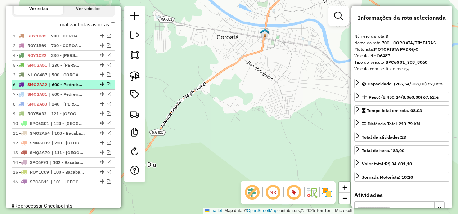
scroll to position [249, 0]
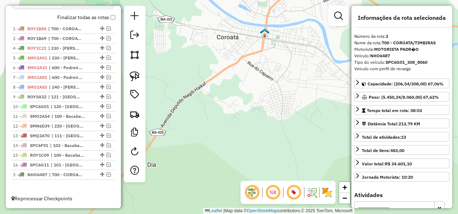
drag, startPoint x: 99, startPoint y: 121, endPoint x: 102, endPoint y: 184, distance: 63.0
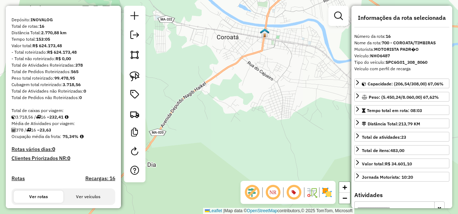
scroll to position [0, 0]
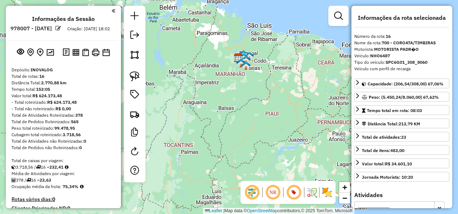
drag, startPoint x: 245, startPoint y: 123, endPoint x: 254, endPoint y: 107, distance: 18.9
click at [254, 107] on div "Janela de atendimento Grade de atendimento Capacidade Transportadoras Veículos …" at bounding box center [229, 107] width 458 height 214
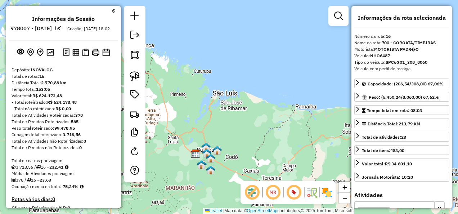
drag, startPoint x: 224, startPoint y: 136, endPoint x: 237, endPoint y: 79, distance: 58.7
click at [237, 79] on div "Janela de atendimento Grade de atendimento Capacidade Transportadoras Veículos …" at bounding box center [229, 107] width 458 height 214
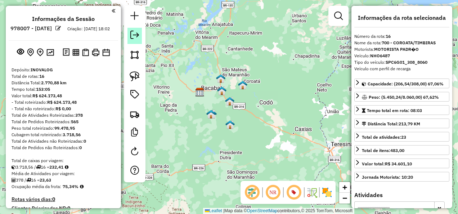
click at [131, 34] on em at bounding box center [134, 35] width 9 height 9
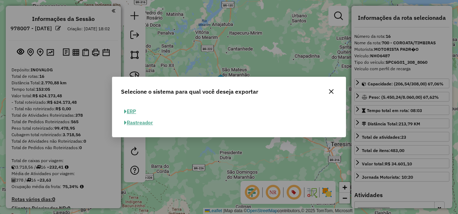
click at [131, 111] on button "ERP" at bounding box center [130, 111] width 18 height 11
select select "**"
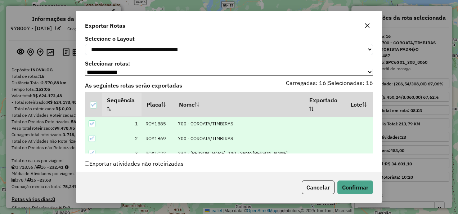
scroll to position [39, 0]
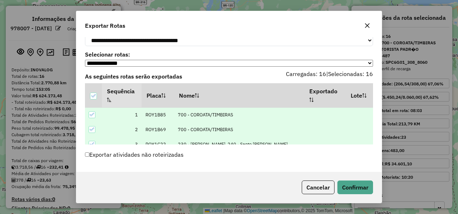
click at [168, 155] on label "Exportar atividades não roteirizadas" at bounding box center [134, 154] width 99 height 14
click at [363, 185] on button "Confirmar" at bounding box center [355, 187] width 36 height 14
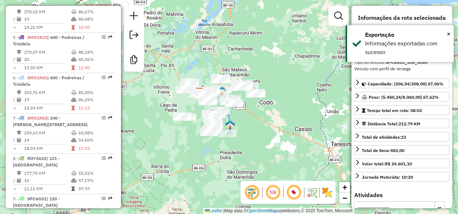
scroll to position [759, 0]
